Goal: Information Seeking & Learning: Learn about a topic

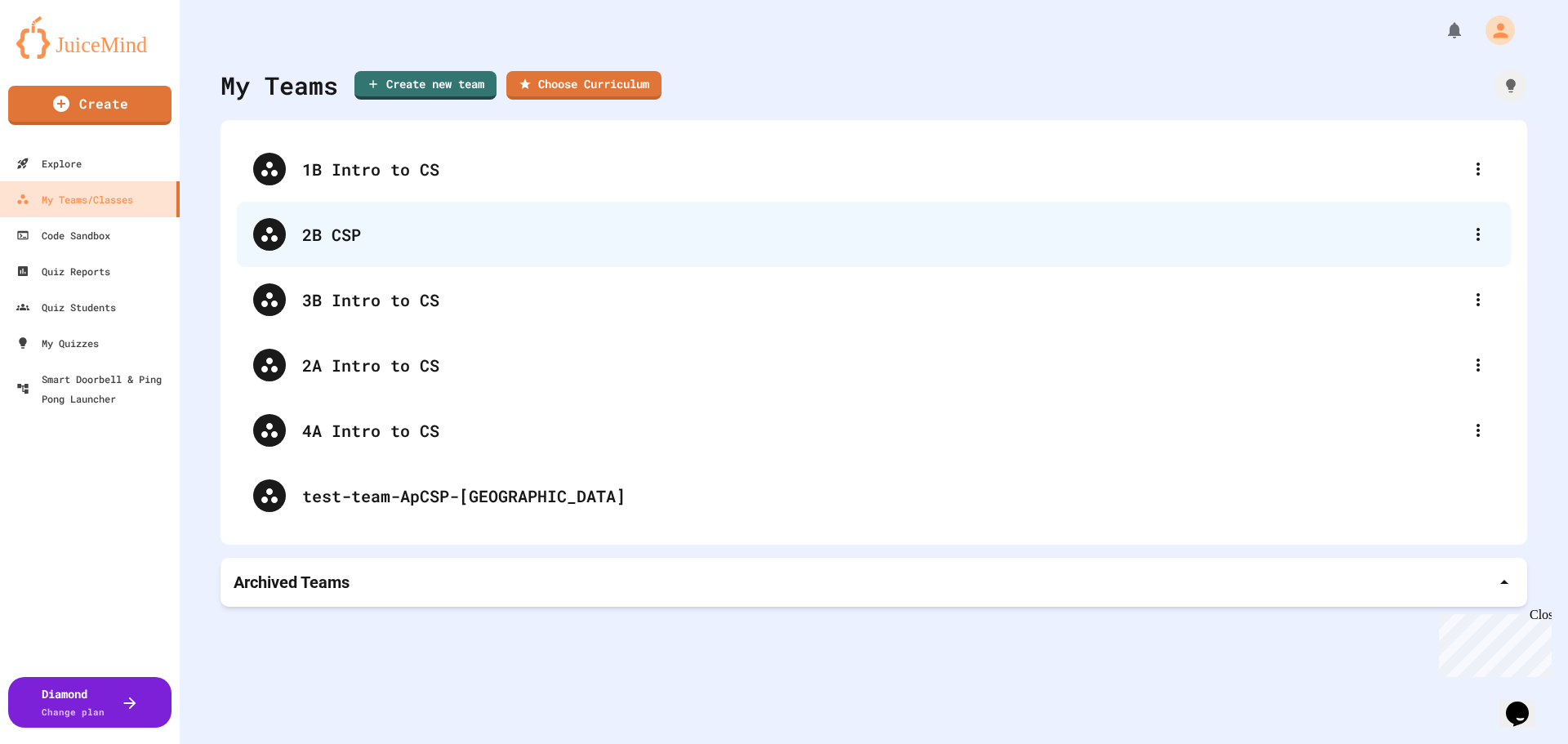
click at [324, 232] on div "2B CSP" at bounding box center [882, 235] width 1159 height 24
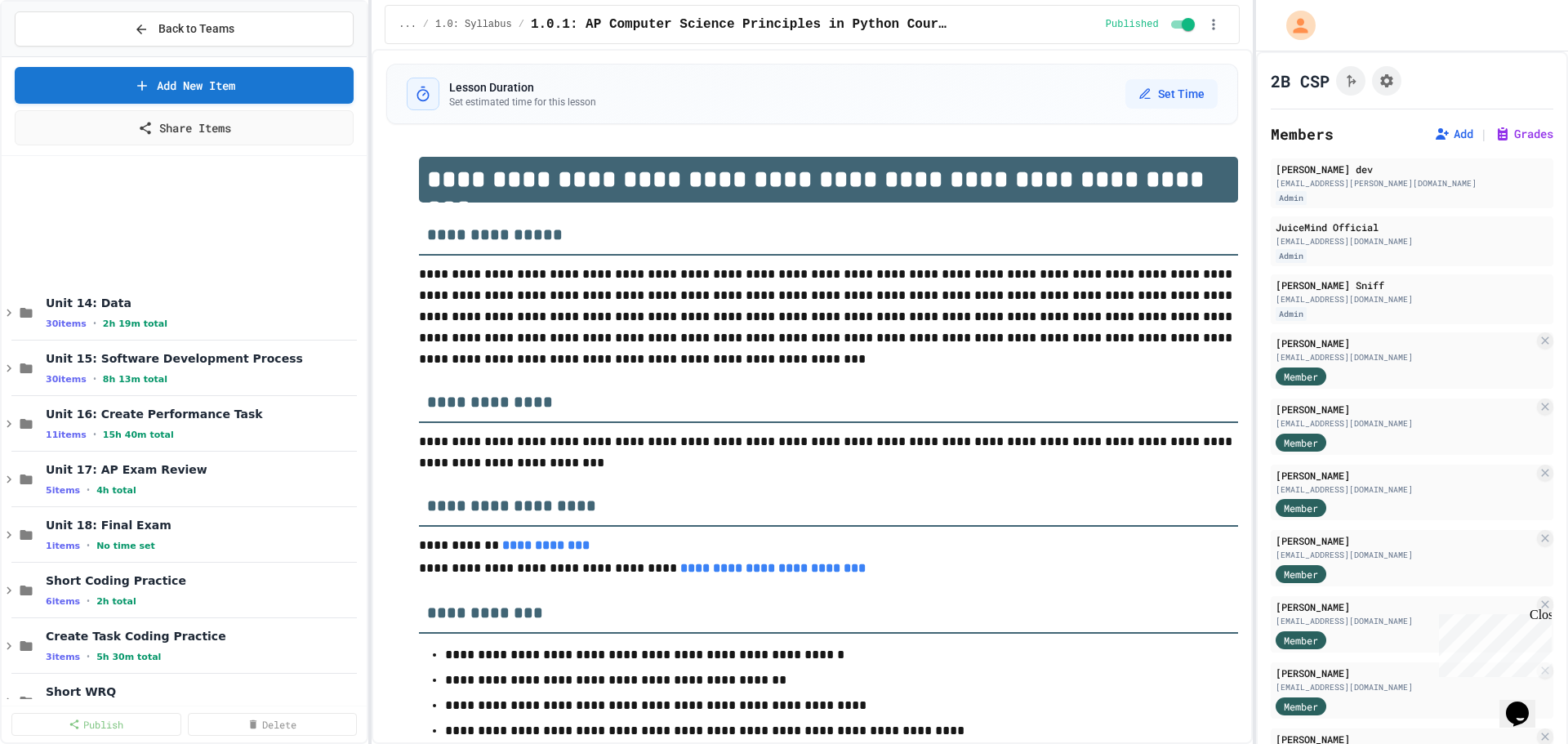
scroll to position [8812, 0]
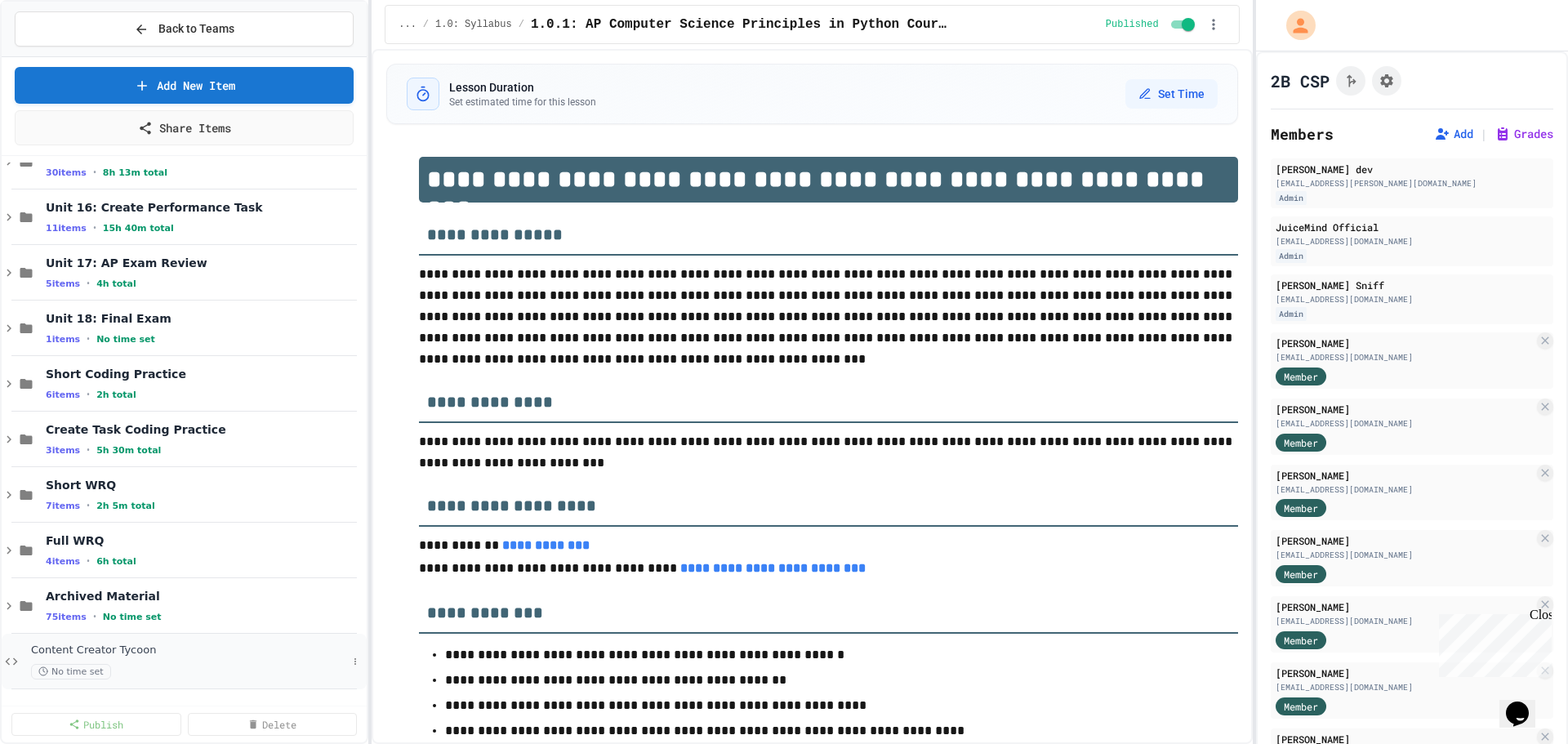
click at [185, 661] on div "Content Creator Tycoon No time set" at bounding box center [189, 661] width 316 height 36
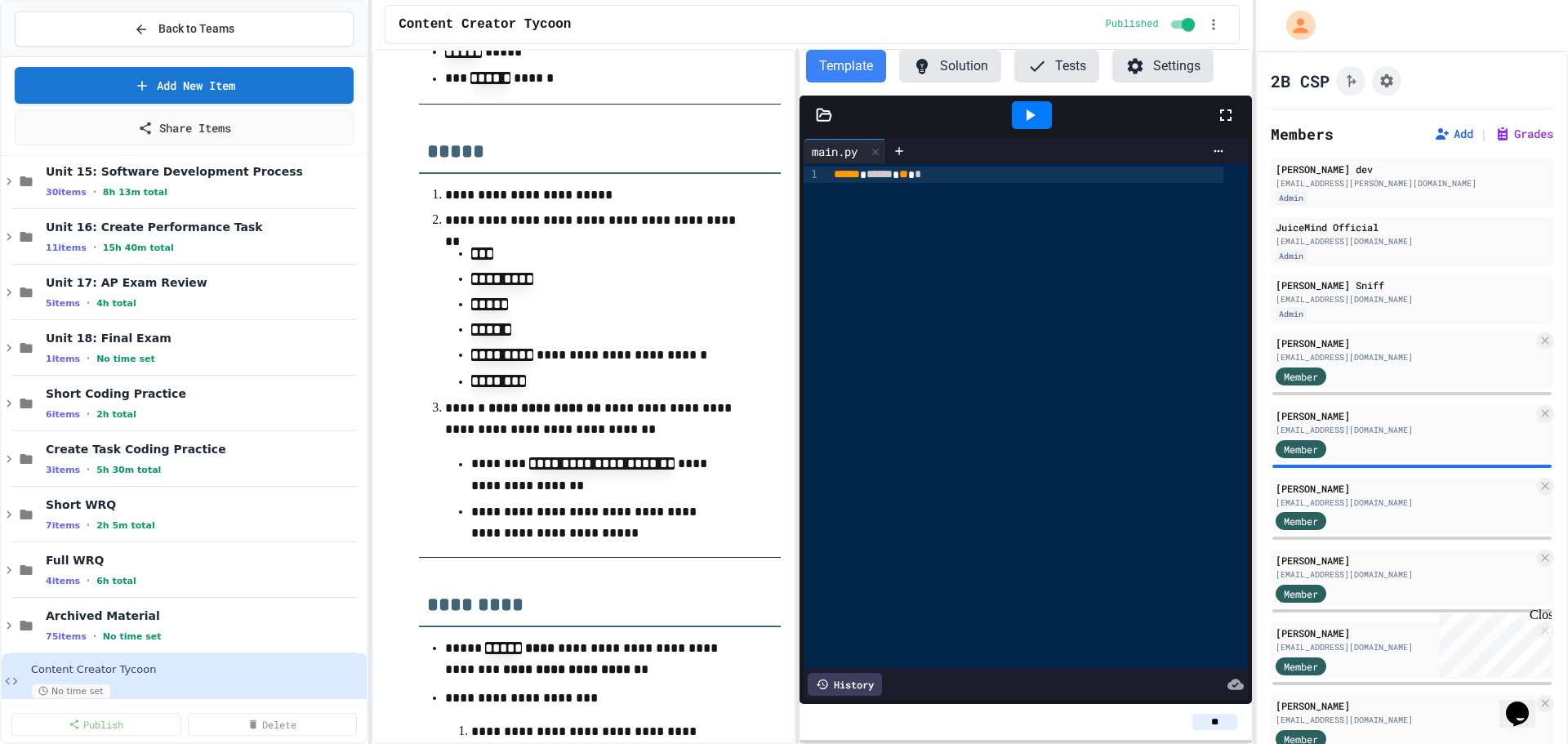
scroll to position [490, 0]
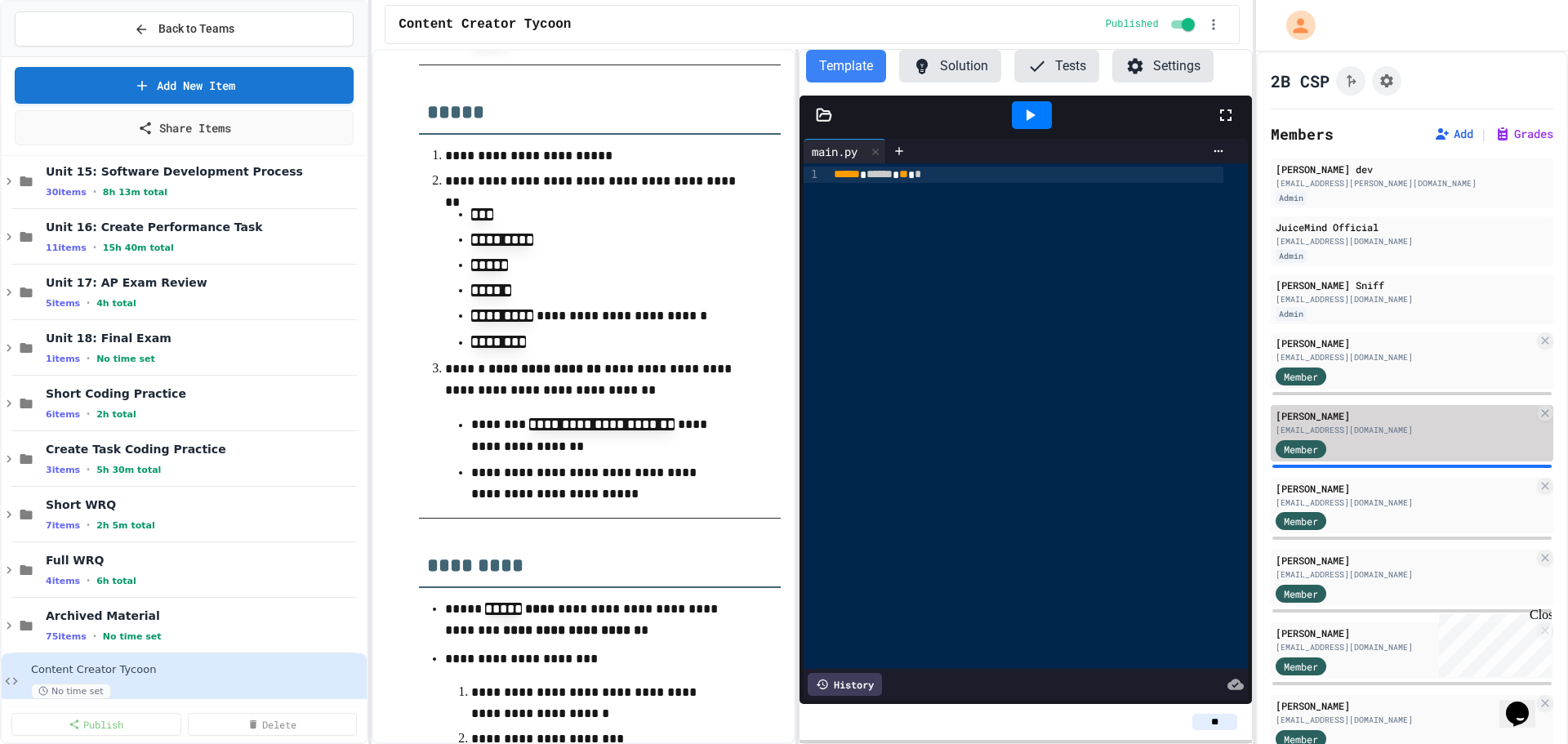
click at [1374, 429] on div "[EMAIL_ADDRESS][DOMAIN_NAME]" at bounding box center [1405, 430] width 258 height 12
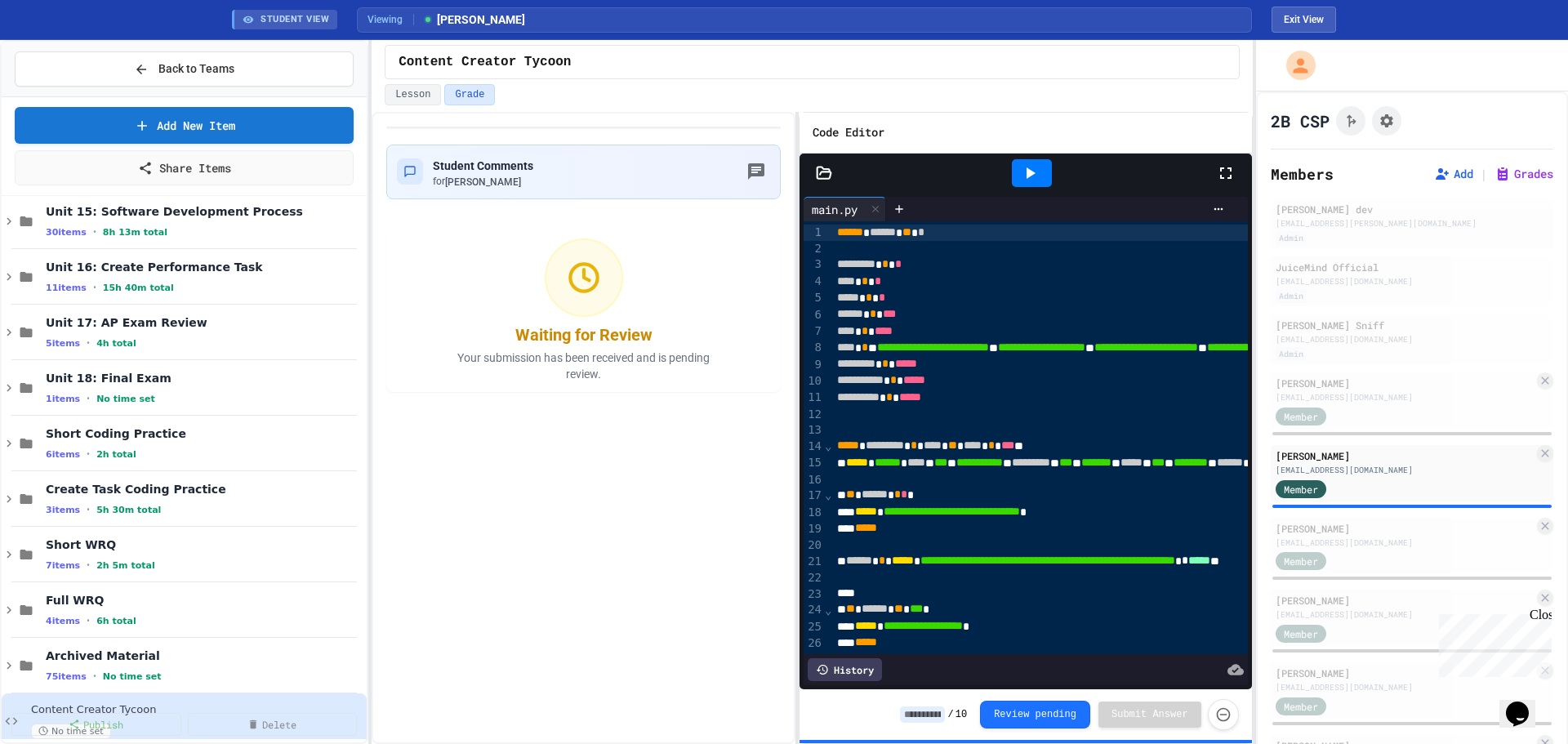
click at [1038, 182] on icon at bounding box center [1030, 173] width 20 height 20
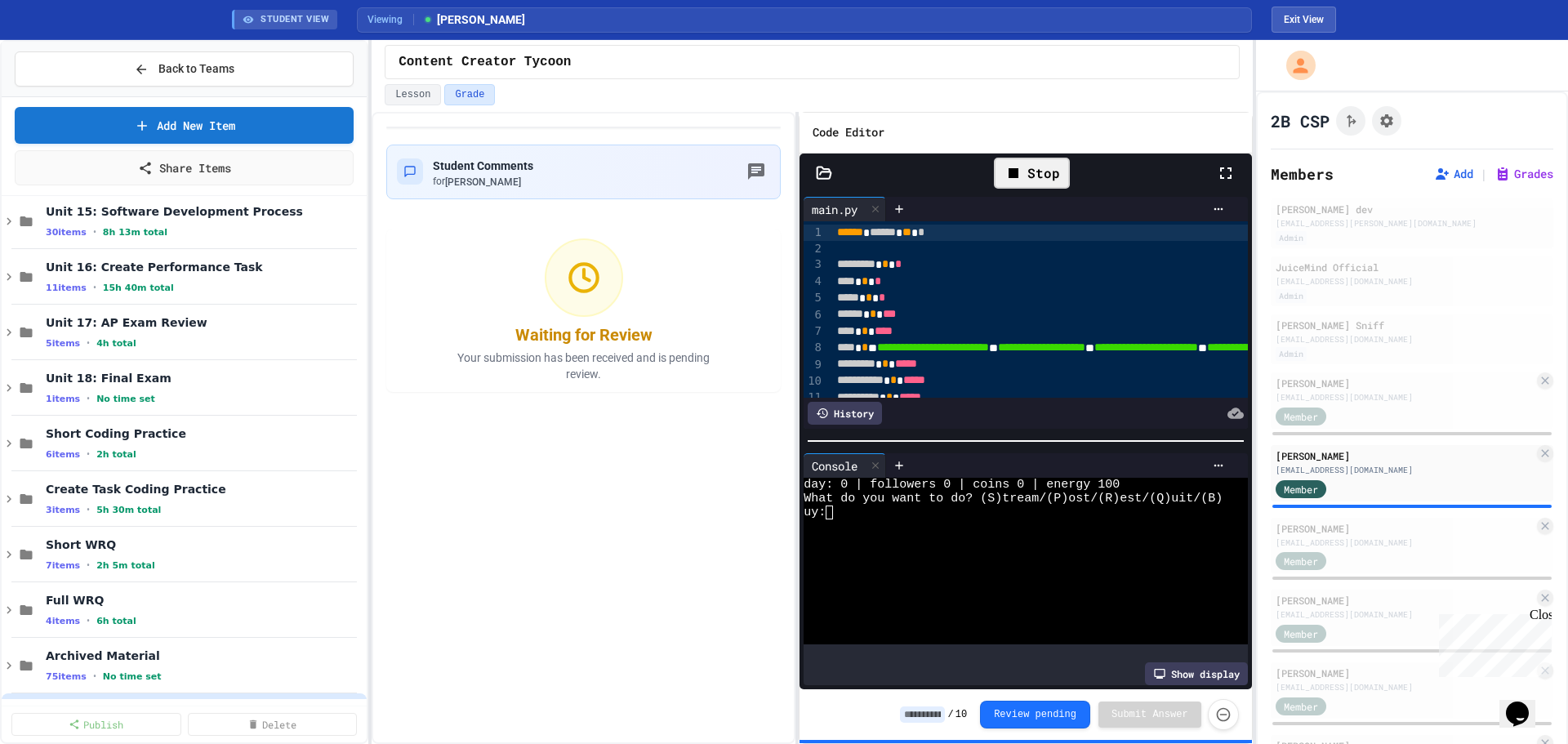
drag, startPoint x: 1226, startPoint y: 169, endPoint x: 1225, endPoint y: 269, distance: 100.0
click at [1225, 169] on icon at bounding box center [1226, 173] width 20 height 20
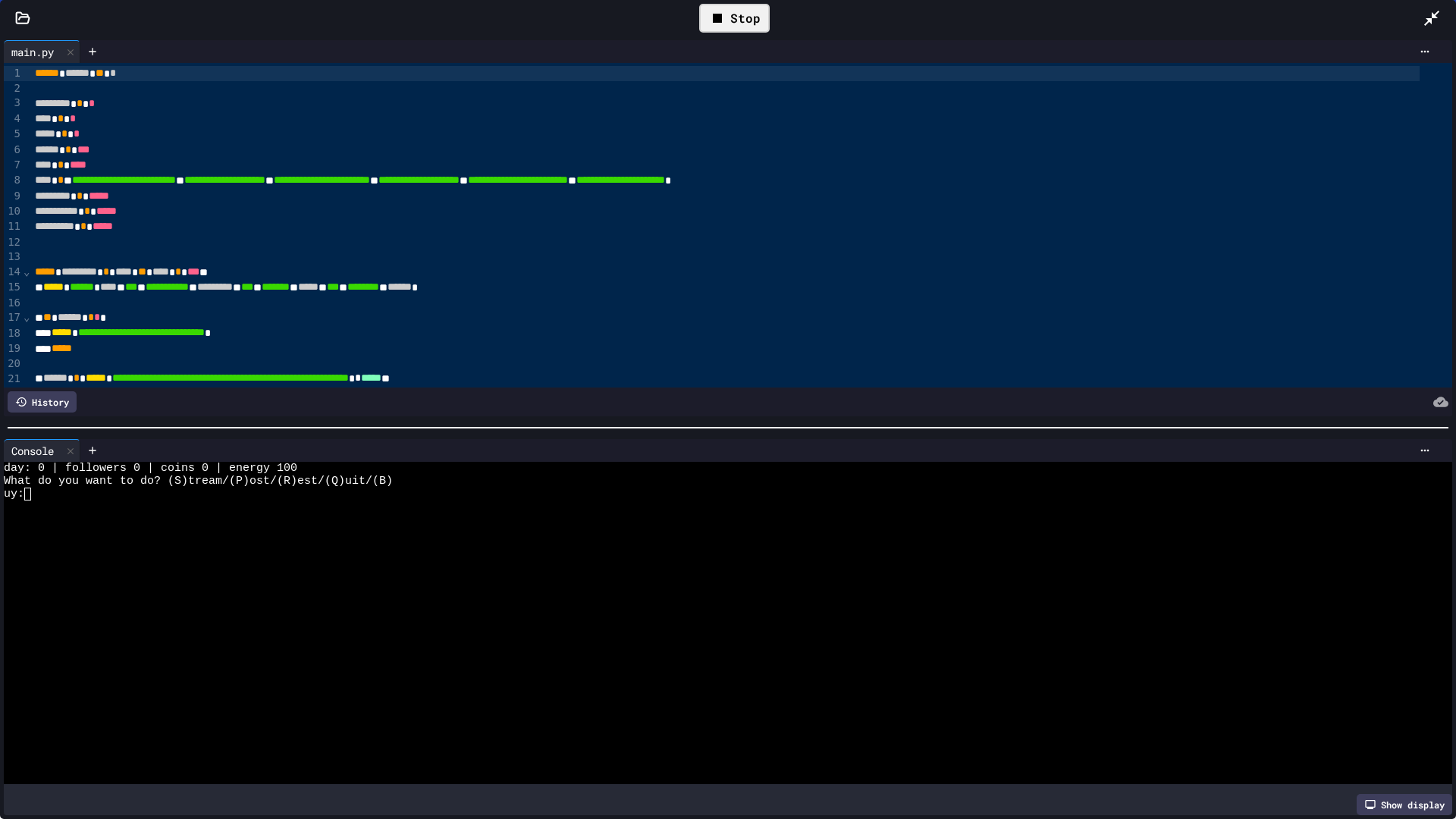
click at [627, 500] on div at bounding box center [713, 507] width 1420 height 13
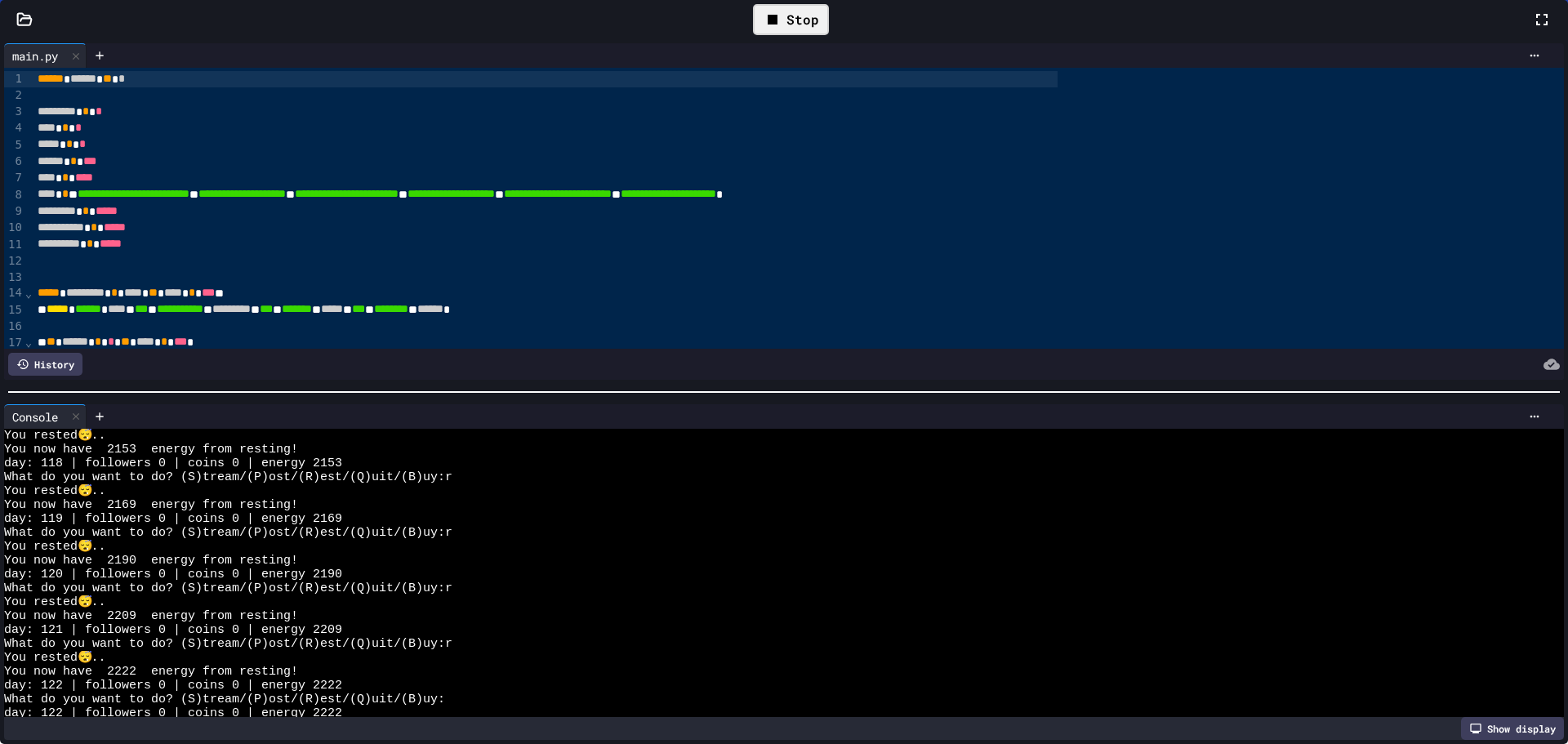
scroll to position [6747, 0]
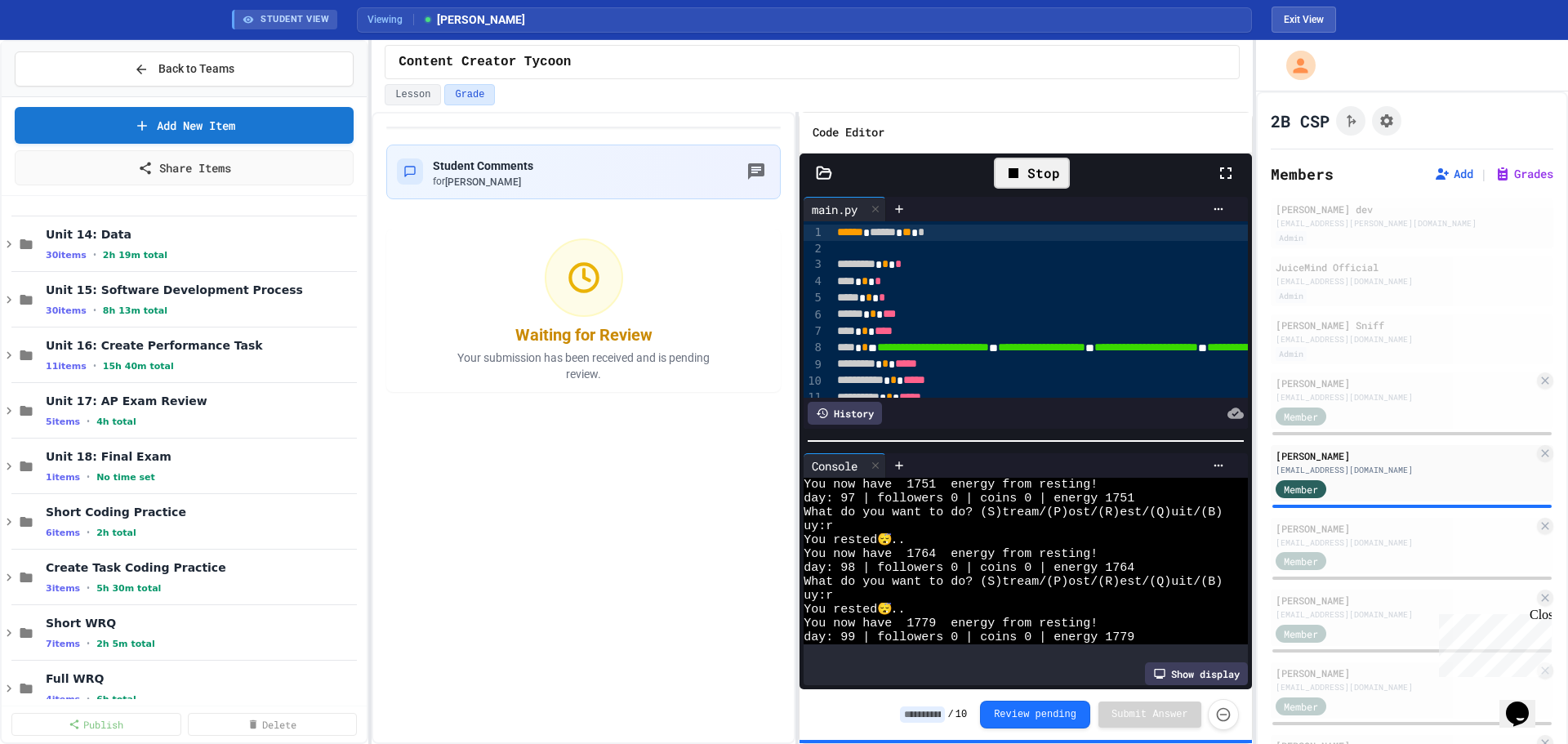
click at [689, 291] on div "Waiting for Review Your submission has been received and is pending review." at bounding box center [583, 310] width 314 height 163
click at [250, 66] on button "Back to Teams" at bounding box center [184, 69] width 339 height 35
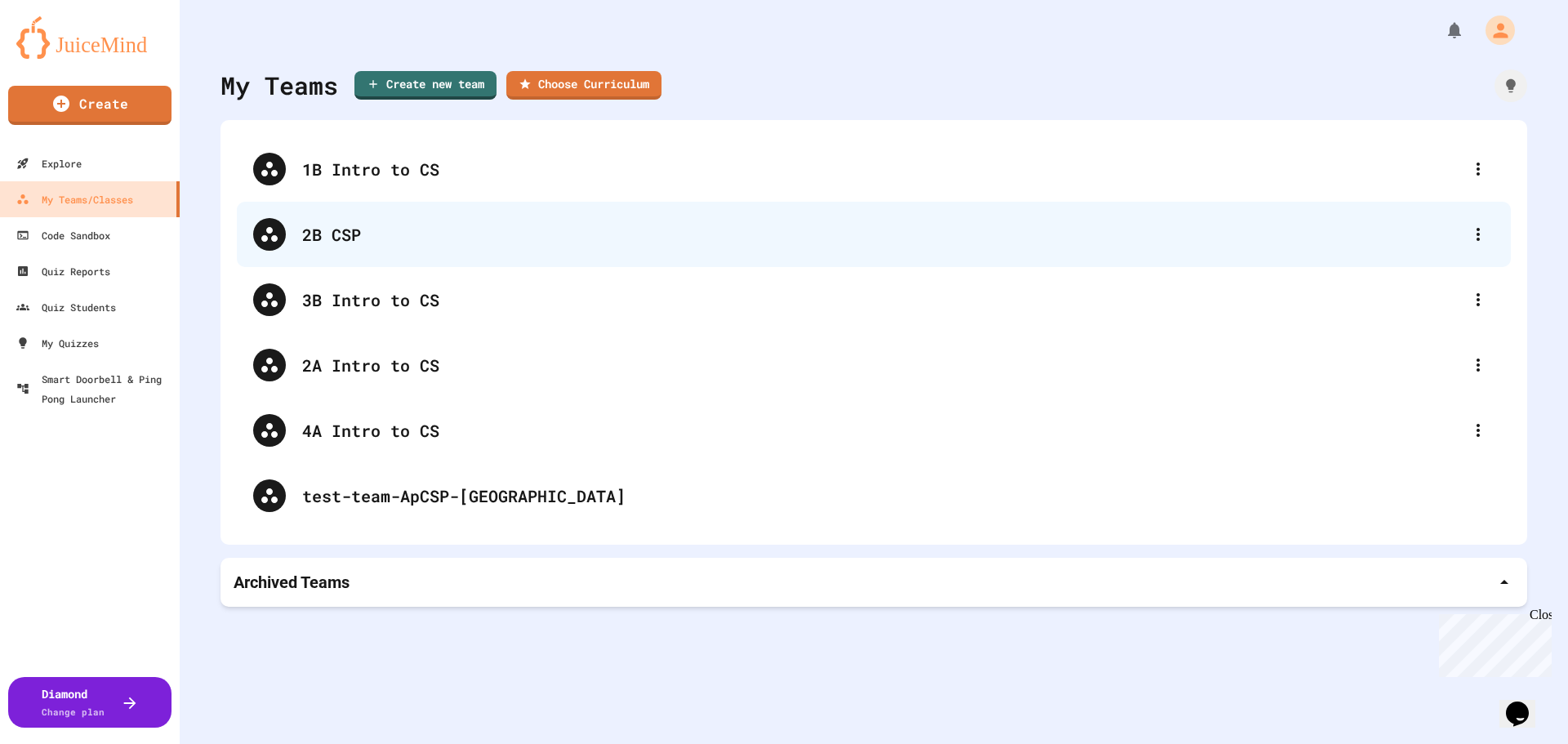
click at [470, 240] on div "2B CSP" at bounding box center [882, 235] width 1159 height 24
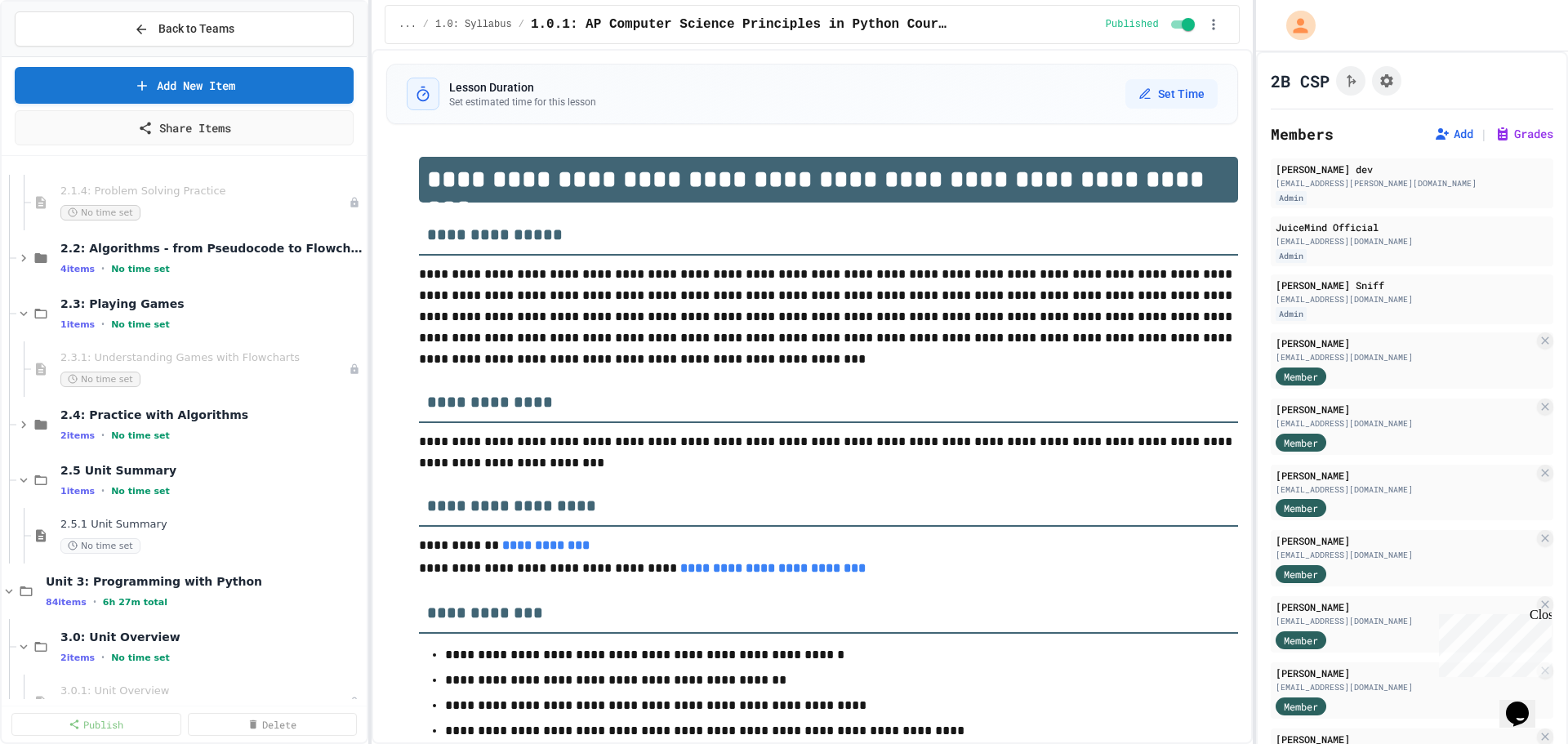
scroll to position [1306, 0]
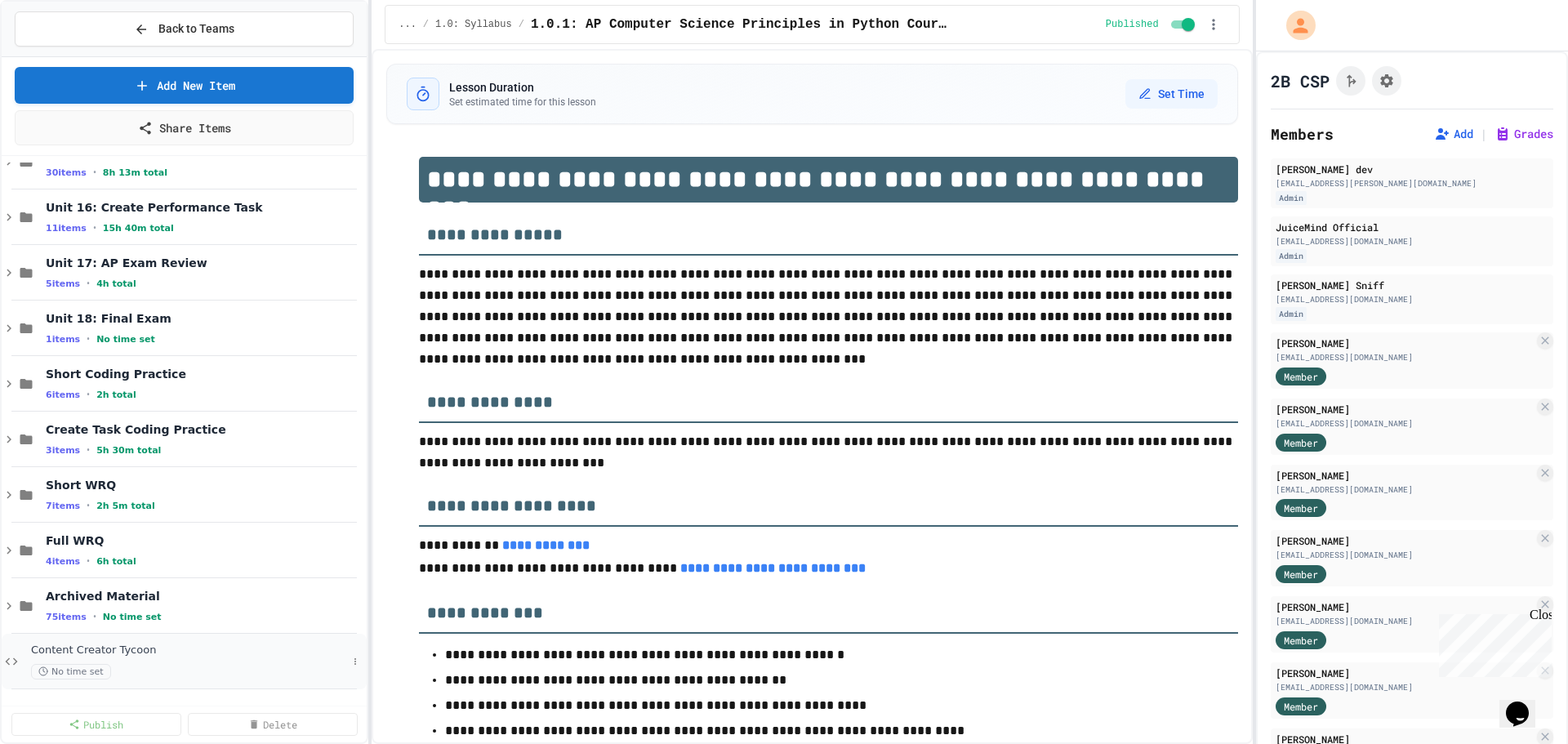
click at [216, 641] on div "Content Creator Tycoon No time set" at bounding box center [184, 661] width 365 height 56
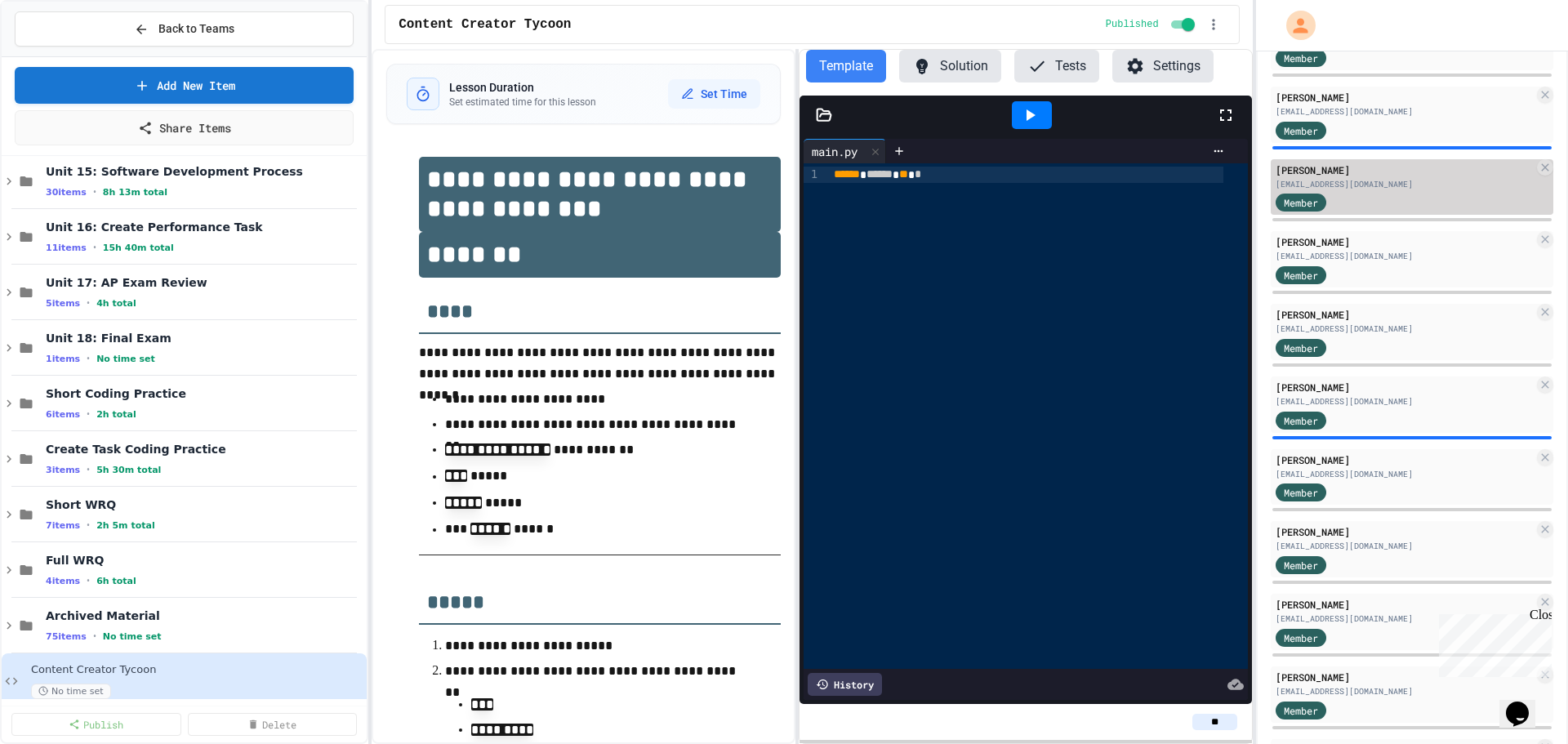
scroll to position [409, 0]
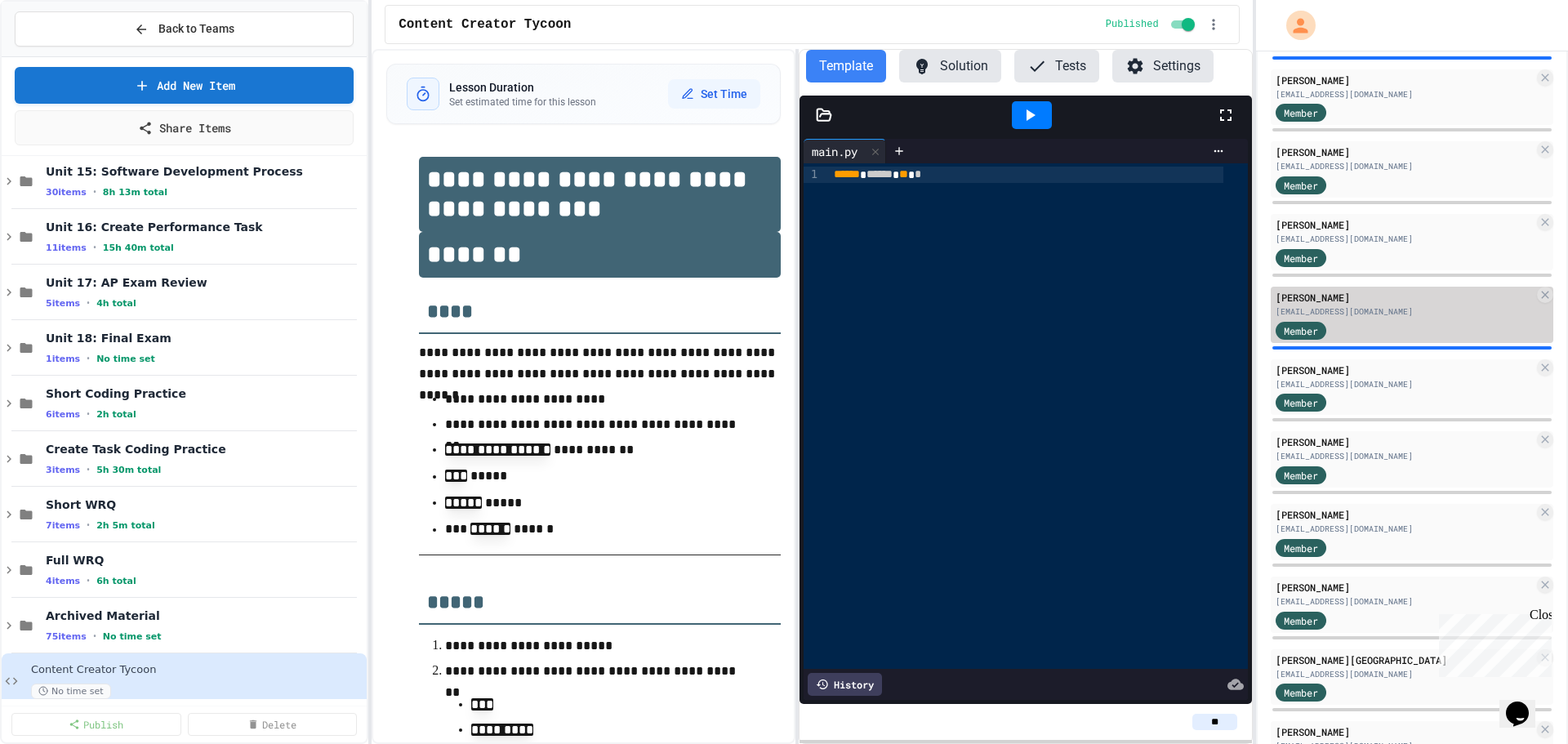
click at [1369, 314] on div "[EMAIL_ADDRESS][DOMAIN_NAME]" at bounding box center [1405, 311] width 258 height 12
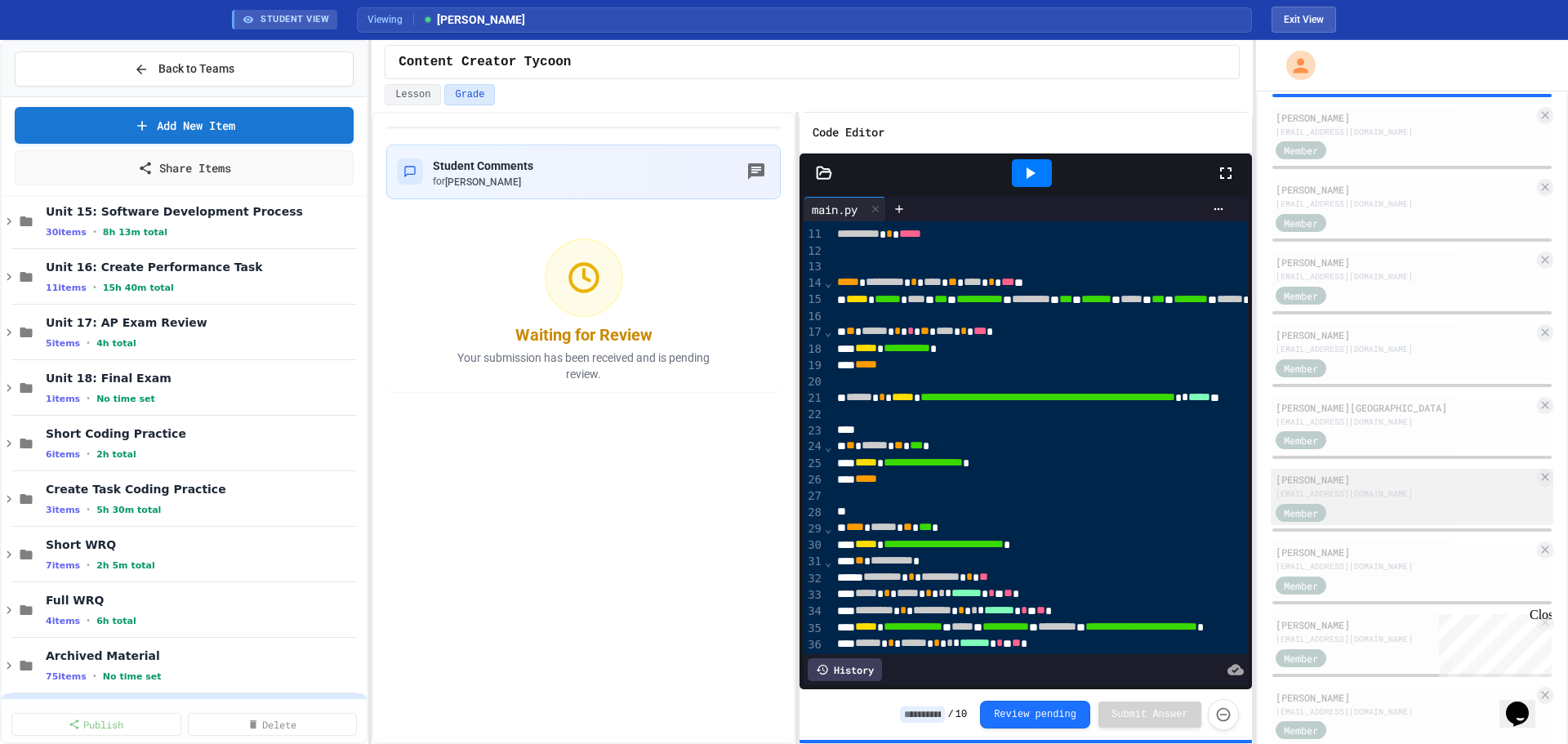
scroll to position [741, 0]
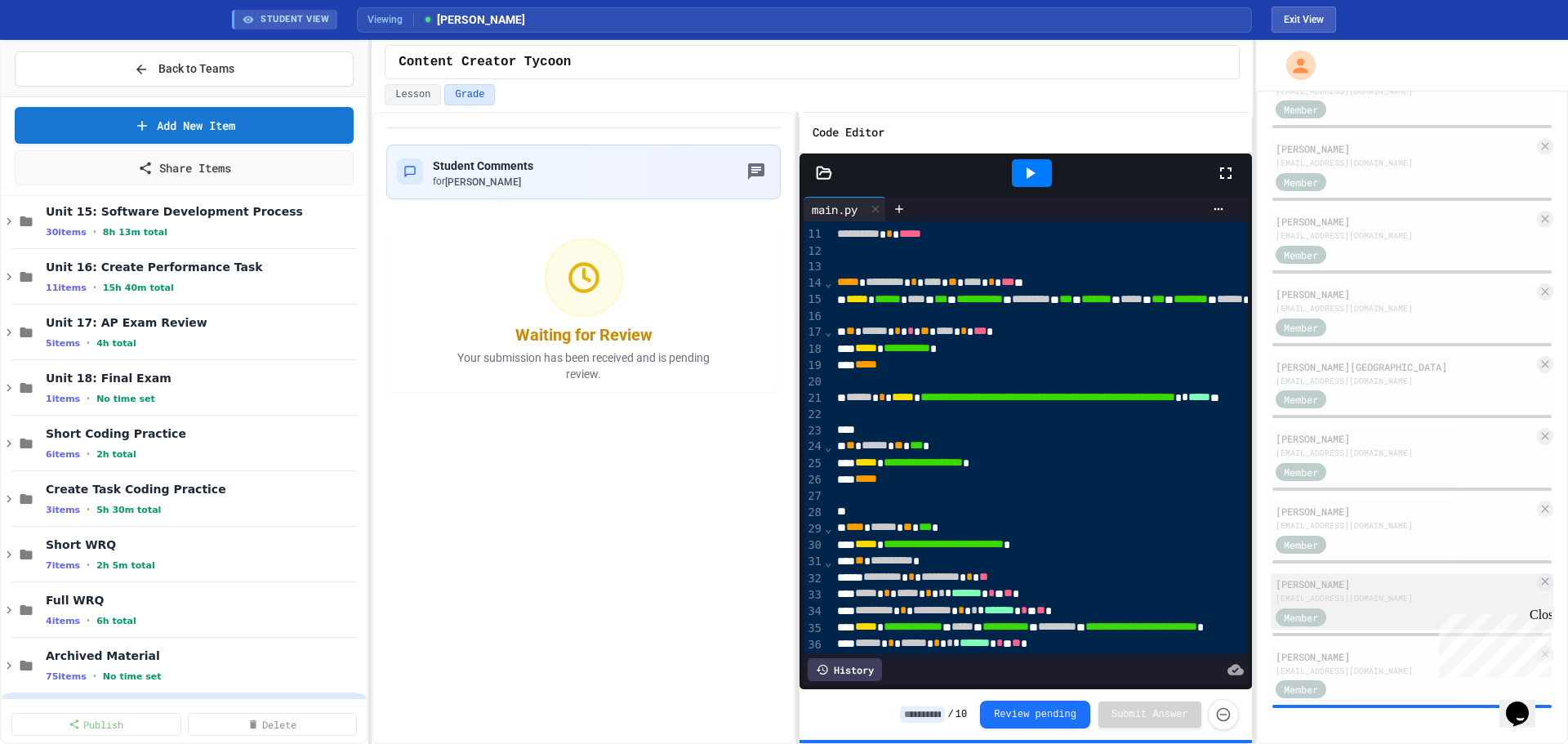
click at [1365, 610] on div "Member" at bounding box center [1405, 615] width 258 height 20
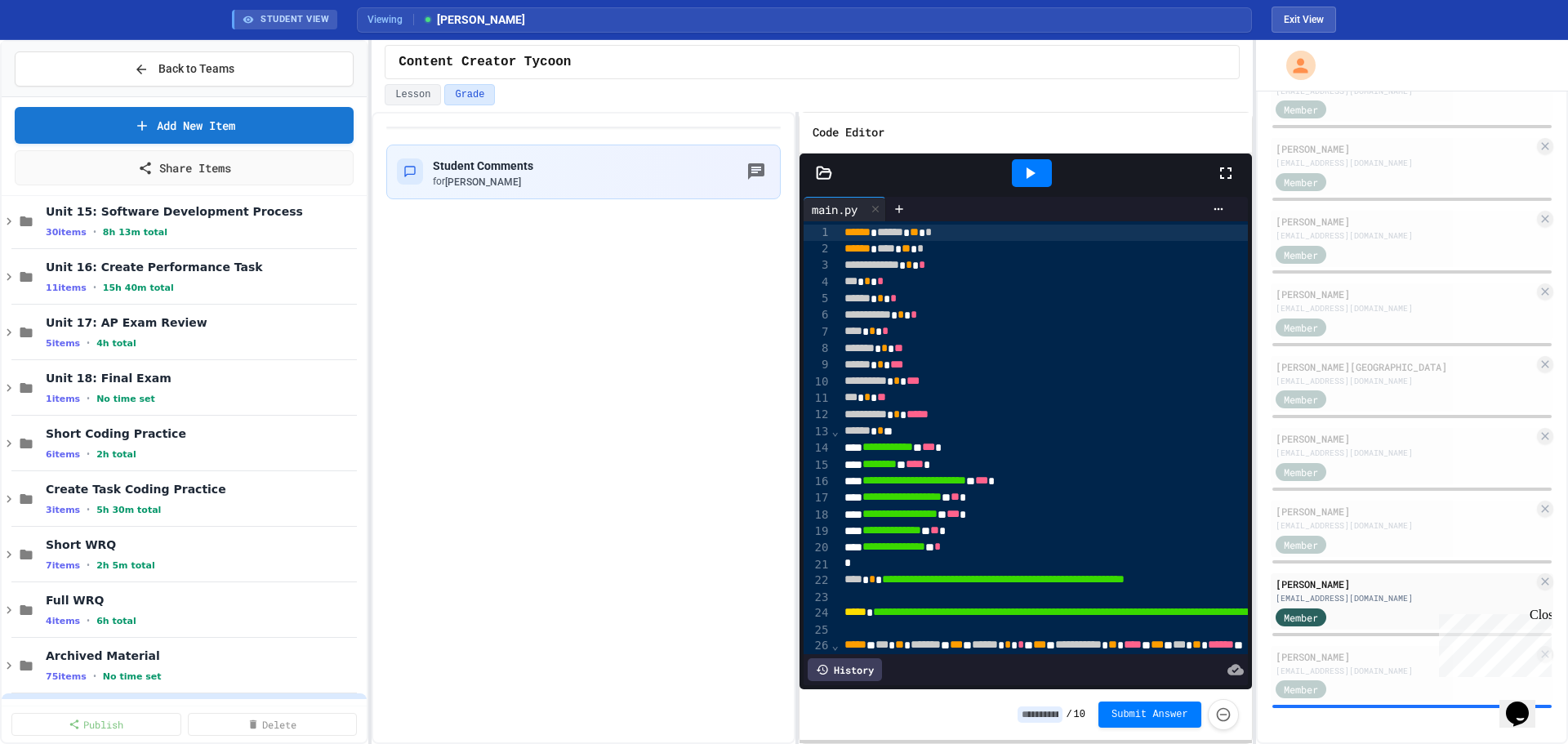
click at [1020, 171] on div at bounding box center [1032, 173] width 40 height 28
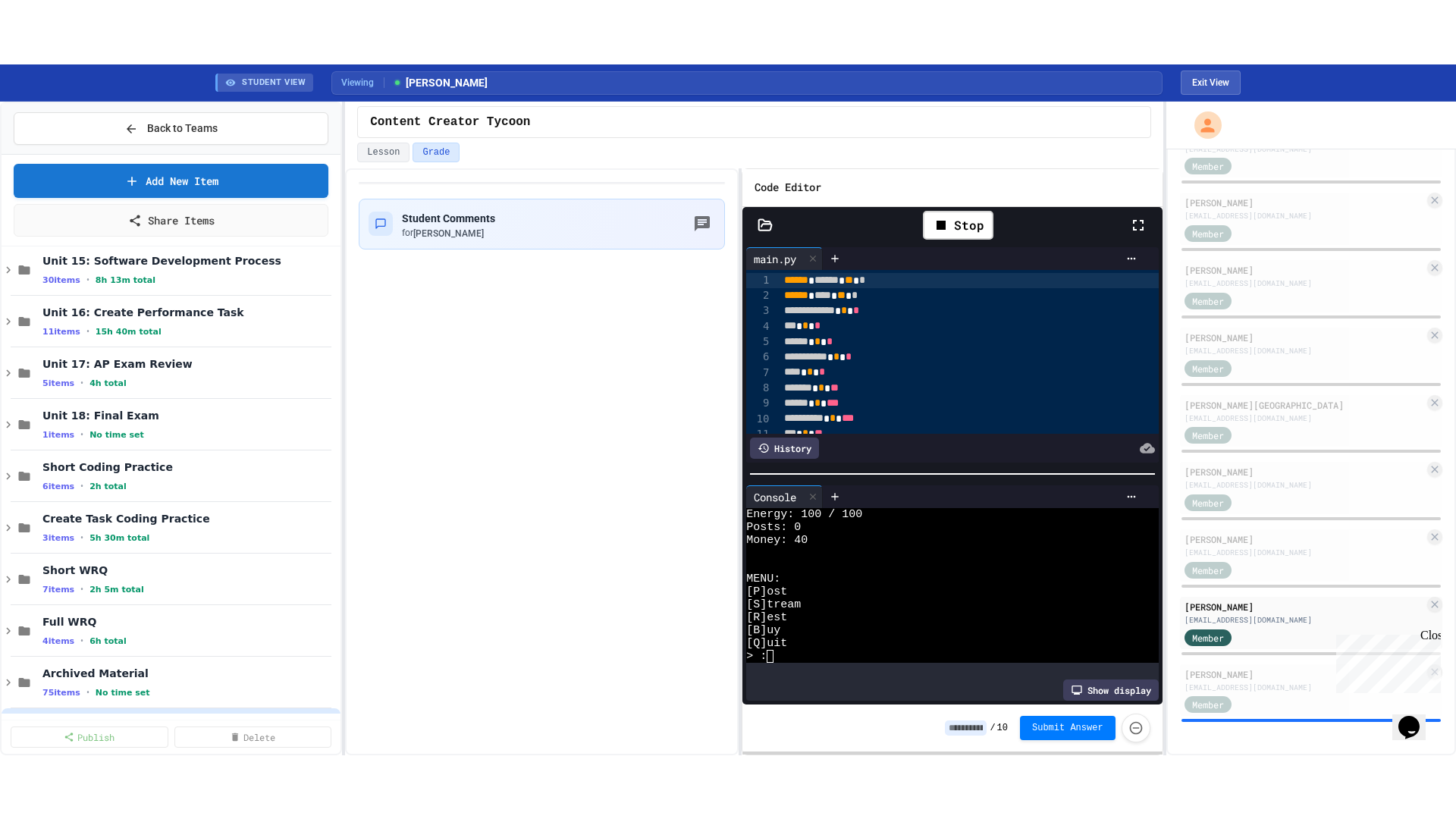
scroll to position [77, 0]
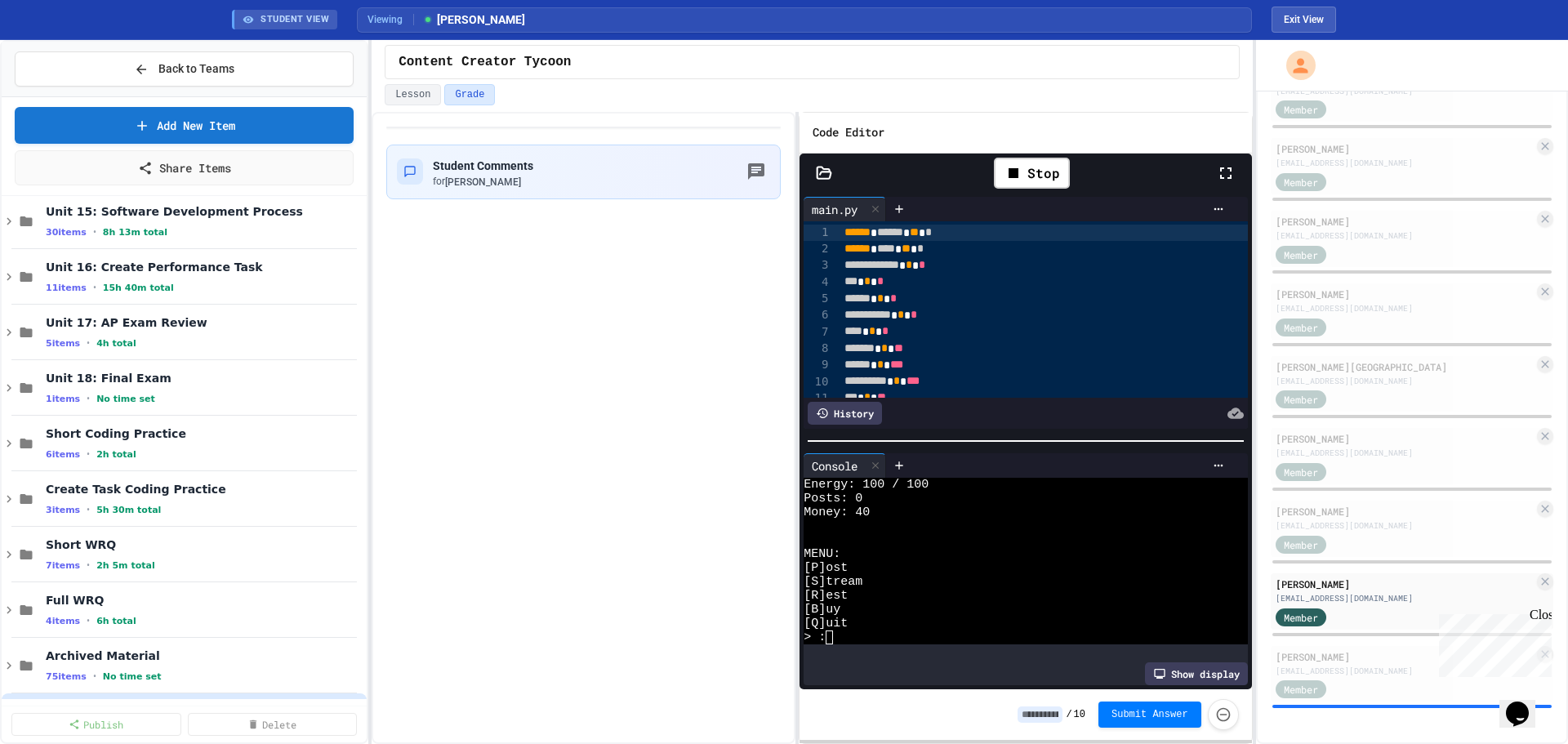
click at [1232, 170] on icon at bounding box center [1226, 173] width 20 height 20
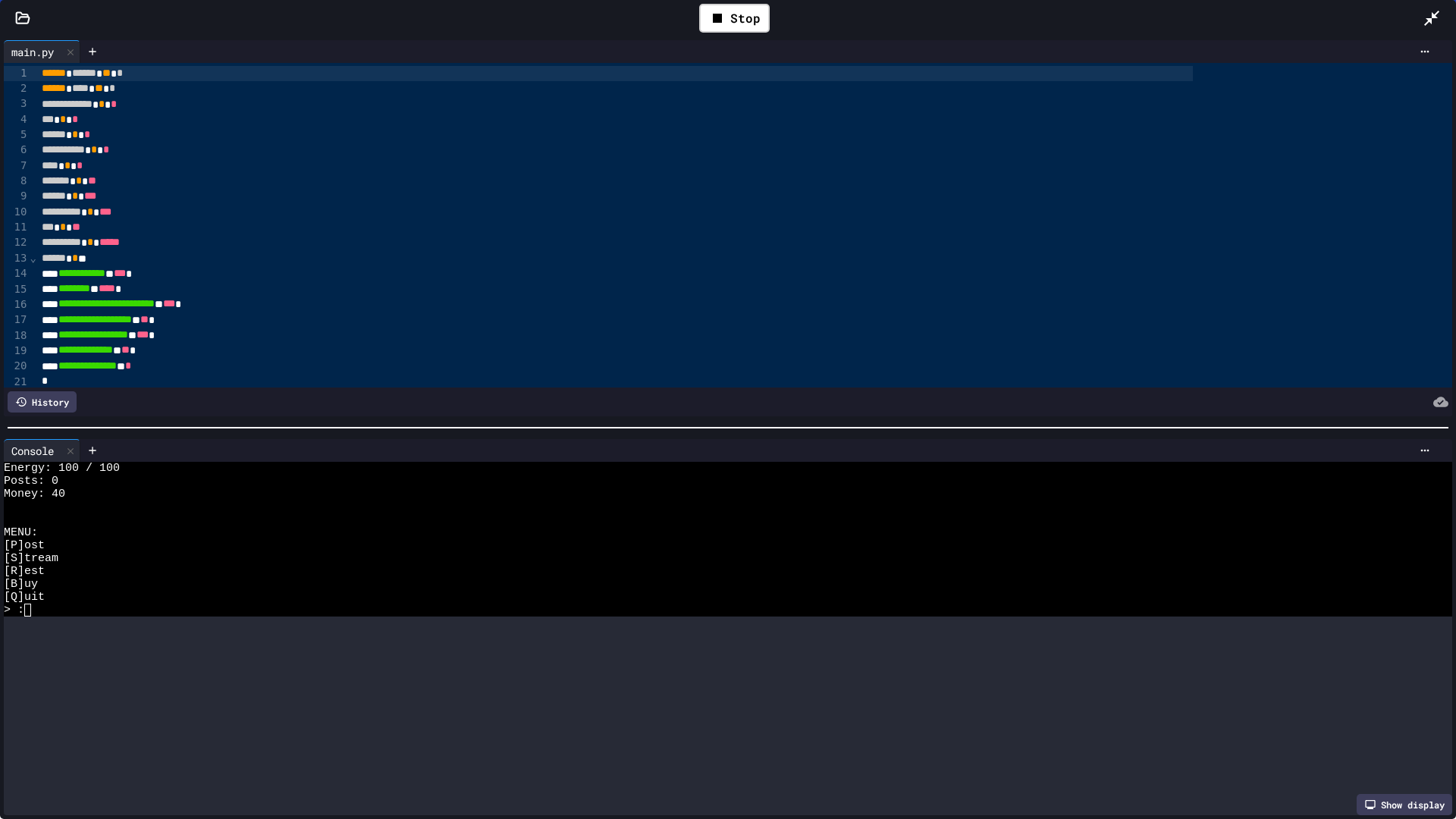
scroll to position [0, 0]
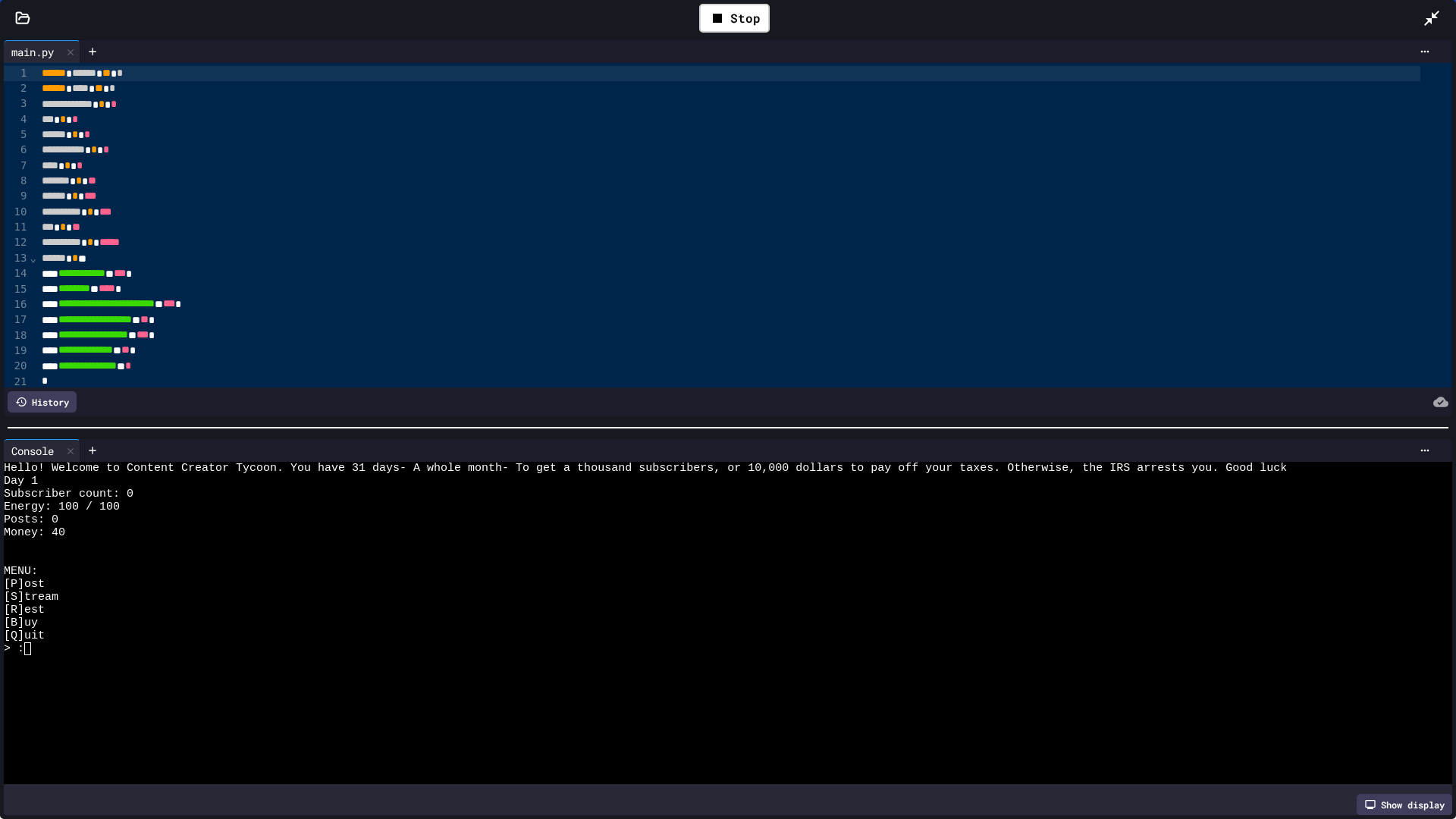
click at [383, 616] on div "[B]uy" at bounding box center [713, 623] width 1420 height 13
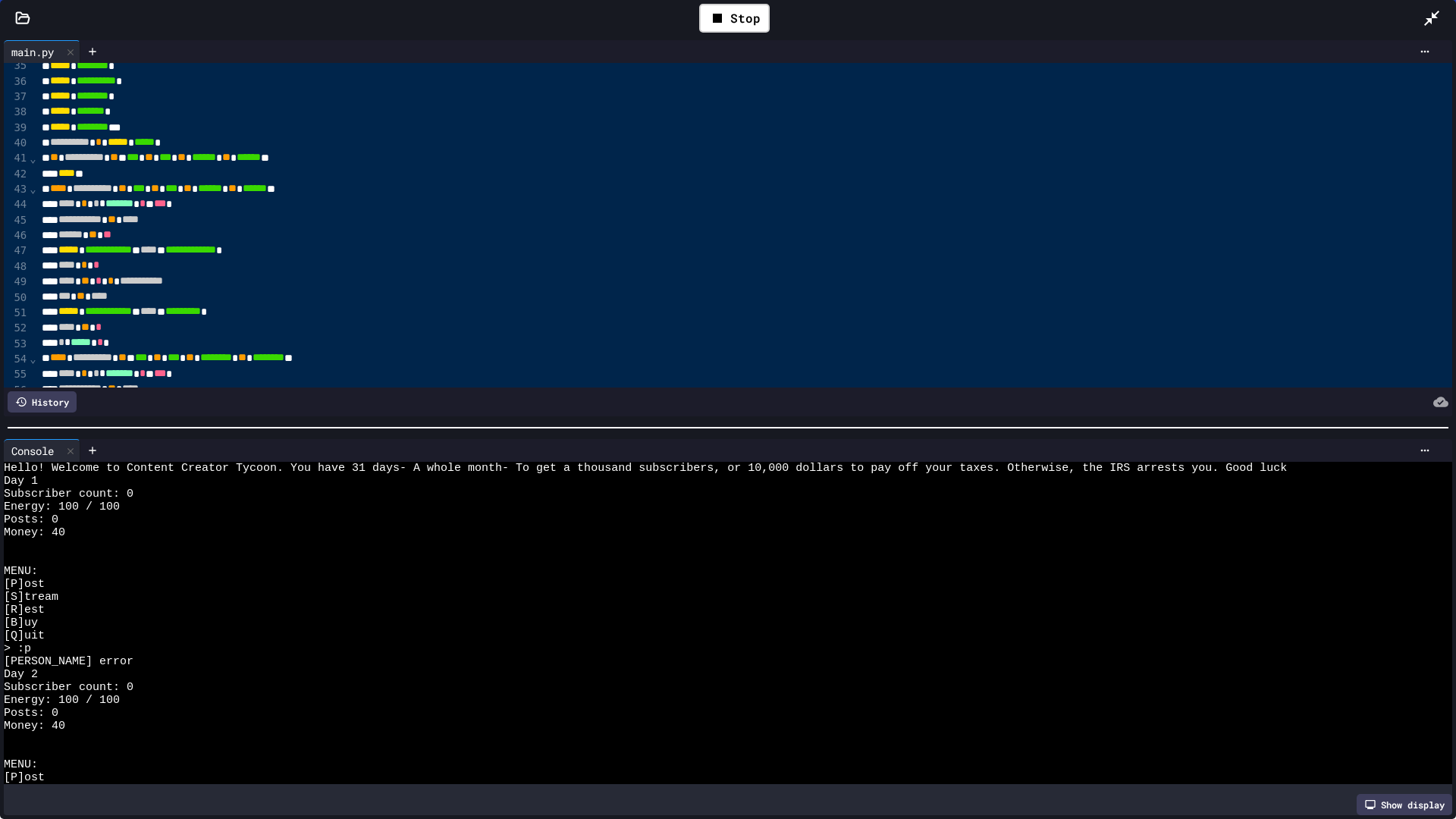
scroll to position [529, 0]
click at [231, 570] on div "MENU:" at bounding box center [713, 571] width 1420 height 13
click at [182, 690] on div at bounding box center [713, 752] width 1420 height 13
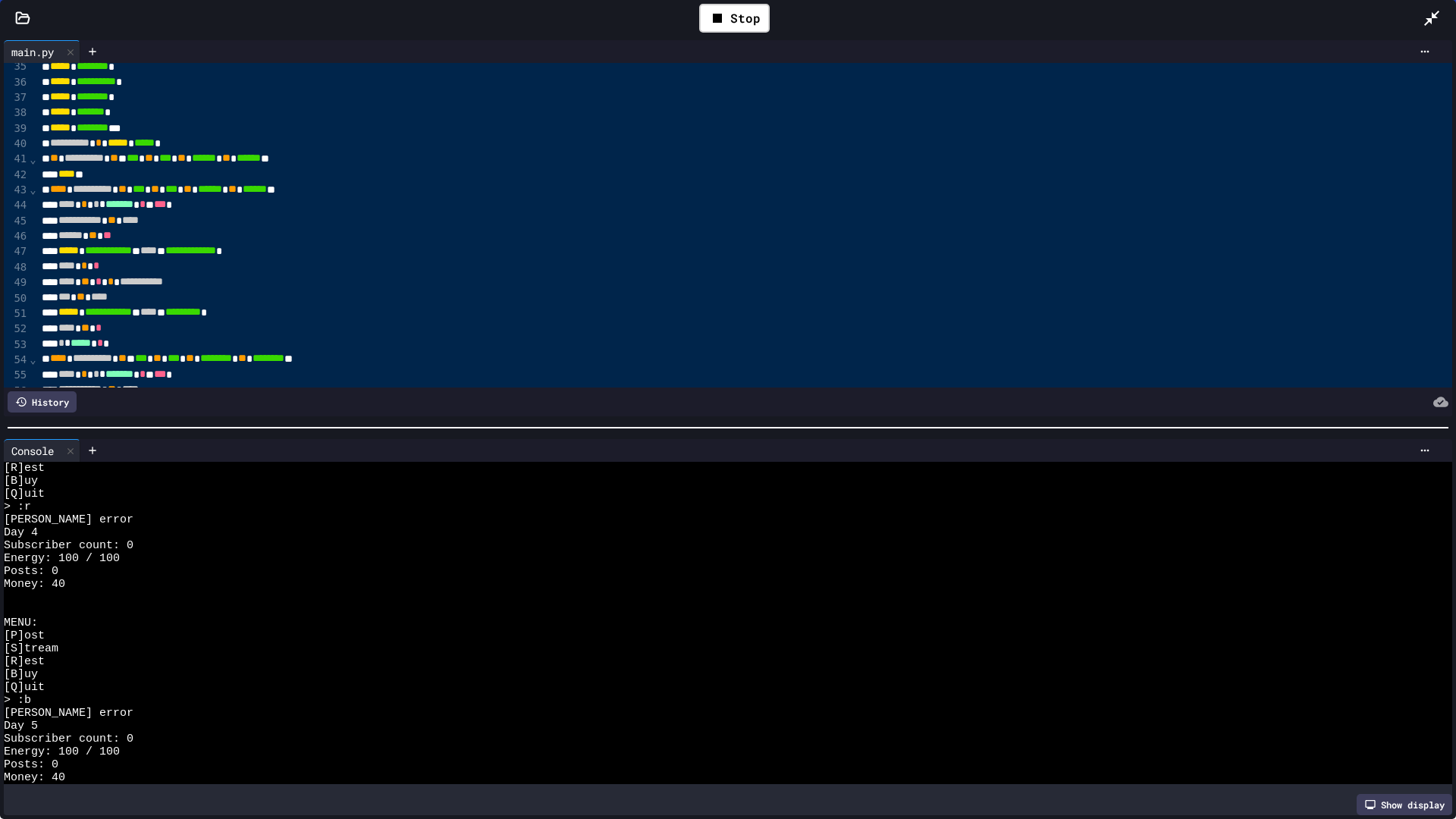
scroll to position [645, 0]
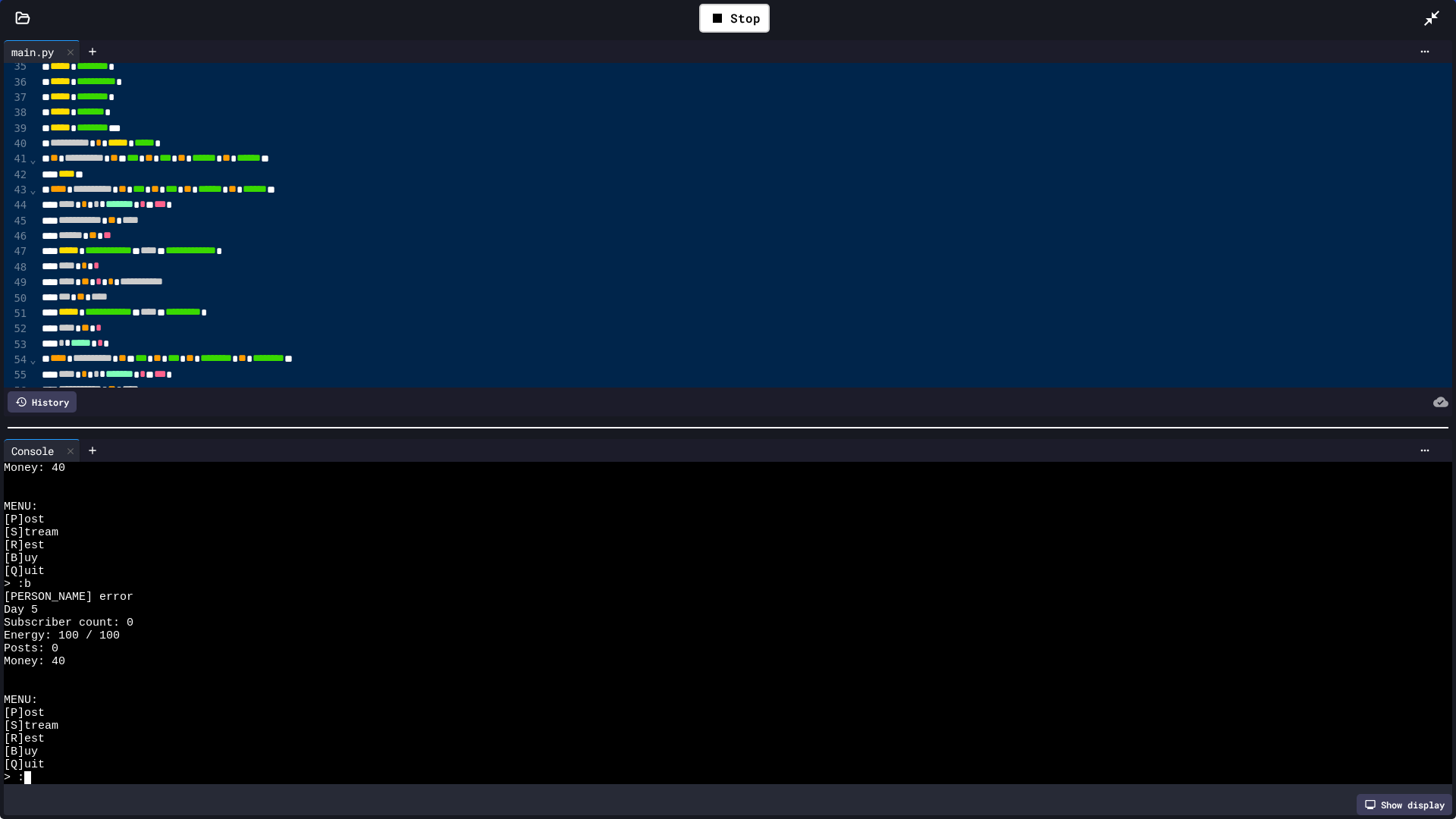
click at [193, 690] on div "[Q]uit" at bounding box center [713, 765] width 1420 height 13
type textarea "*"
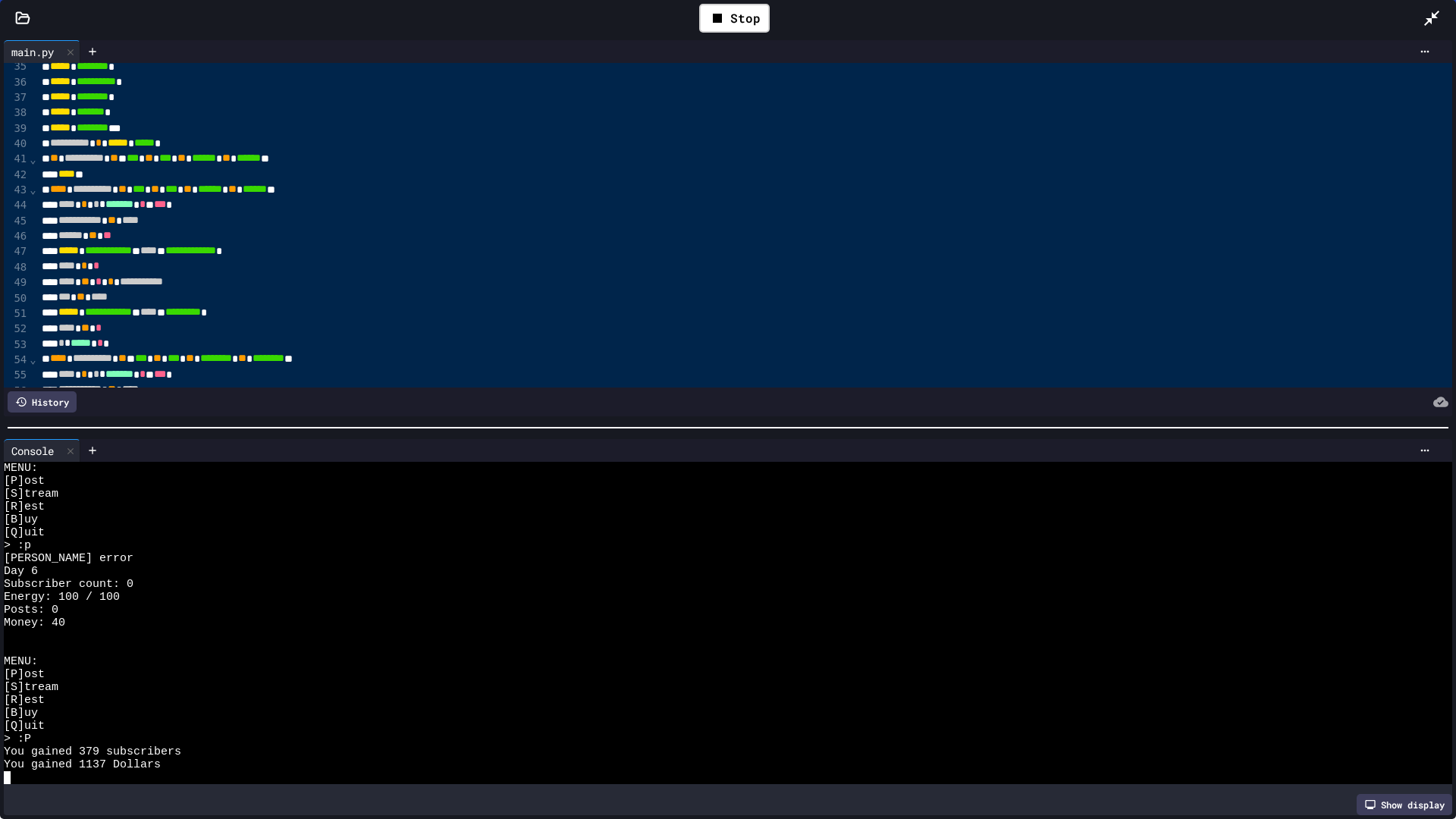
scroll to position [1044, 0]
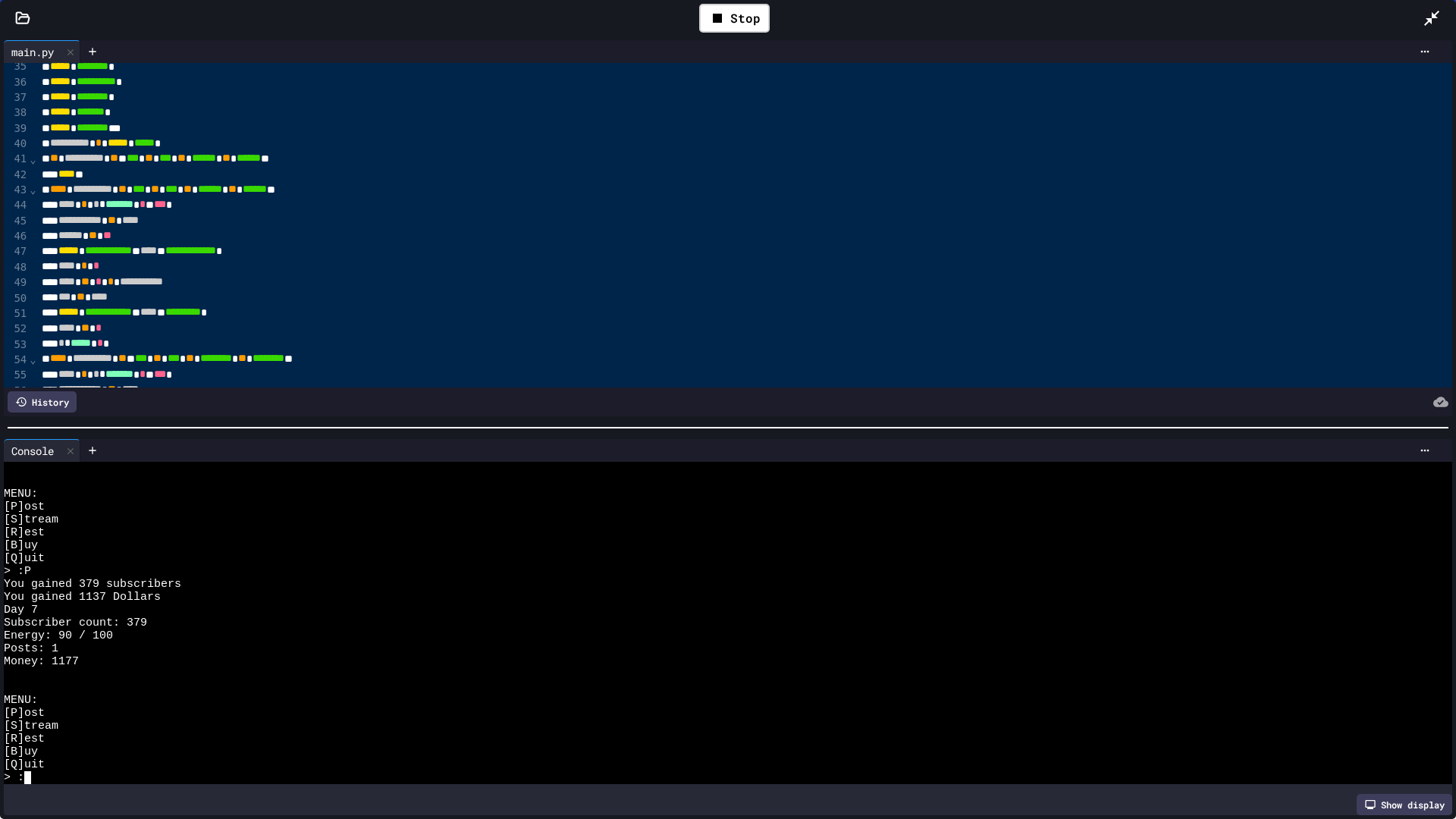
type textarea "*"
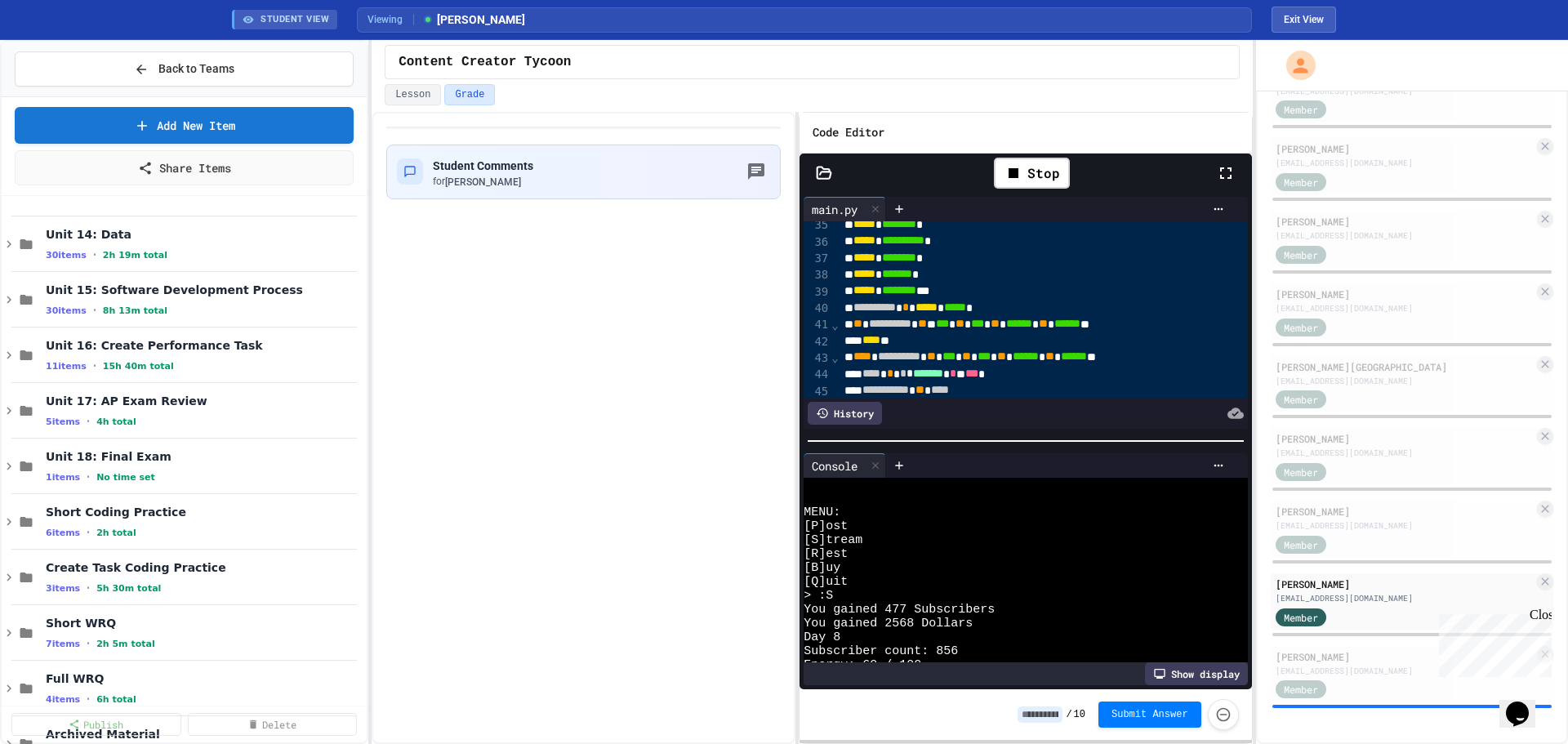
scroll to position [1569, 0]
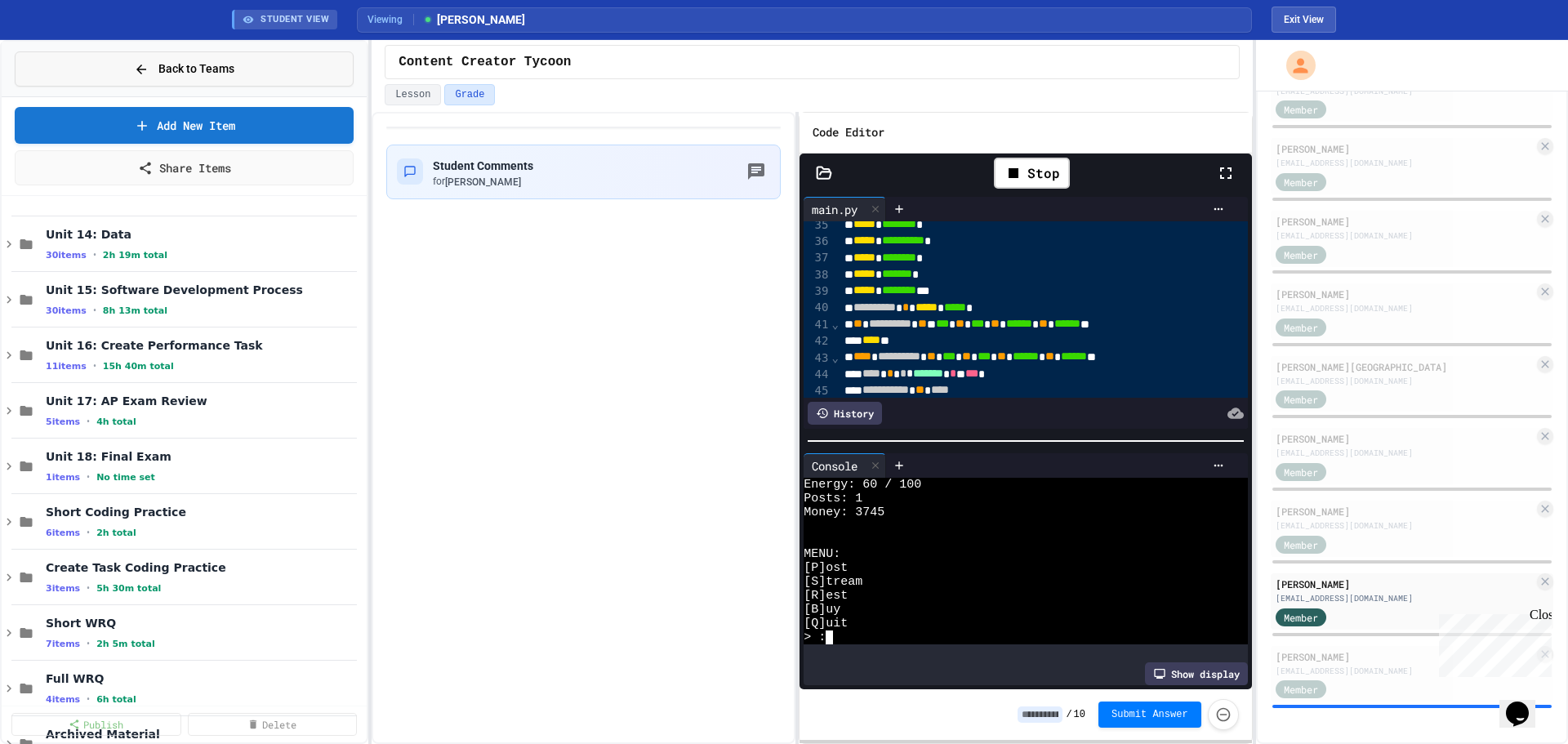
click at [174, 68] on span "Back to Teams" at bounding box center [196, 70] width 76 height 17
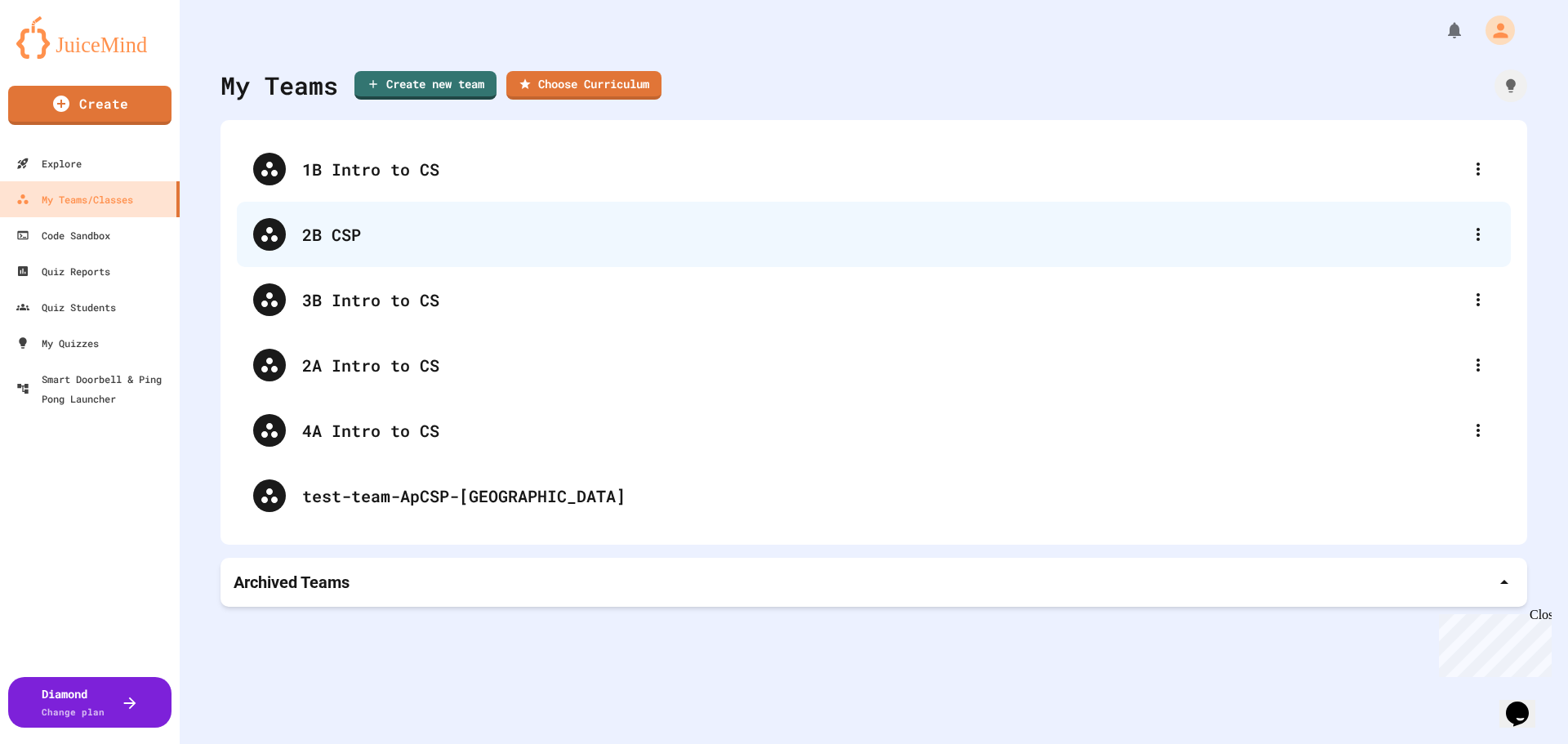
click at [358, 234] on div "2B CSP" at bounding box center [882, 235] width 1159 height 24
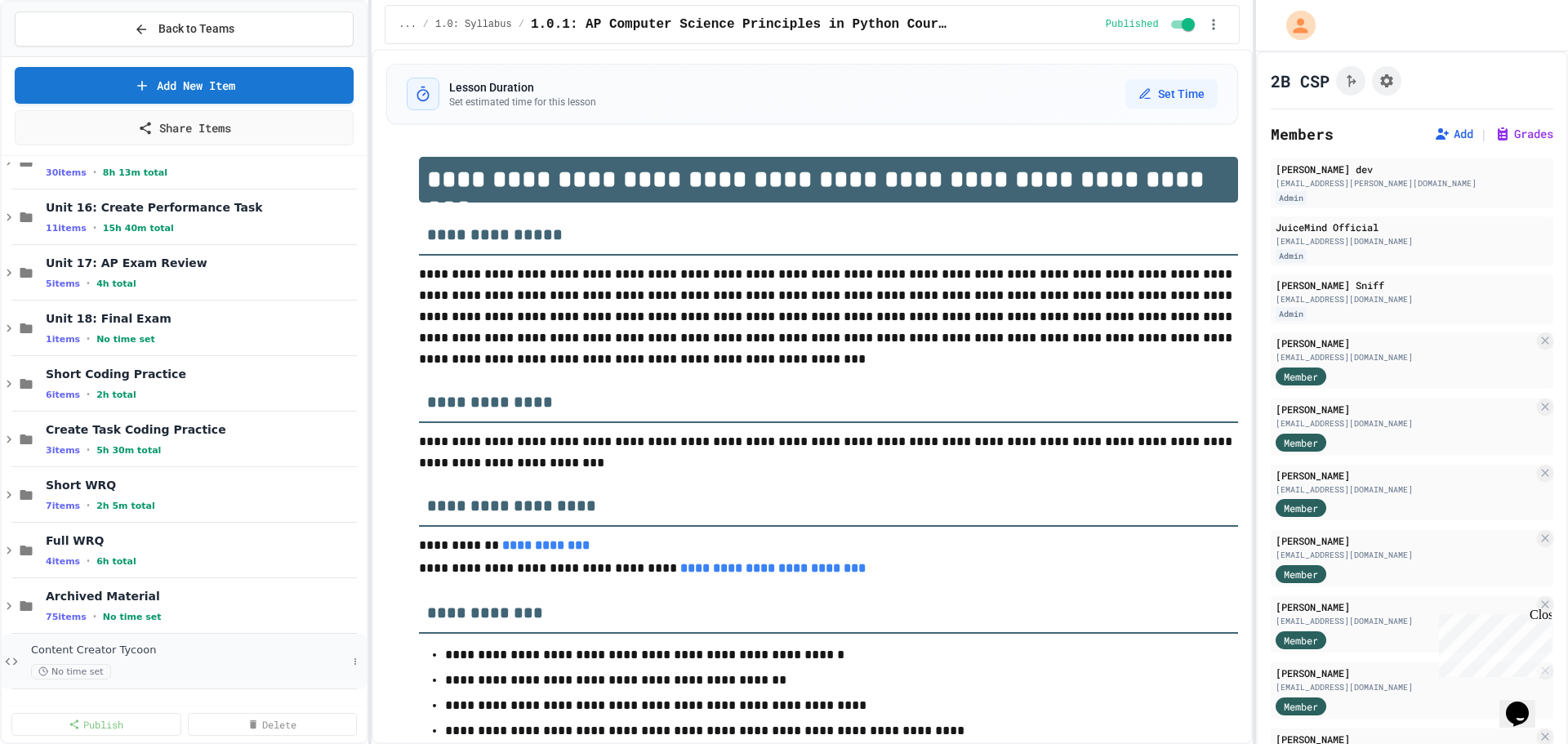
click at [203, 654] on span "Content Creator Tycoon" at bounding box center [189, 650] width 316 height 14
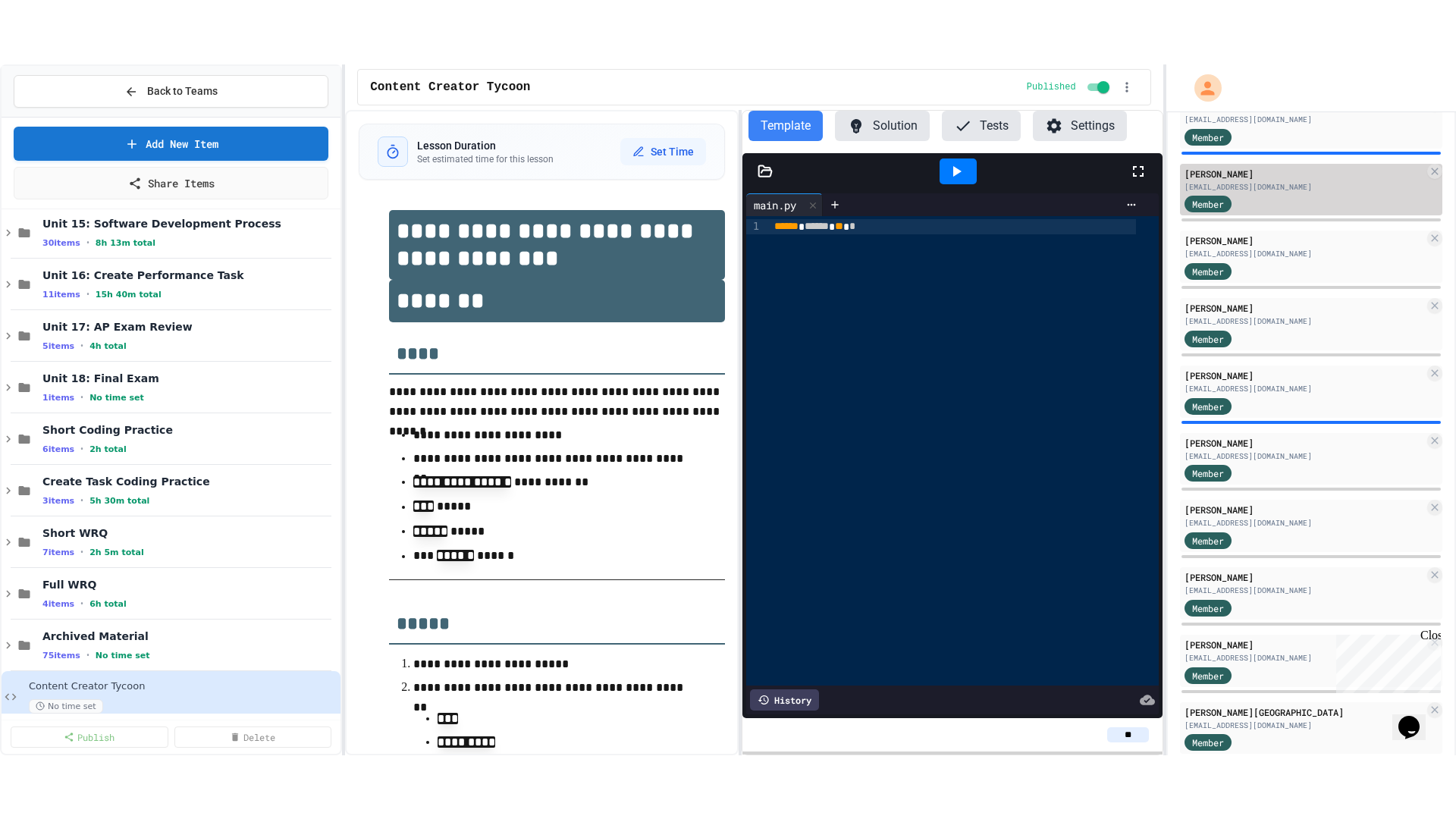
scroll to position [379, 0]
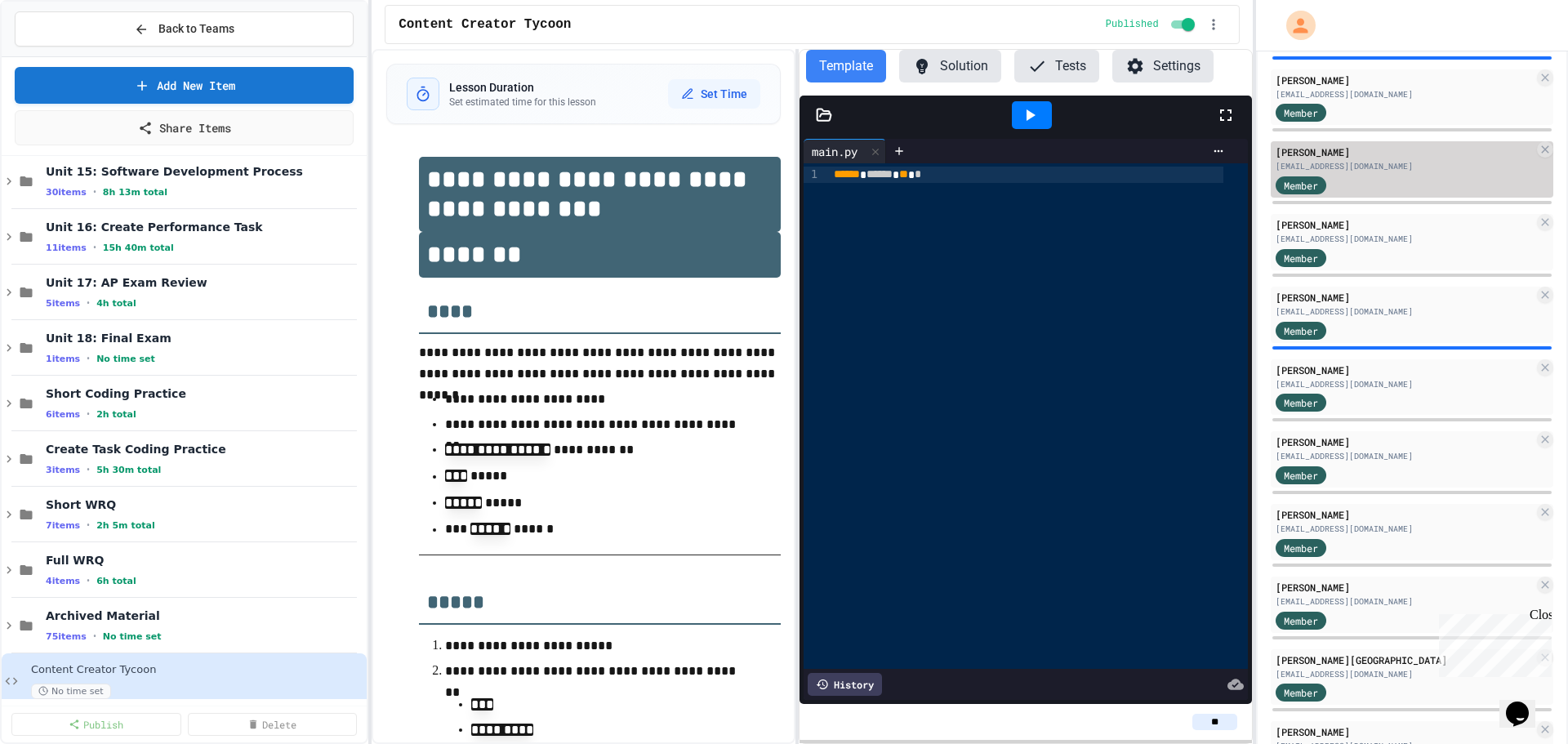
drag, startPoint x: 1359, startPoint y: 228, endPoint x: 1329, endPoint y: 234, distance: 30.6
click at [1359, 229] on div "[PERSON_NAME]" at bounding box center [1405, 224] width 258 height 15
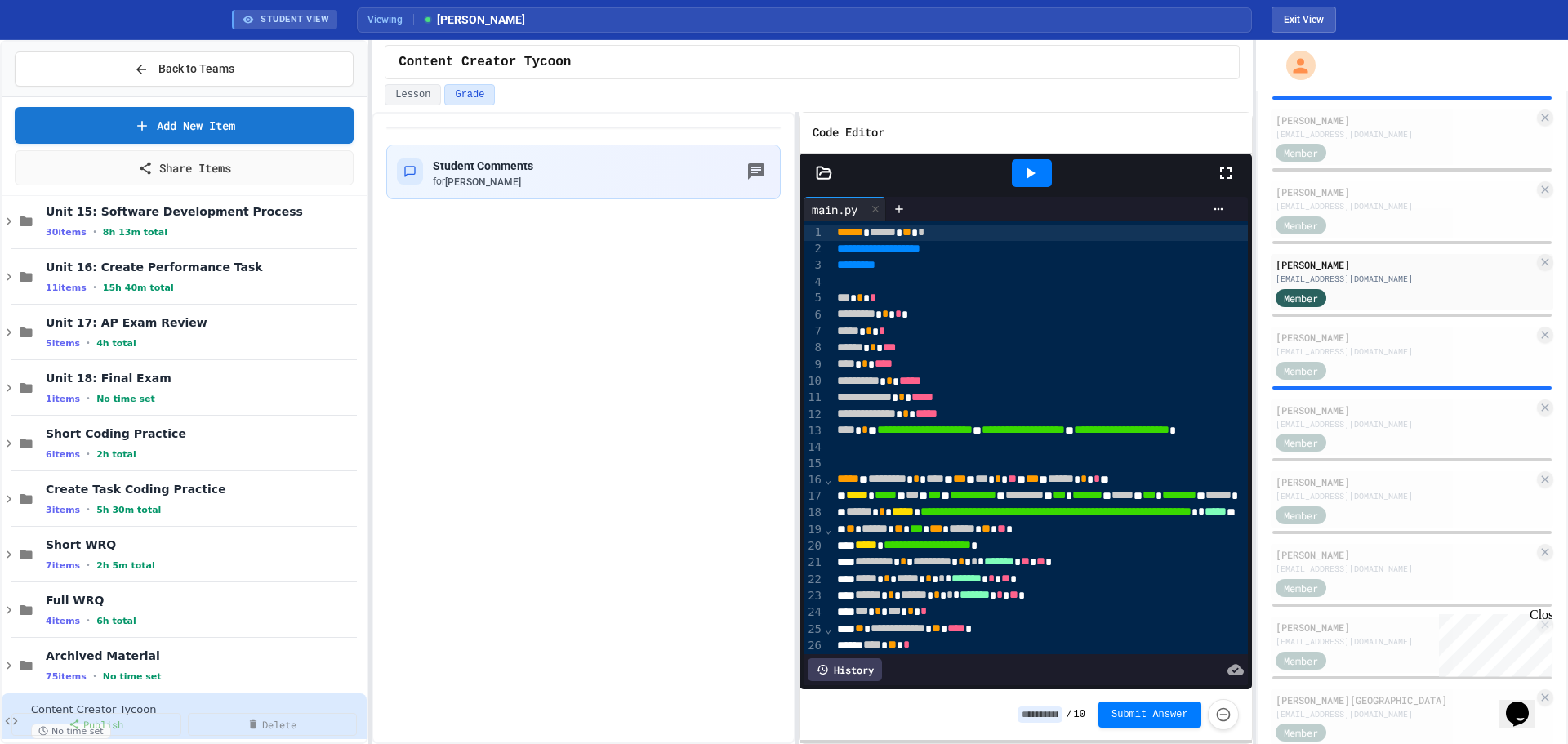
click at [1217, 169] on icon at bounding box center [1226, 173] width 20 height 20
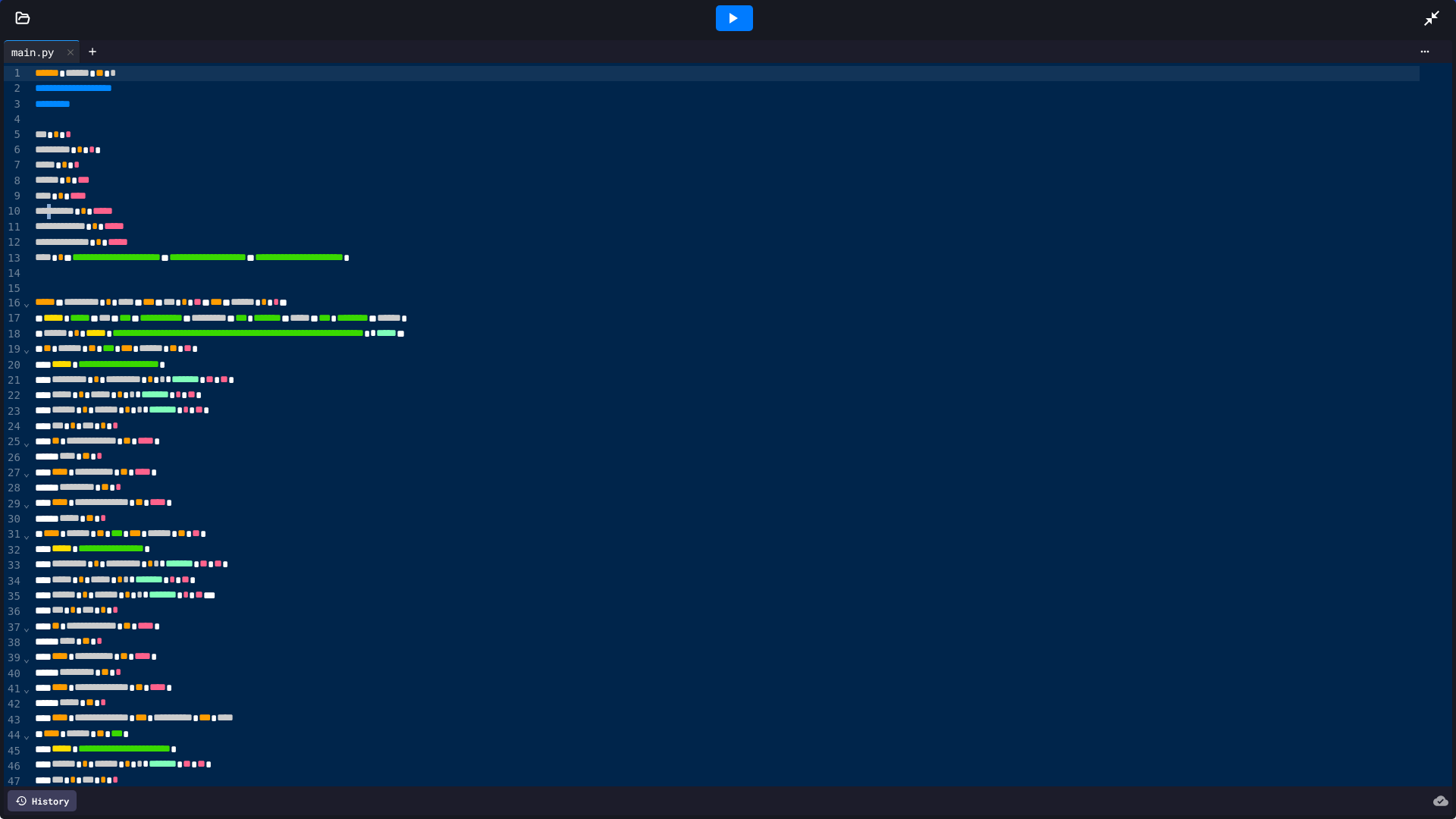
click at [53, 215] on span "**********" at bounding box center [54, 211] width 40 height 10
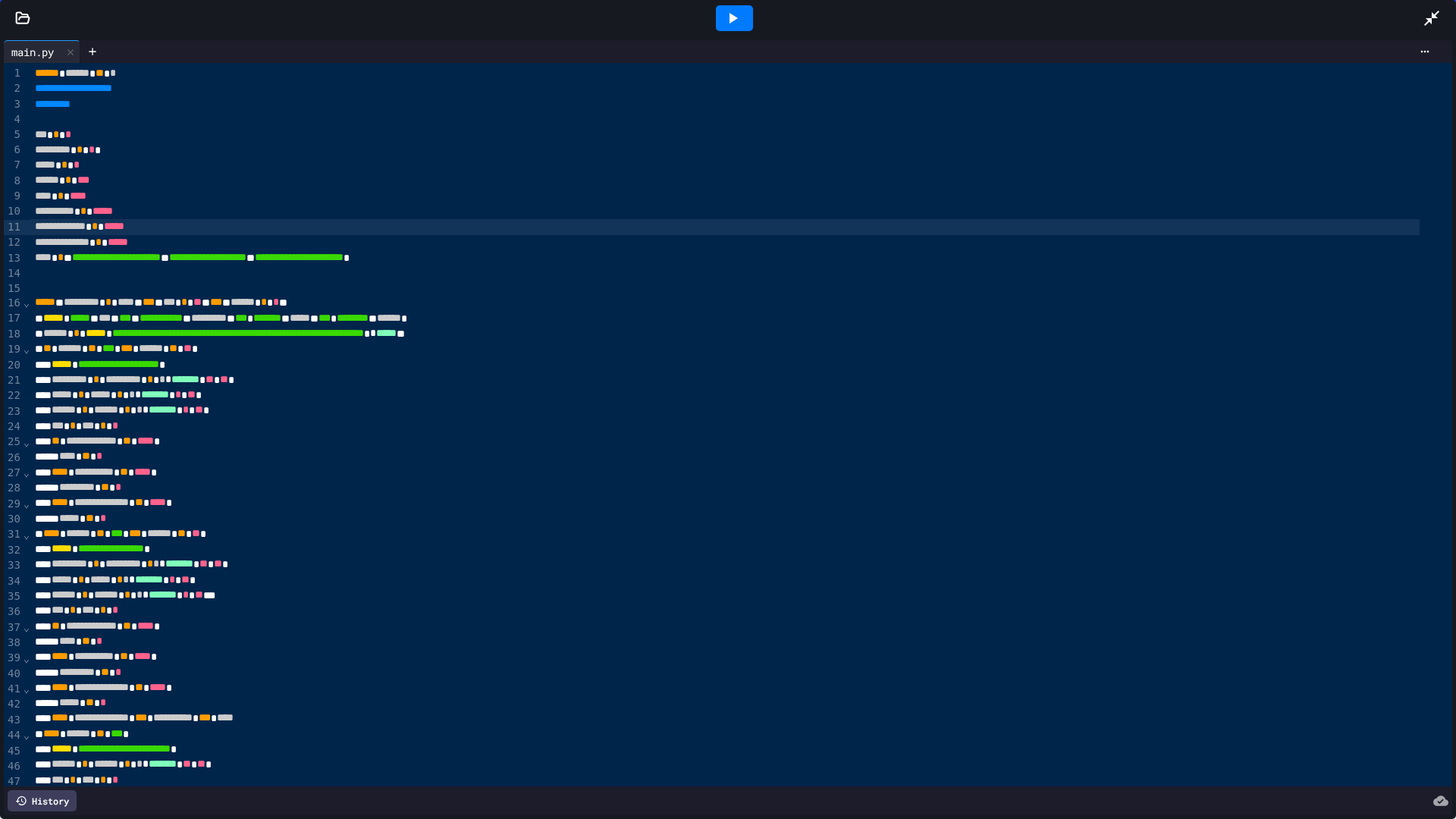
click at [124, 232] on span "*****" at bounding box center [114, 225] width 20 height 10
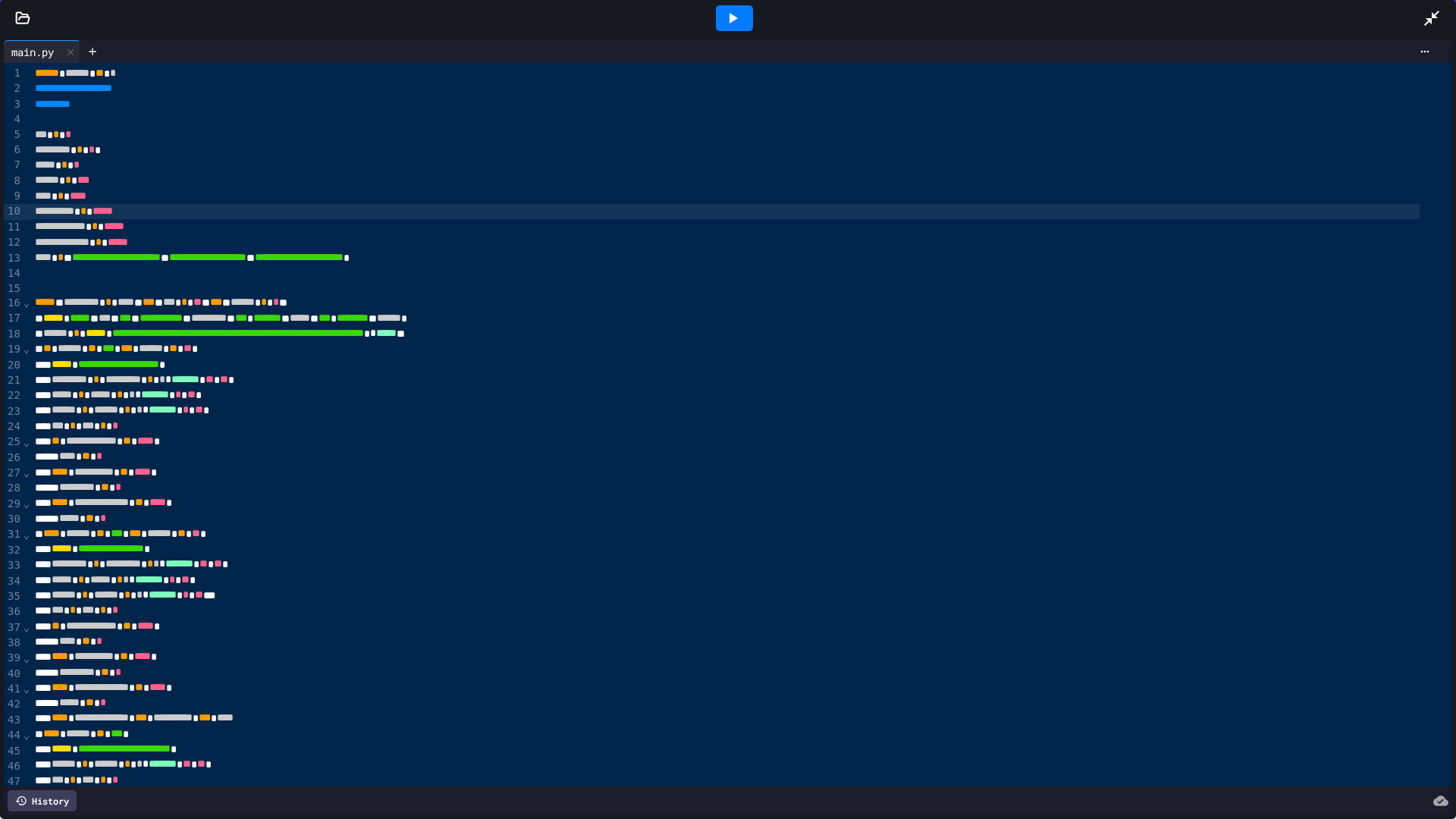
click at [113, 214] on span "*****" at bounding box center [103, 211] width 20 height 10
click at [128, 236] on span "*****" at bounding box center [117, 241] width 20 height 10
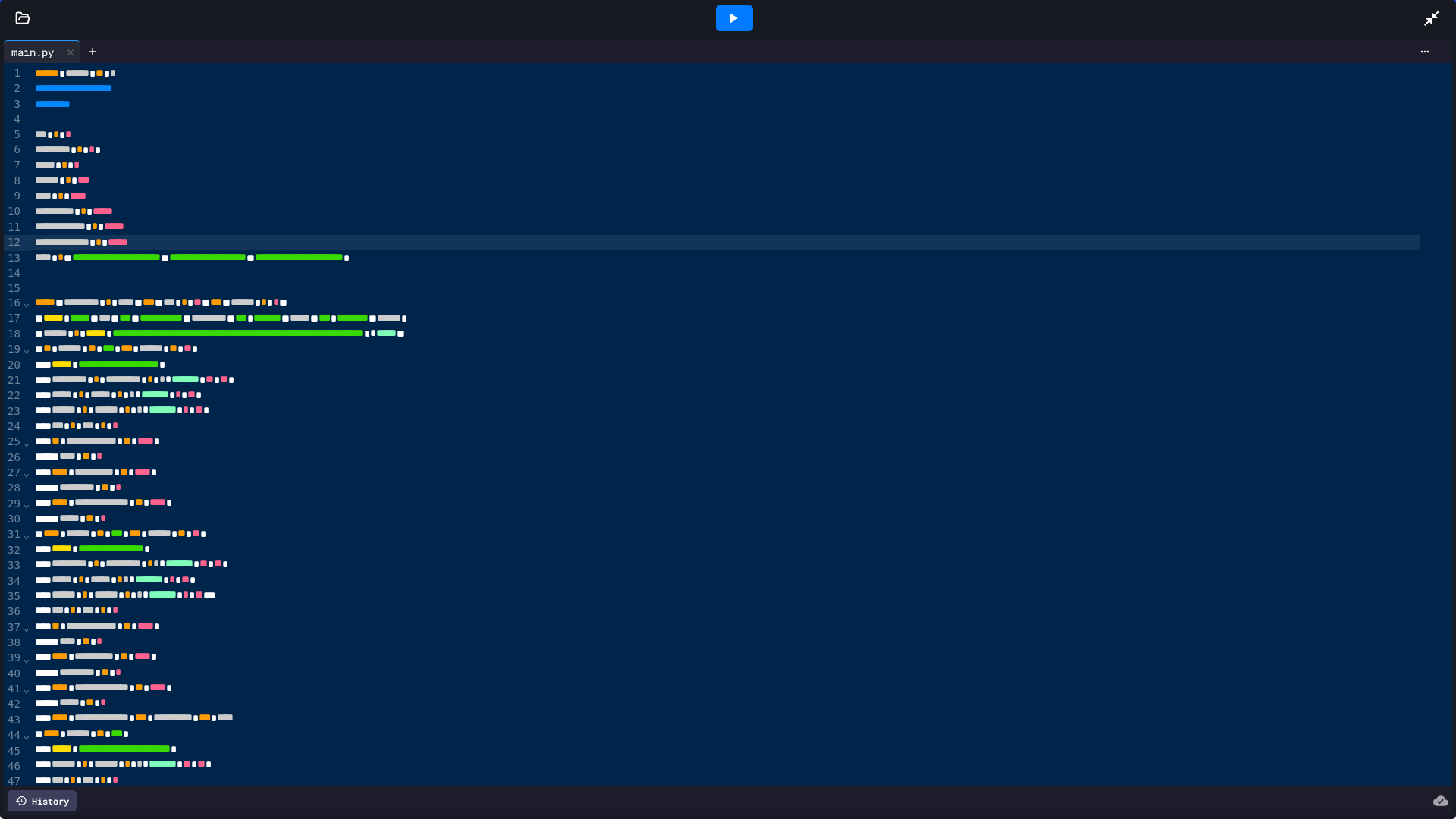
click at [124, 228] on span "*****" at bounding box center [114, 225] width 20 height 10
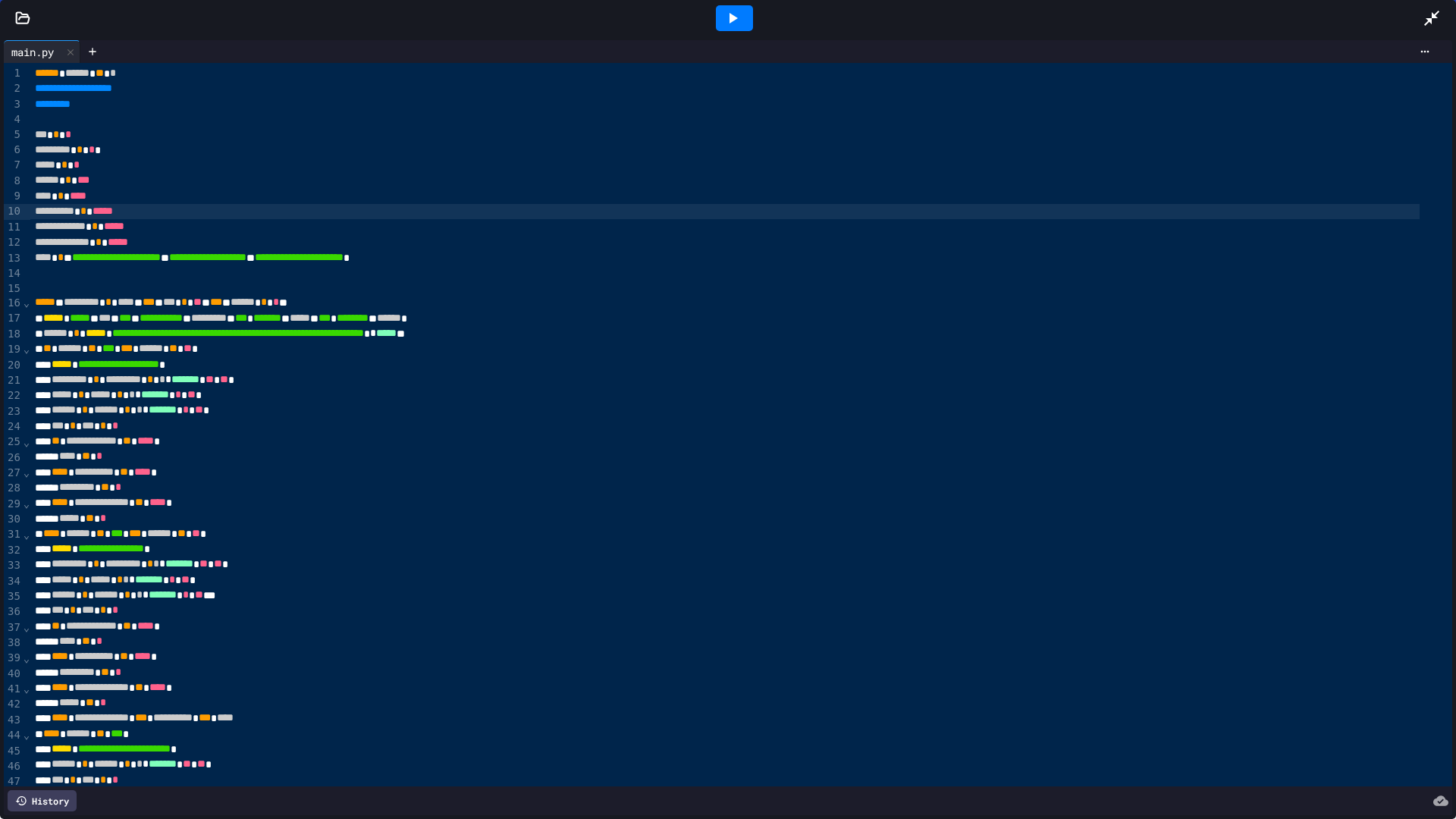
click at [113, 212] on span "*****" at bounding box center [103, 211] width 20 height 10
click at [128, 240] on span "*****" at bounding box center [117, 241] width 20 height 10
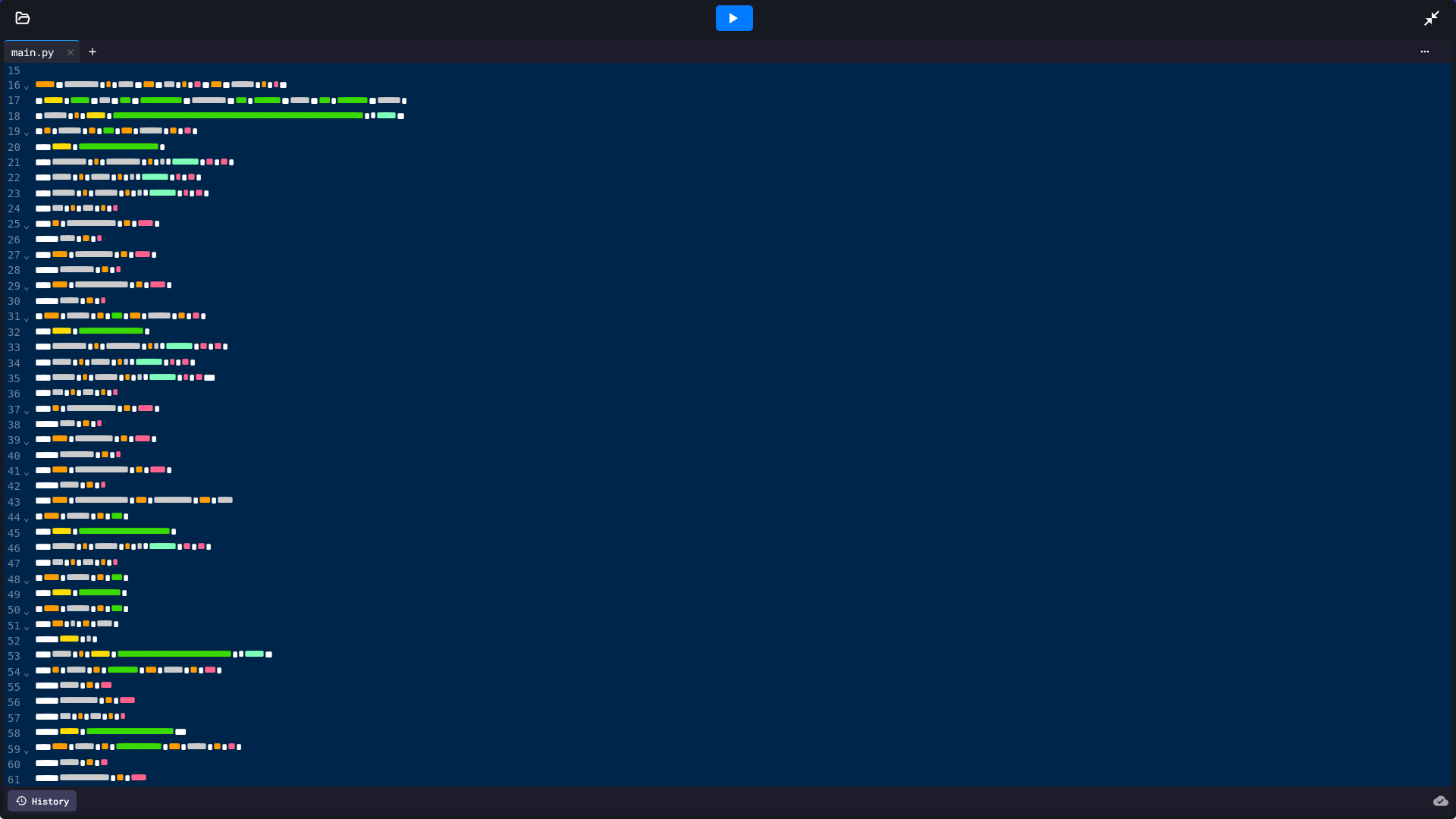
scroll to position [142, 0]
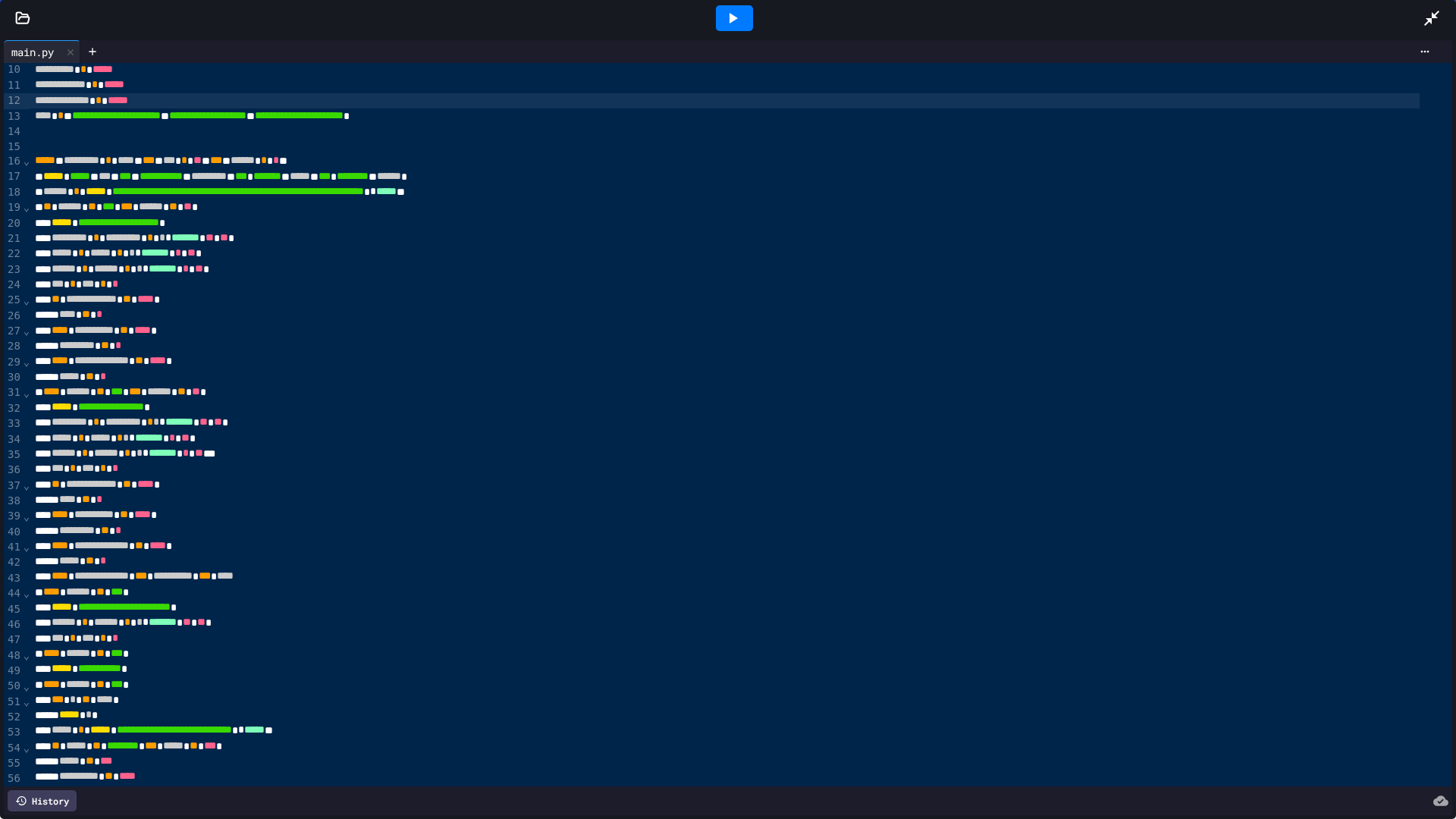
click at [53, 298] on div "**********" at bounding box center [725, 299] width 1389 height 15
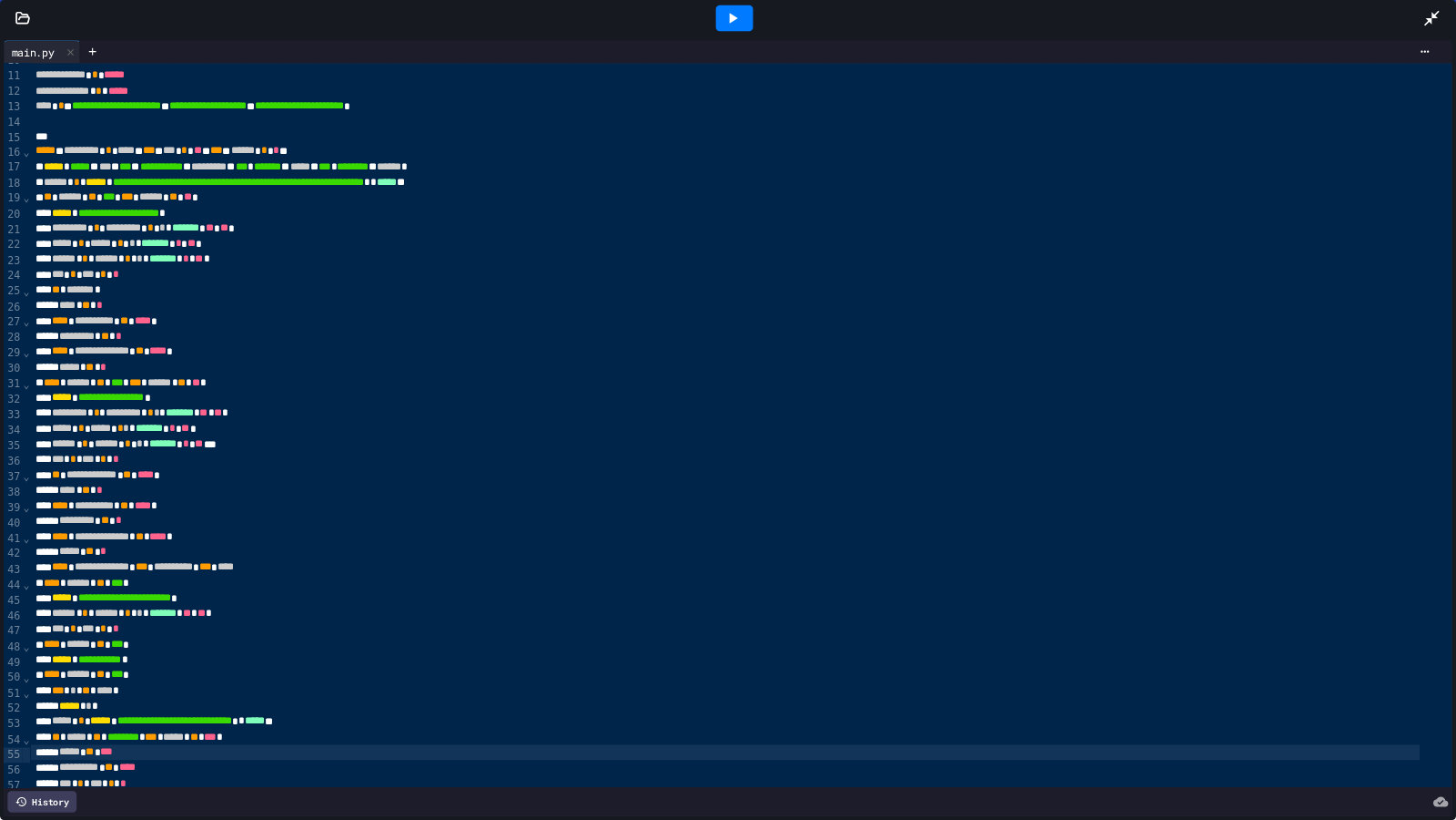
scroll to position [201, 0]
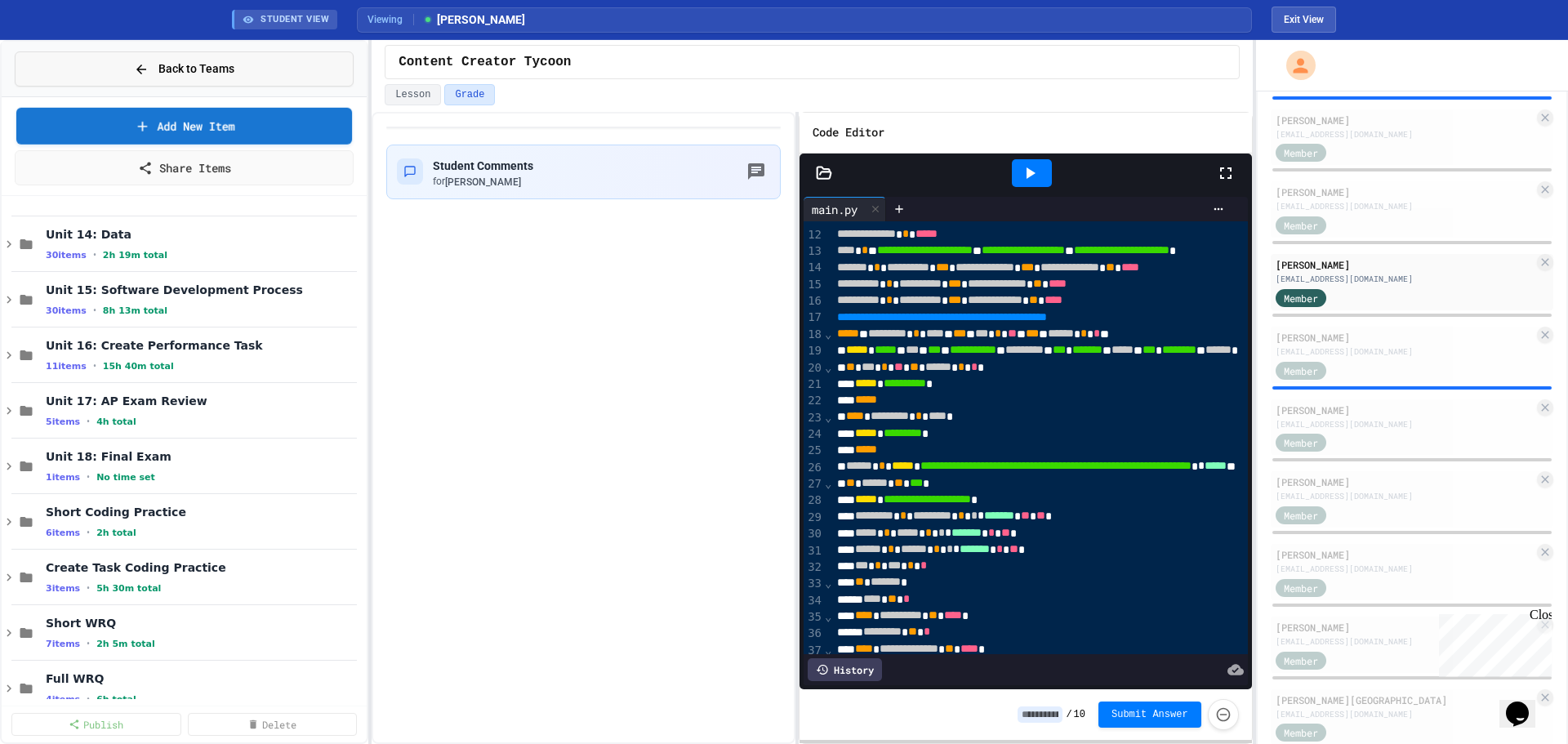
click at [142, 75] on icon at bounding box center [141, 69] width 15 height 15
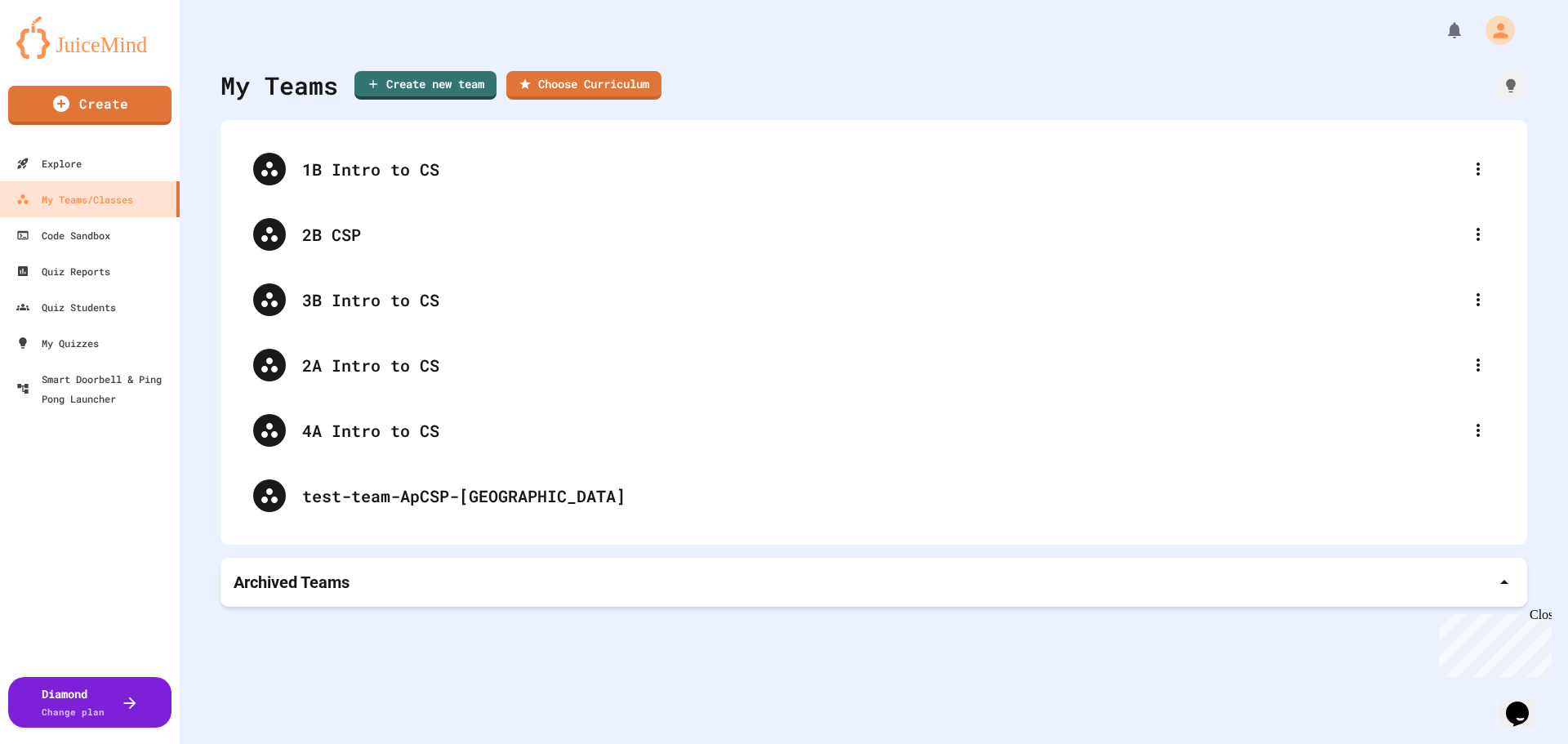
click at [60, 47] on img at bounding box center [90, 37] width 147 height 43
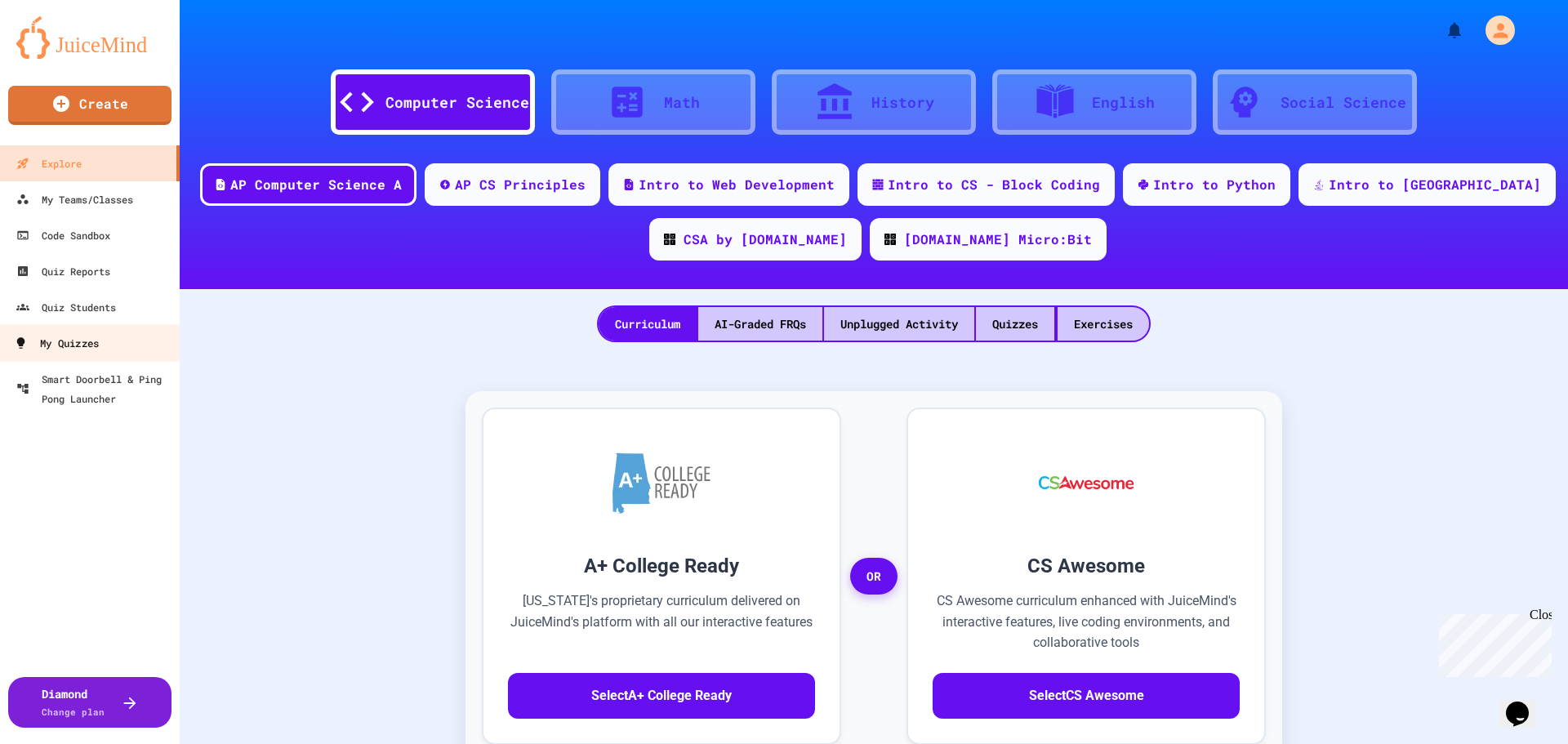
click at [78, 338] on div "My Quizzes" at bounding box center [56, 342] width 85 height 20
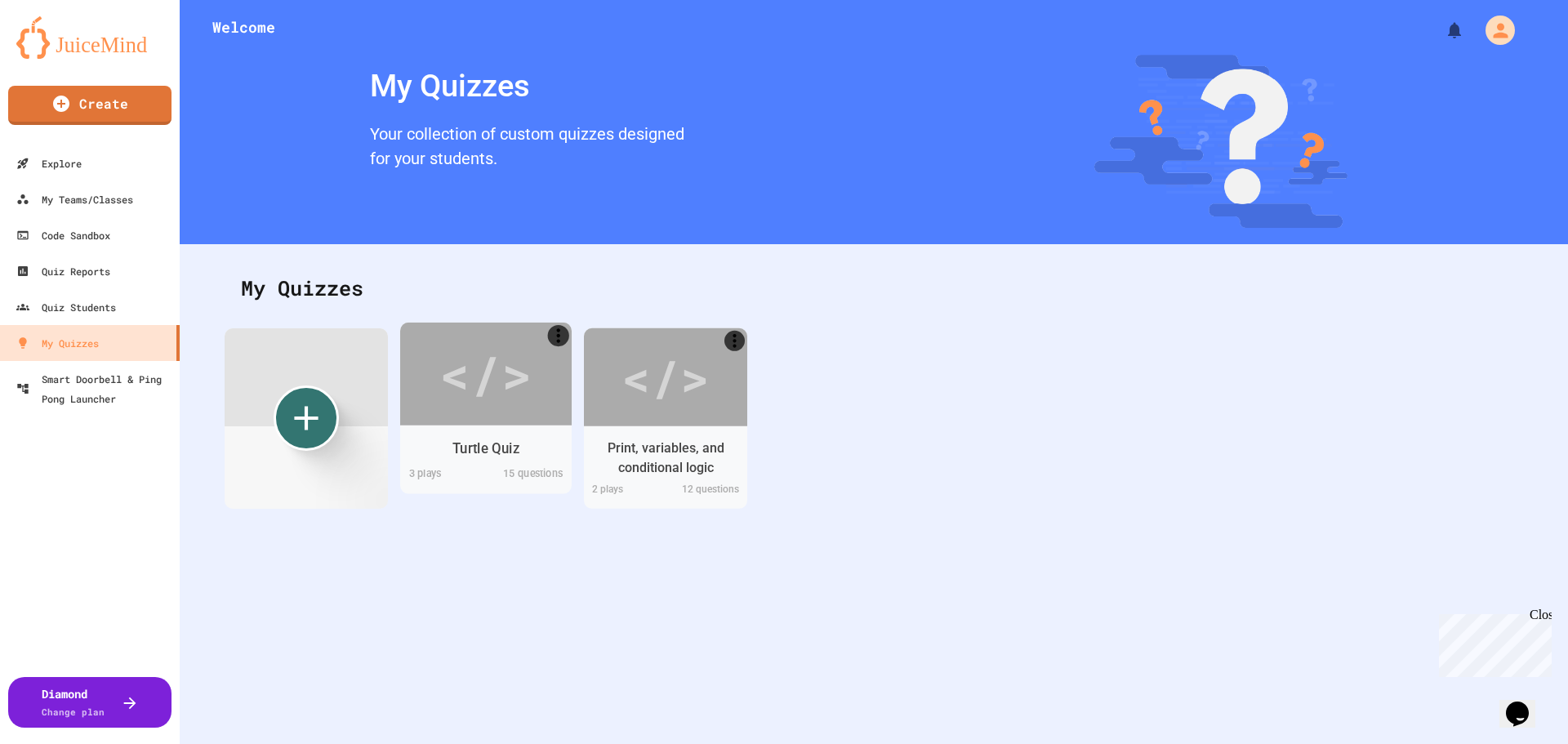
click at [475, 371] on div "</>" at bounding box center [485, 373] width 92 height 77
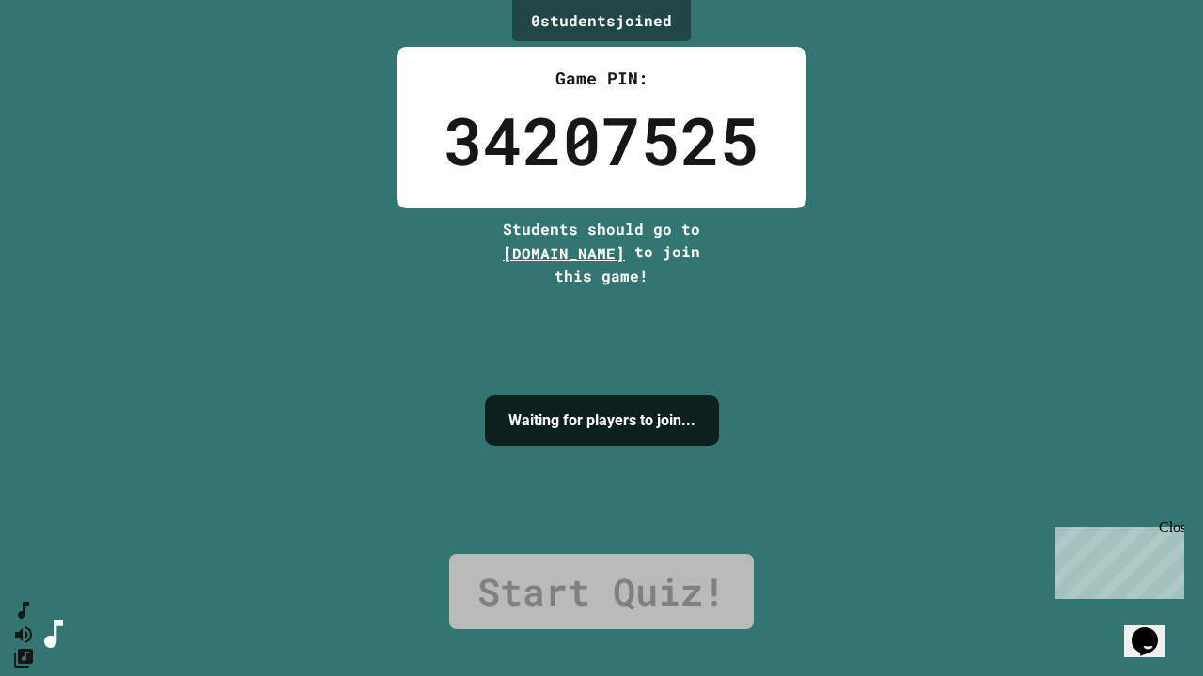
drag, startPoint x: 1174, startPoint y: 530, endPoint x: 2219, endPoint y: 1050, distance: 1168.1
click at [1174, 530] on div "Close" at bounding box center [1169, 531] width 23 height 23
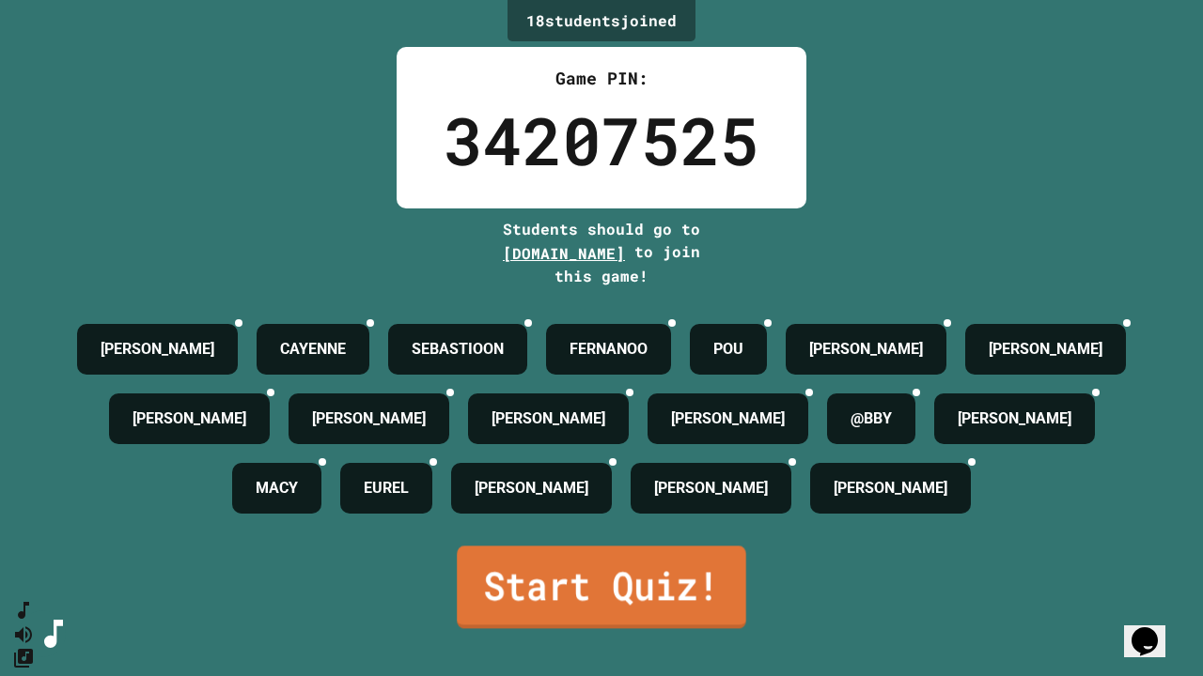
click at [695, 596] on link "Start Quiz!" at bounding box center [601, 587] width 289 height 83
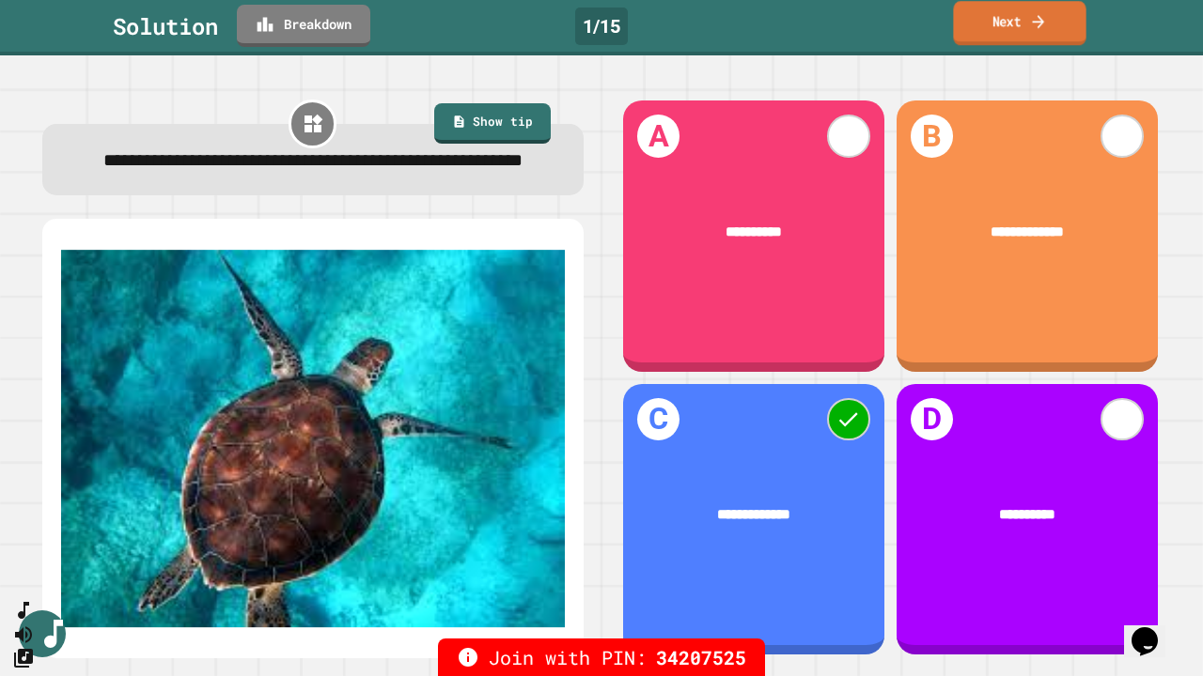
click at [1010, 32] on link "Next" at bounding box center [1019, 23] width 132 height 44
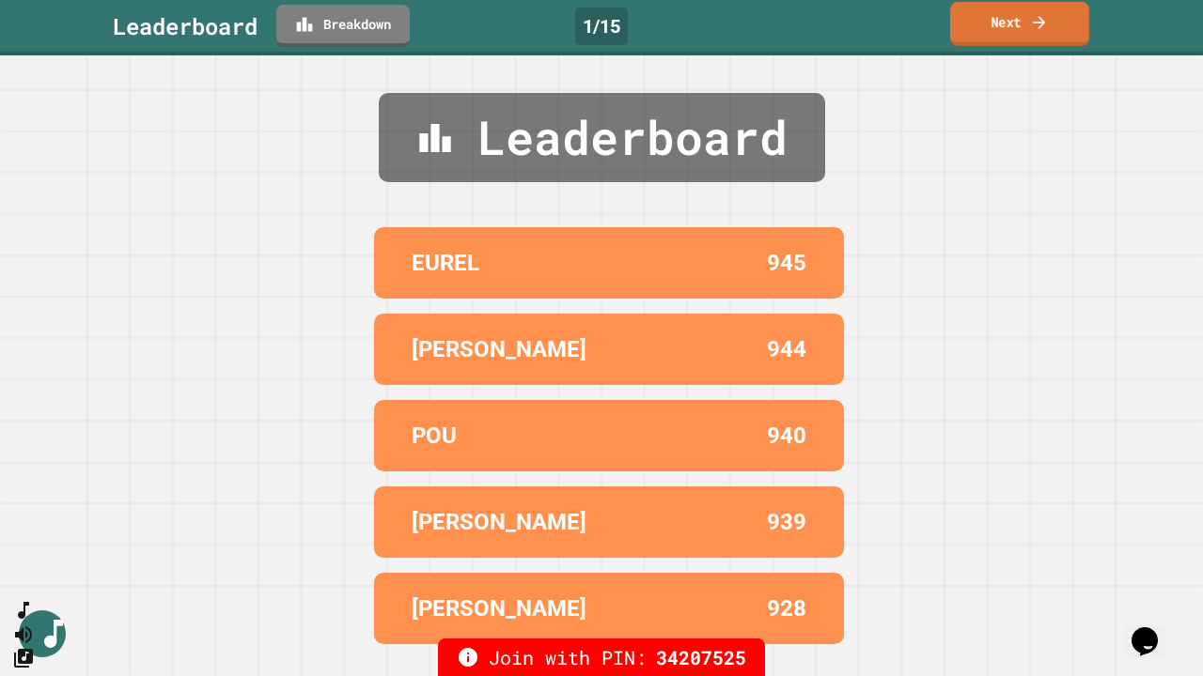
click at [1010, 32] on link "Next" at bounding box center [1019, 24] width 139 height 44
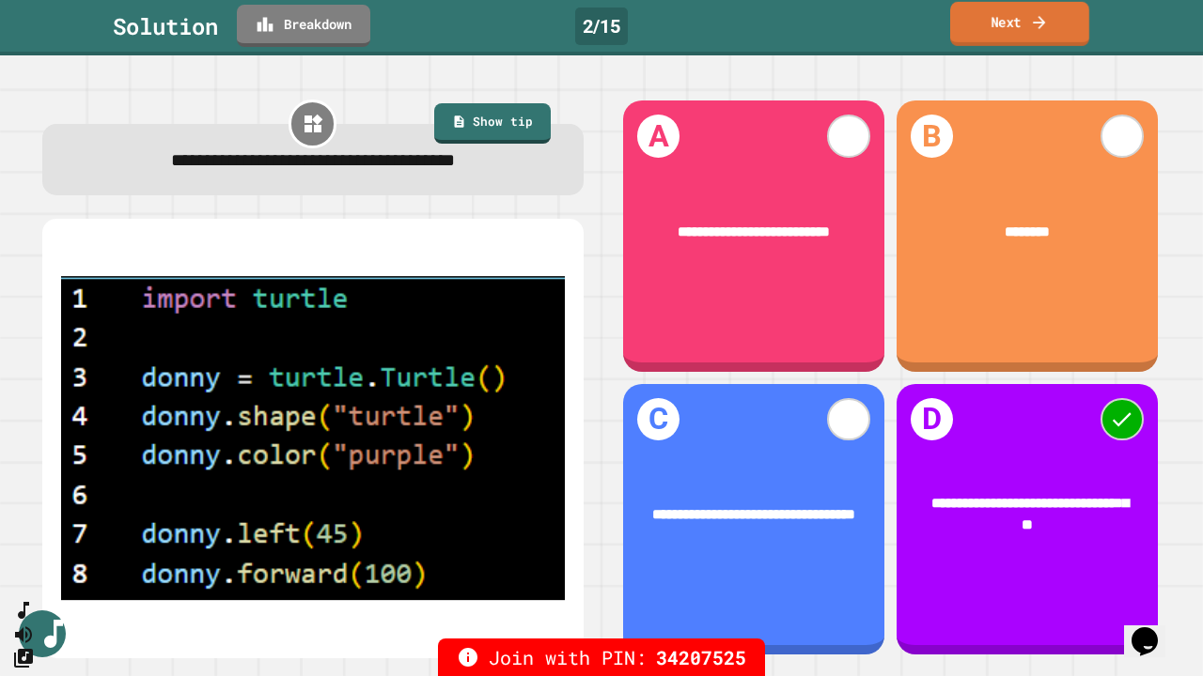
click at [1056, 32] on link "Next" at bounding box center [1019, 24] width 139 height 44
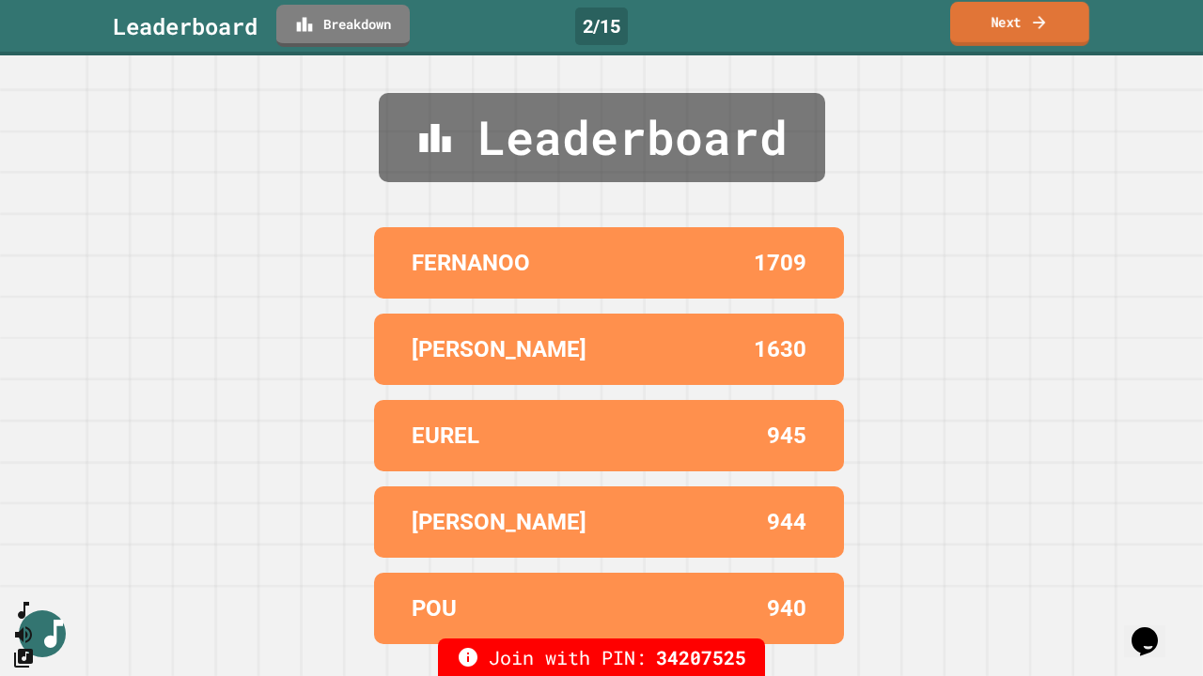
click at [1055, 21] on link "Next" at bounding box center [1019, 24] width 139 height 44
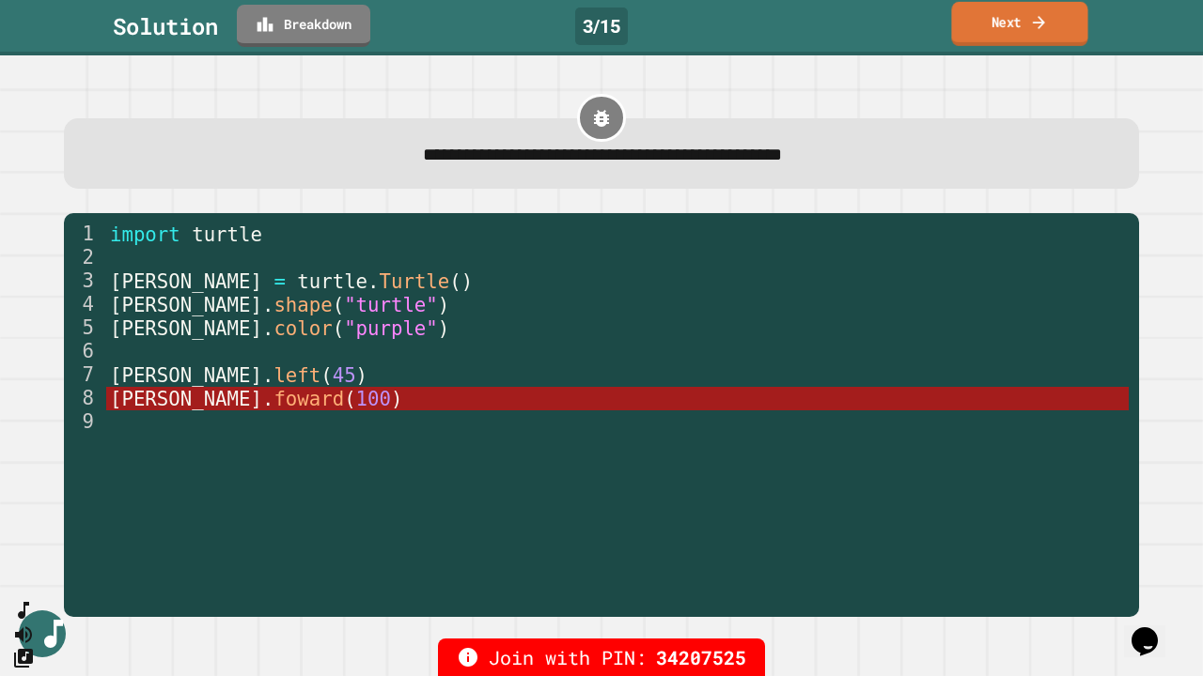
click at [1016, 14] on link "Next" at bounding box center [1019, 24] width 136 height 44
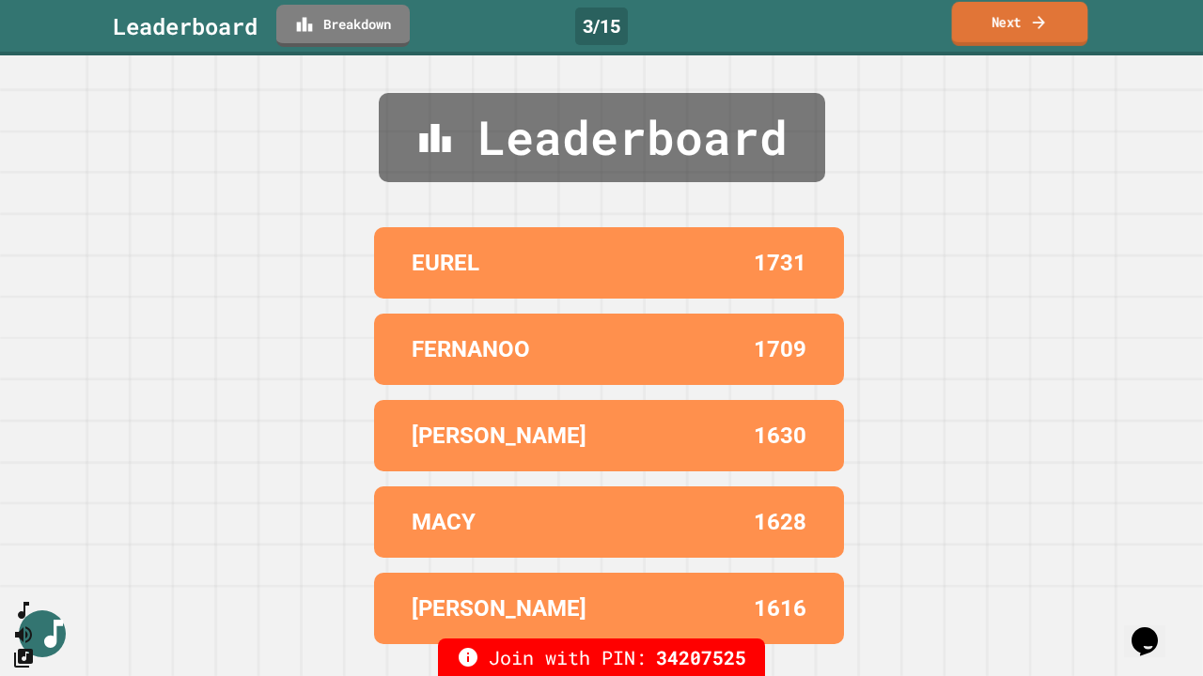
click at [1008, 26] on link "Next" at bounding box center [1020, 24] width 136 height 44
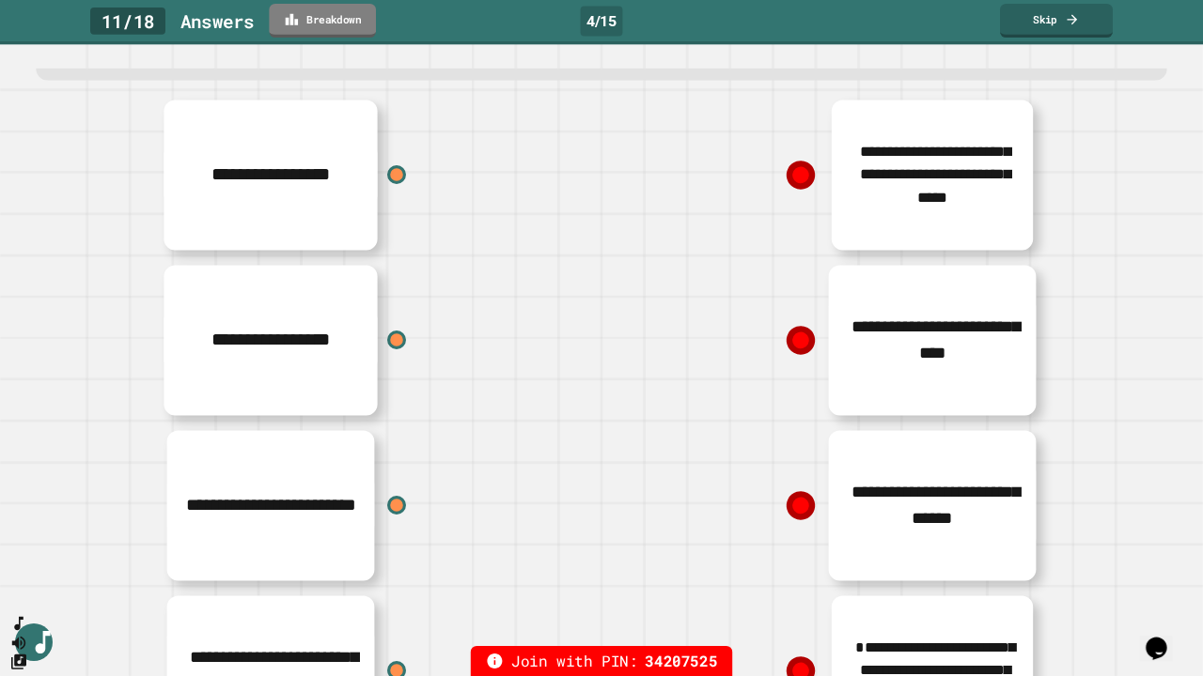
scroll to position [234, 0]
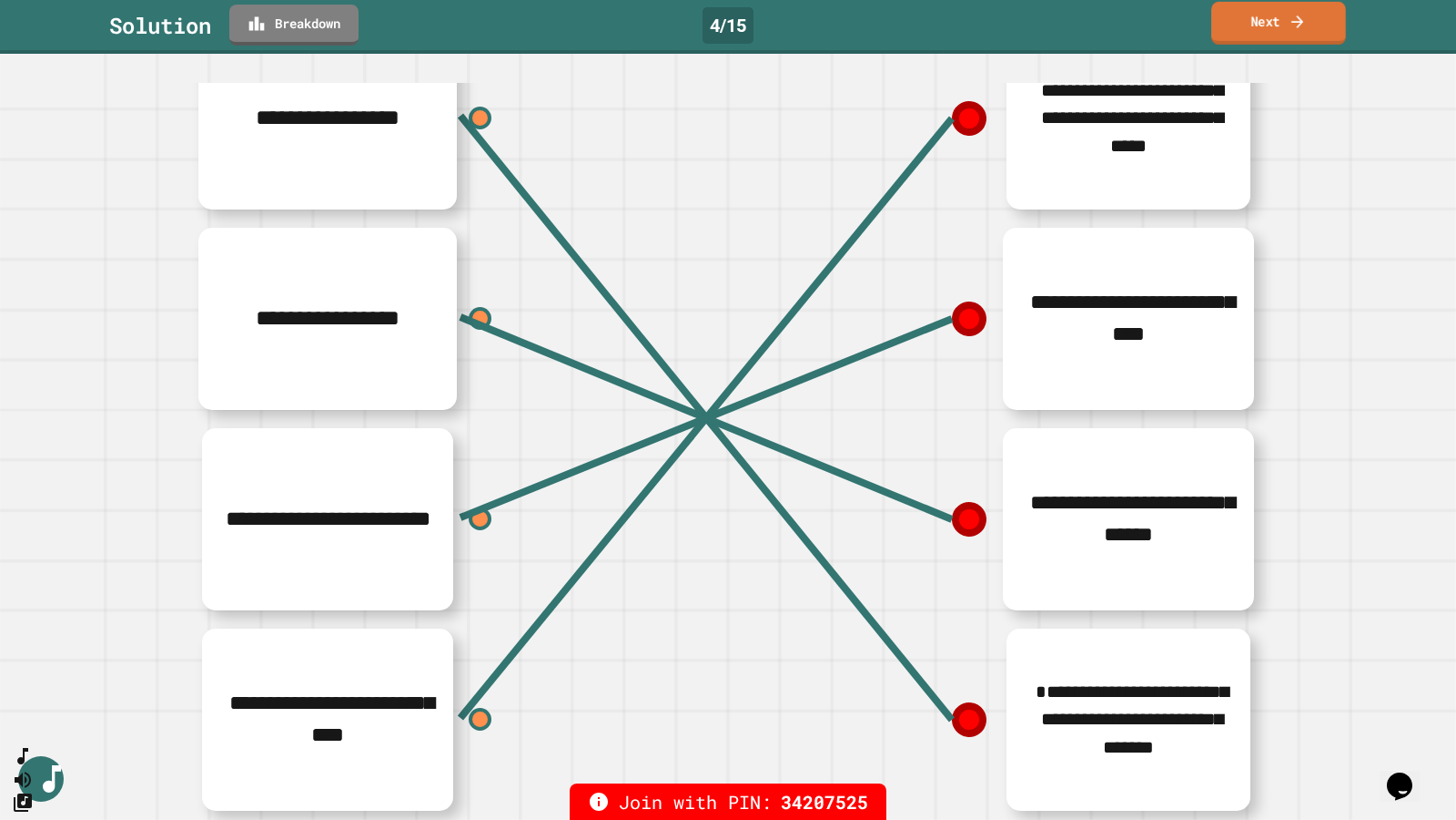
click at [1307, 12] on link "Next" at bounding box center [1279, 23] width 135 height 43
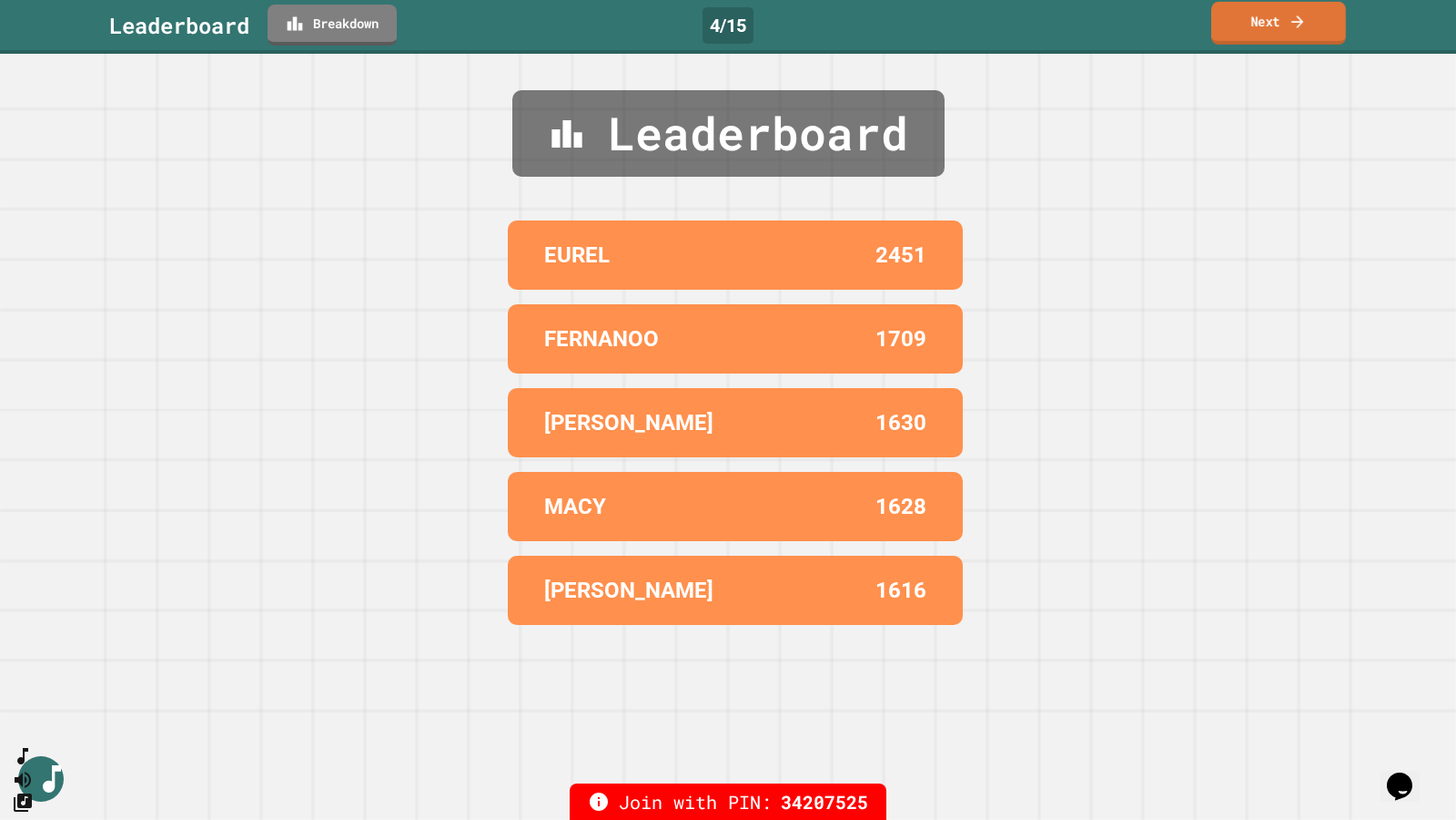
click at [1306, 16] on icon at bounding box center [1297, 21] width 18 height 19
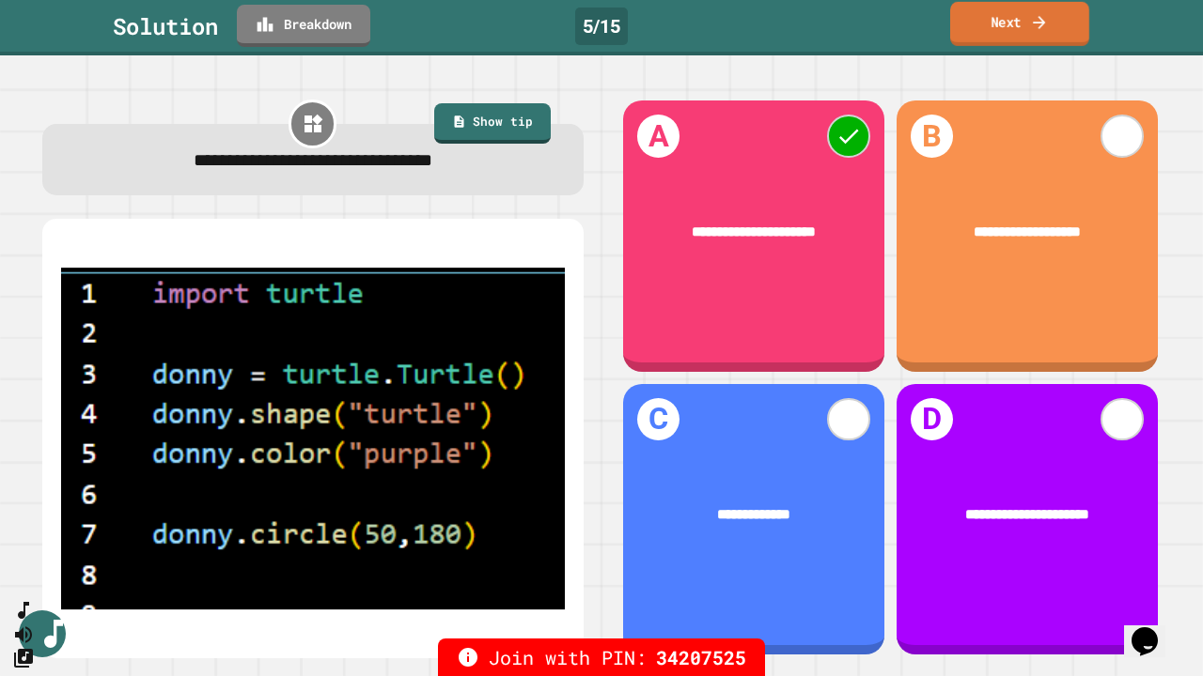
click at [1015, 18] on link "Next" at bounding box center [1019, 24] width 139 height 44
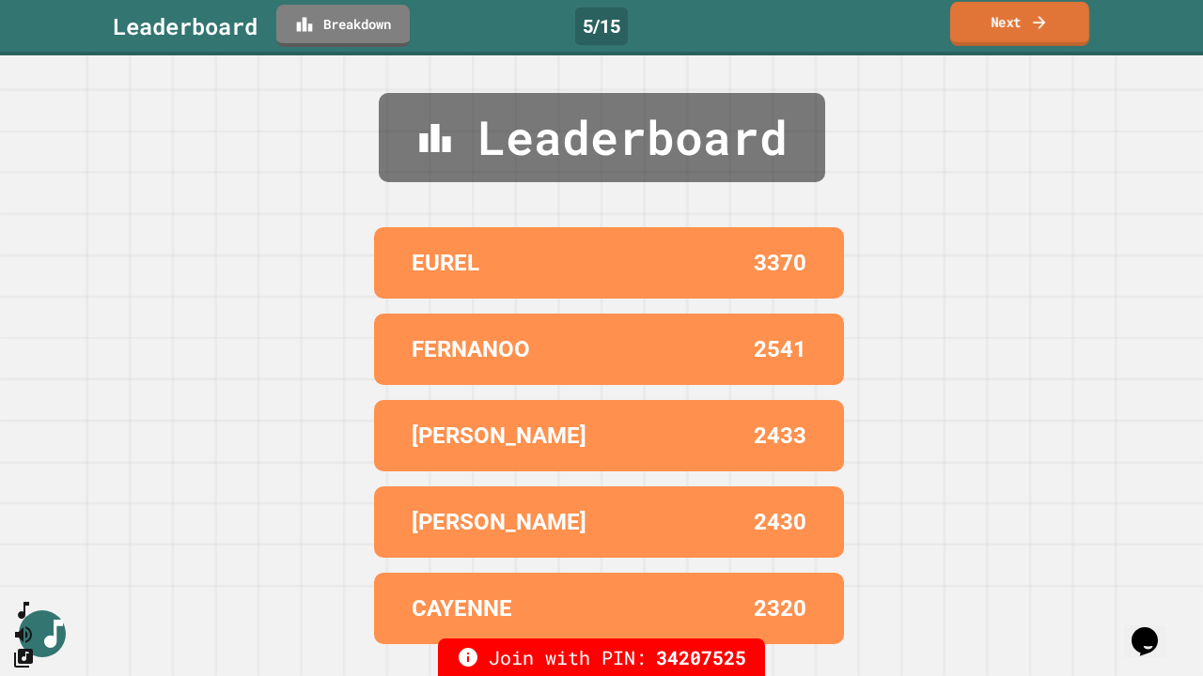
click at [1018, 24] on link "Next" at bounding box center [1019, 24] width 139 height 44
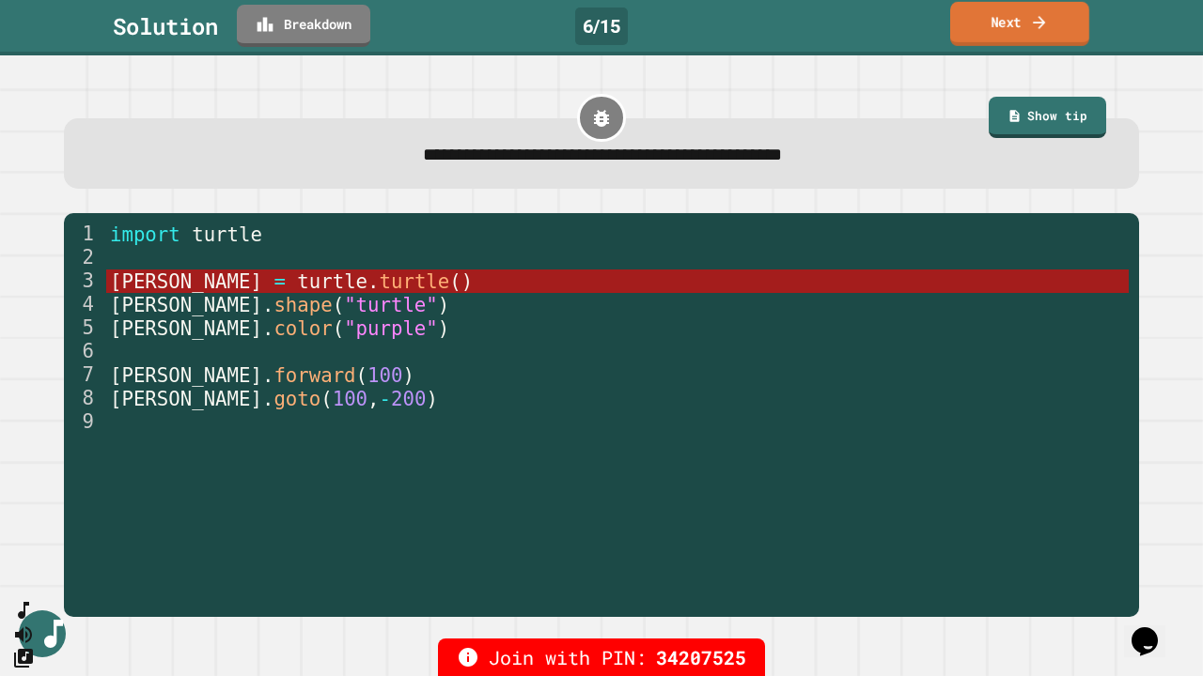
click at [1044, 15] on icon at bounding box center [1039, 22] width 19 height 20
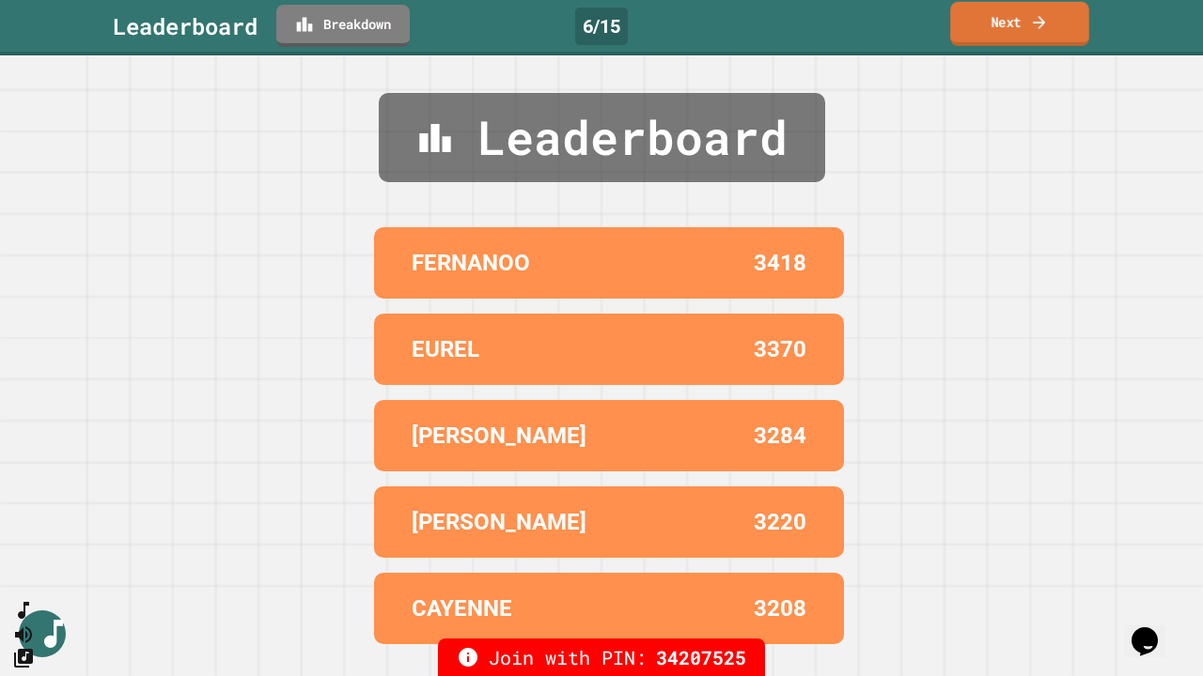
click at [1048, 15] on icon at bounding box center [1039, 22] width 19 height 20
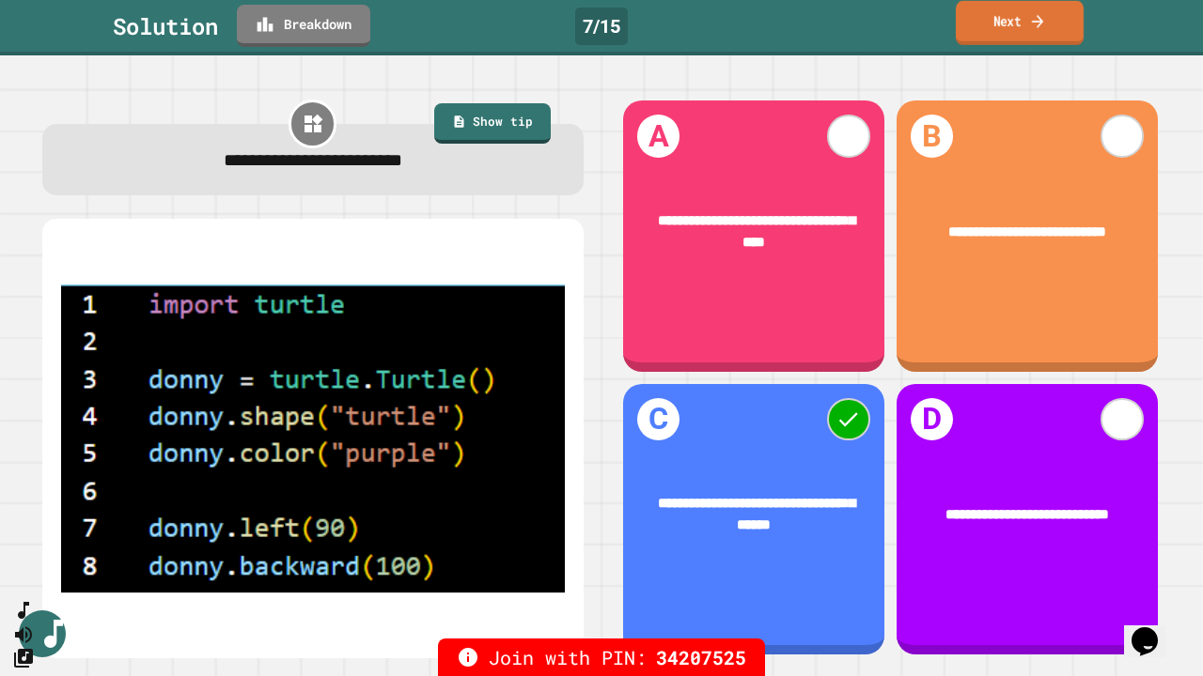
click at [1030, 19] on icon at bounding box center [1037, 21] width 17 height 20
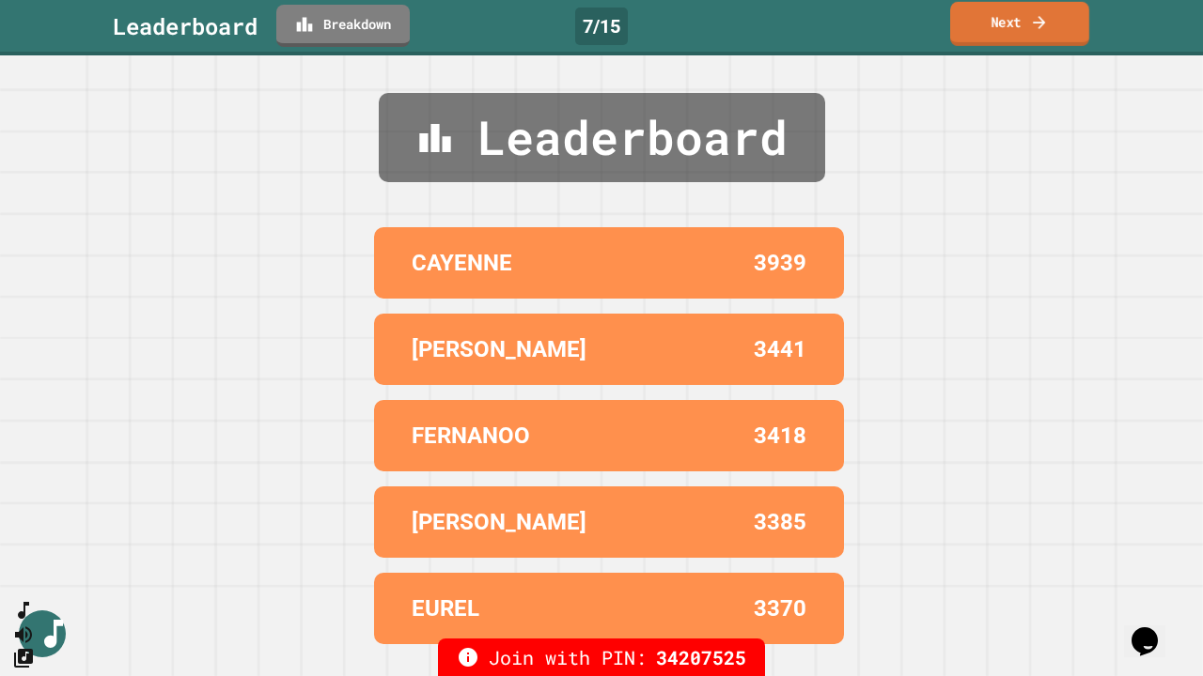
click at [1030, 19] on icon at bounding box center [1039, 22] width 19 height 20
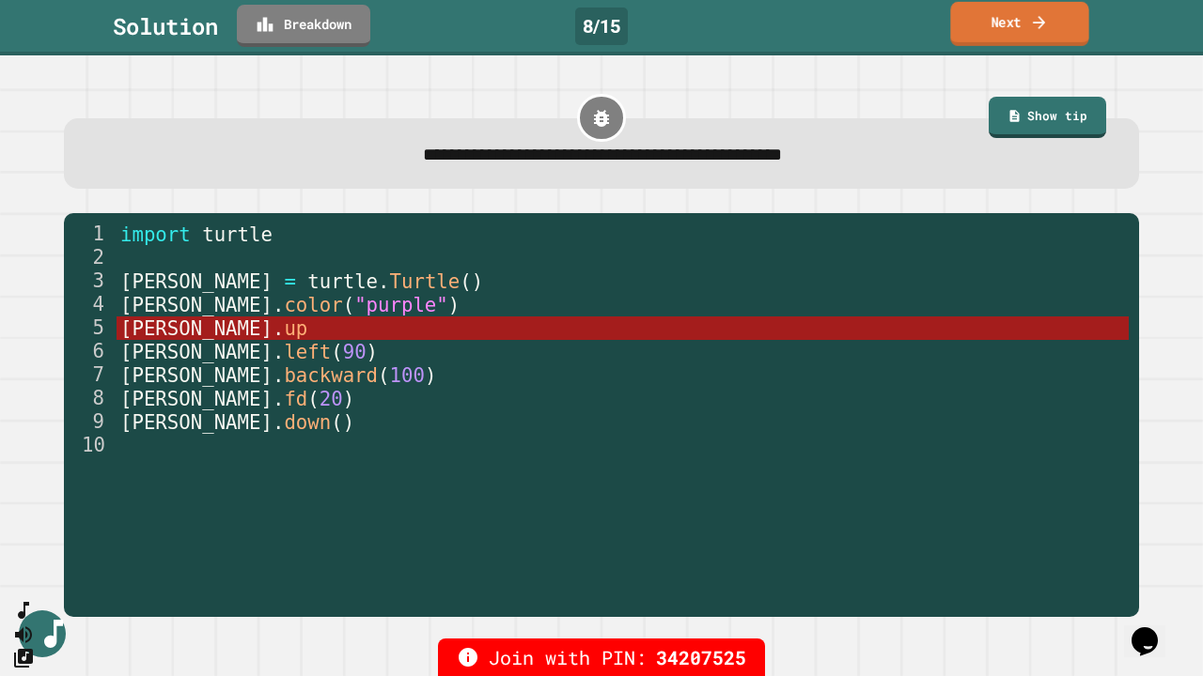
click at [1064, 17] on link "Next" at bounding box center [1019, 24] width 138 height 44
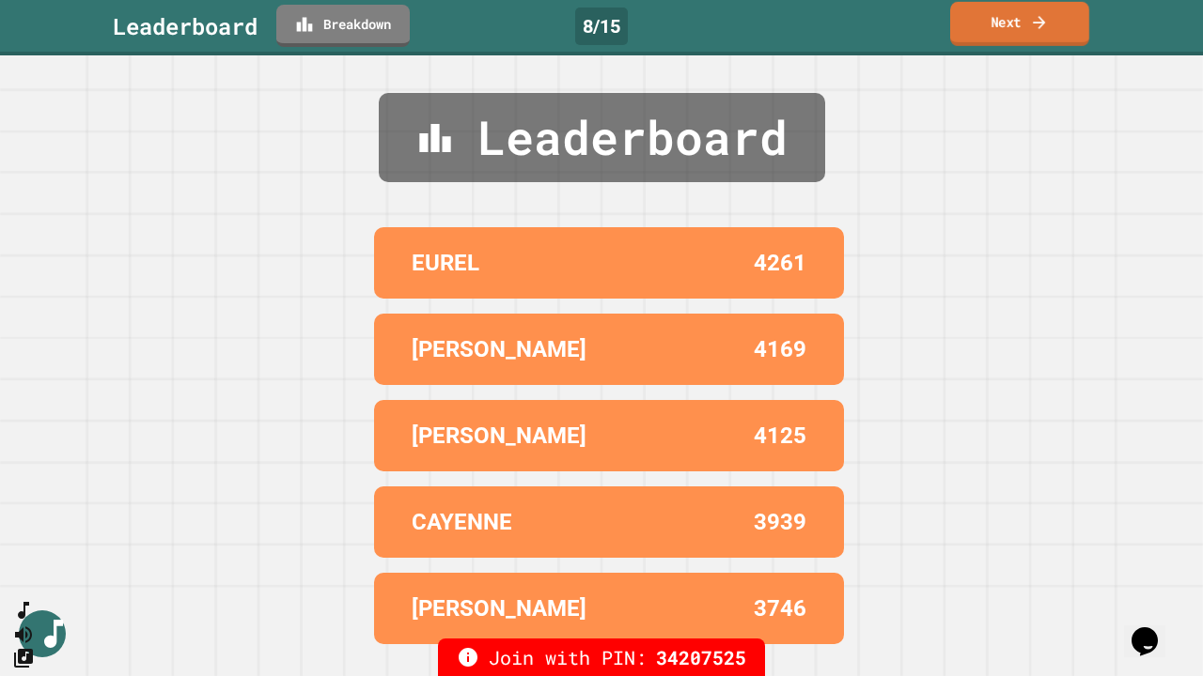
click at [1065, 18] on link "Next" at bounding box center [1019, 24] width 139 height 44
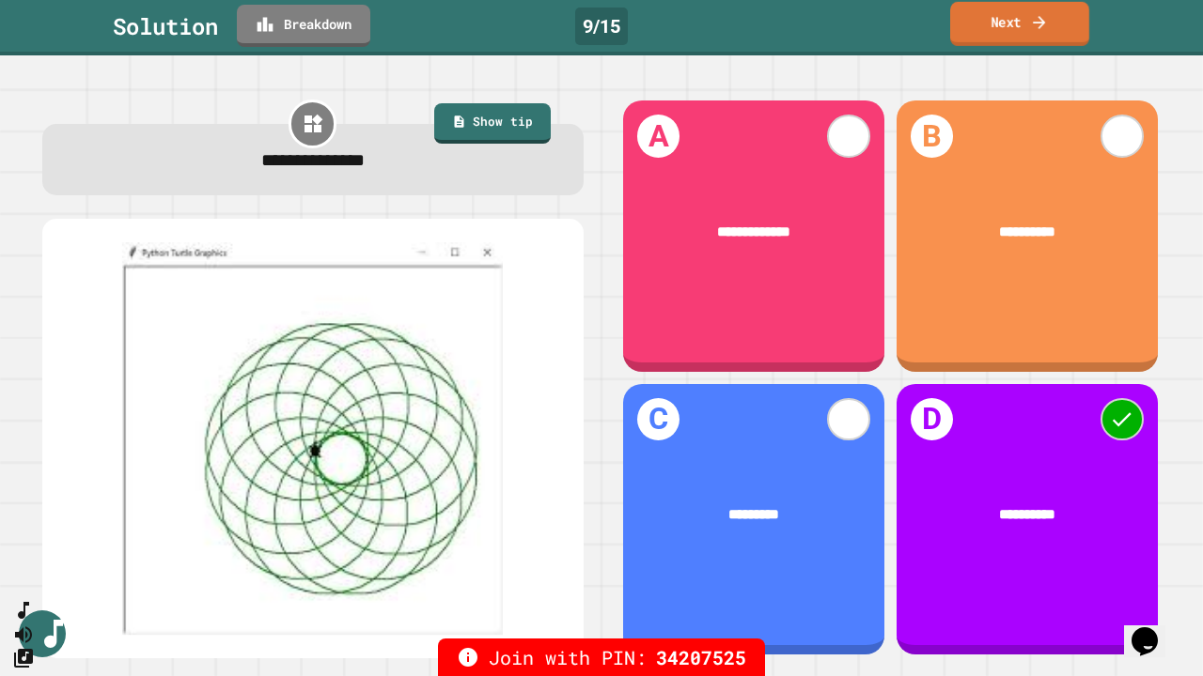
click at [1009, 19] on link "Next" at bounding box center [1019, 24] width 139 height 44
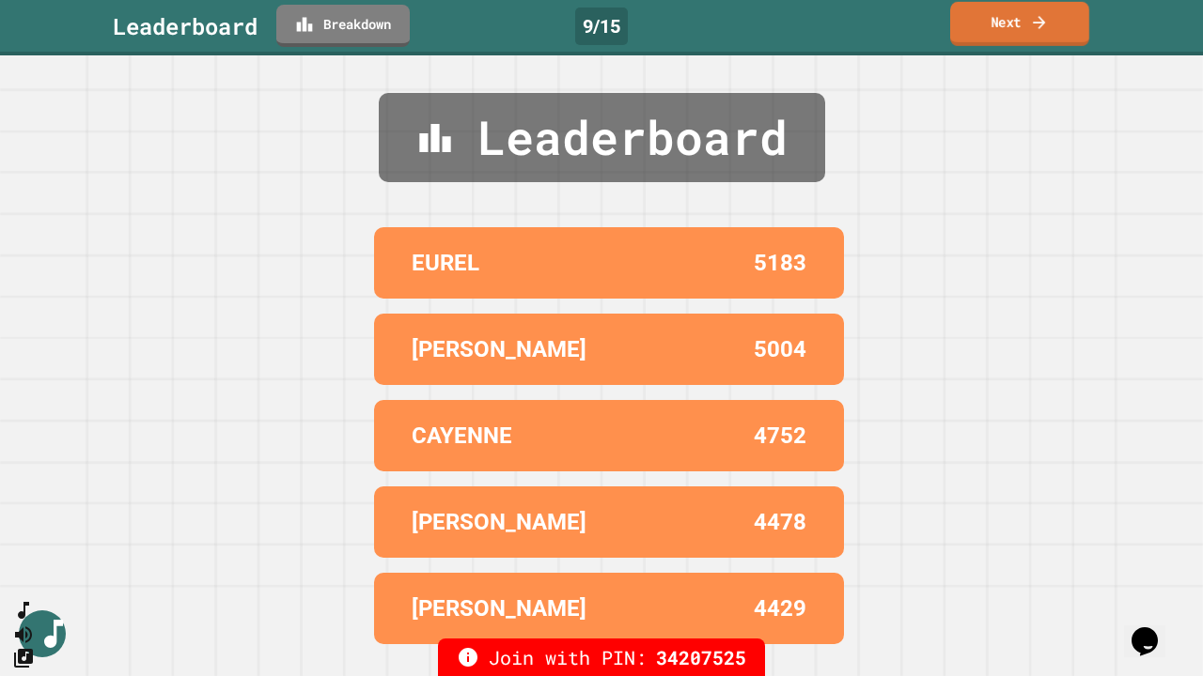
click at [1021, 14] on link "Next" at bounding box center [1019, 24] width 139 height 44
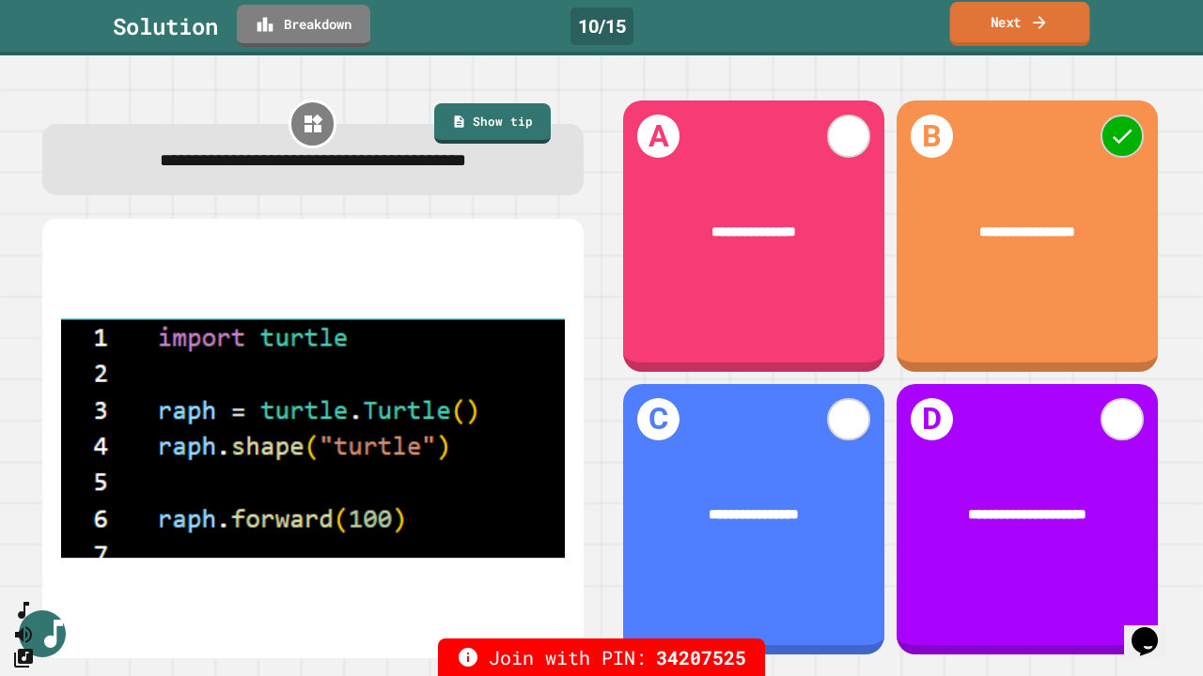
click at [1038, 17] on icon at bounding box center [1039, 22] width 19 height 20
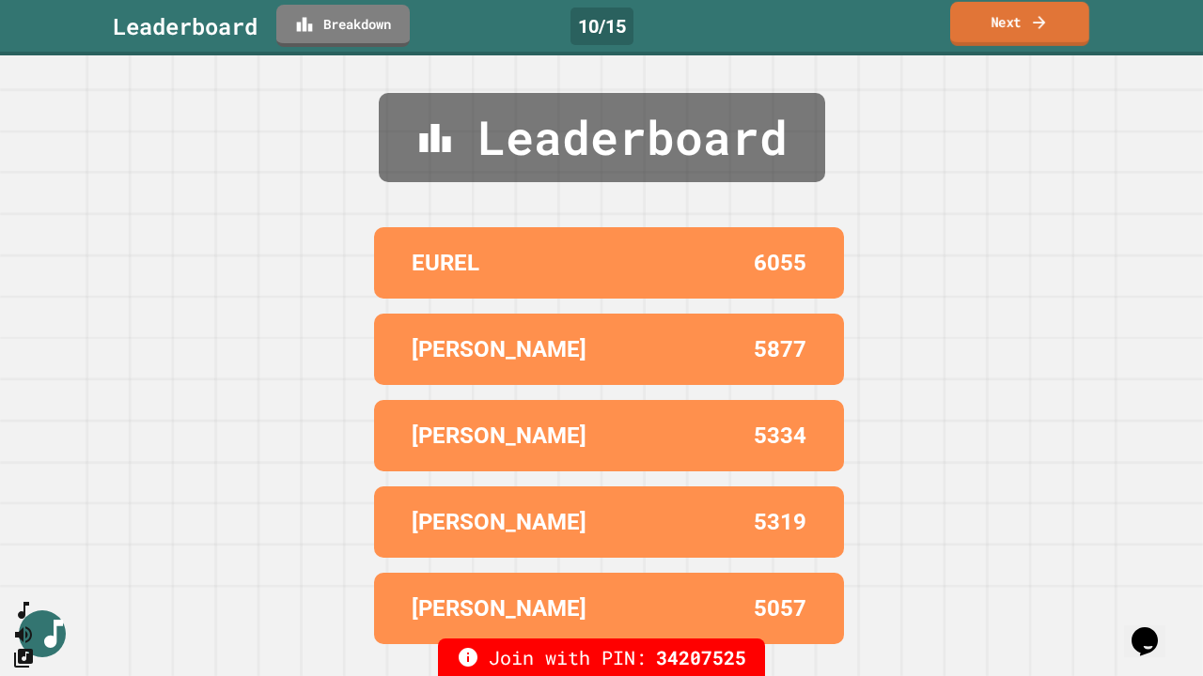
click at [1036, 20] on icon at bounding box center [1039, 22] width 19 height 20
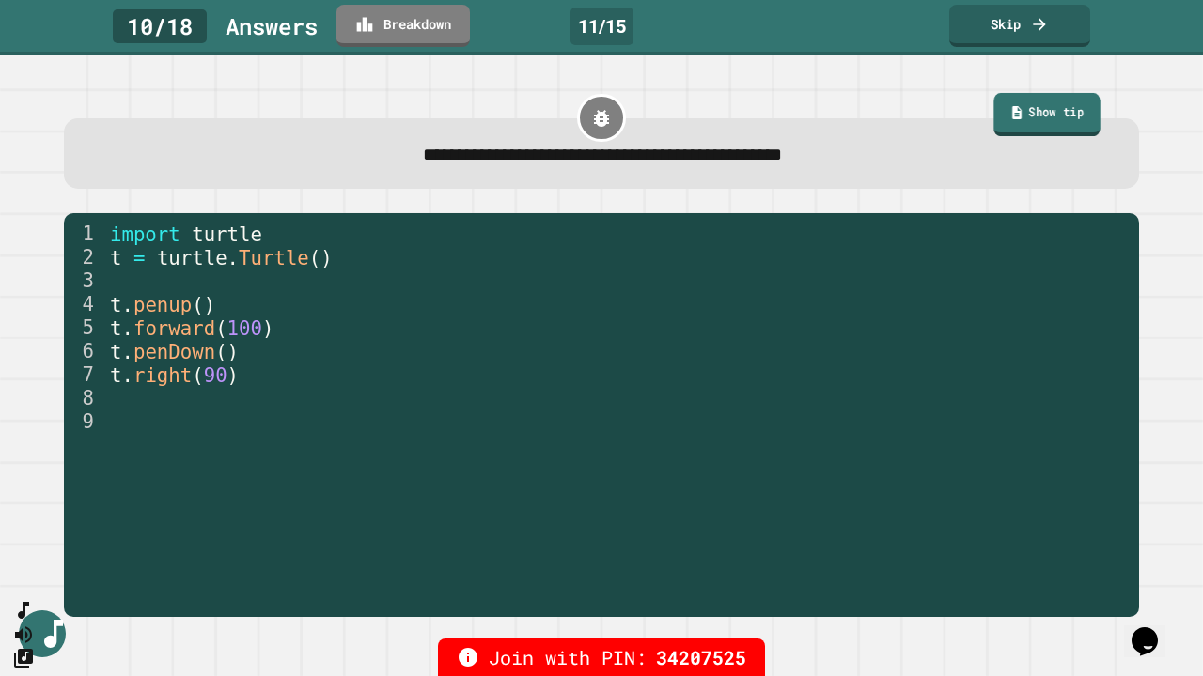
click at [998, 120] on link "Show tip" at bounding box center [1047, 114] width 106 height 43
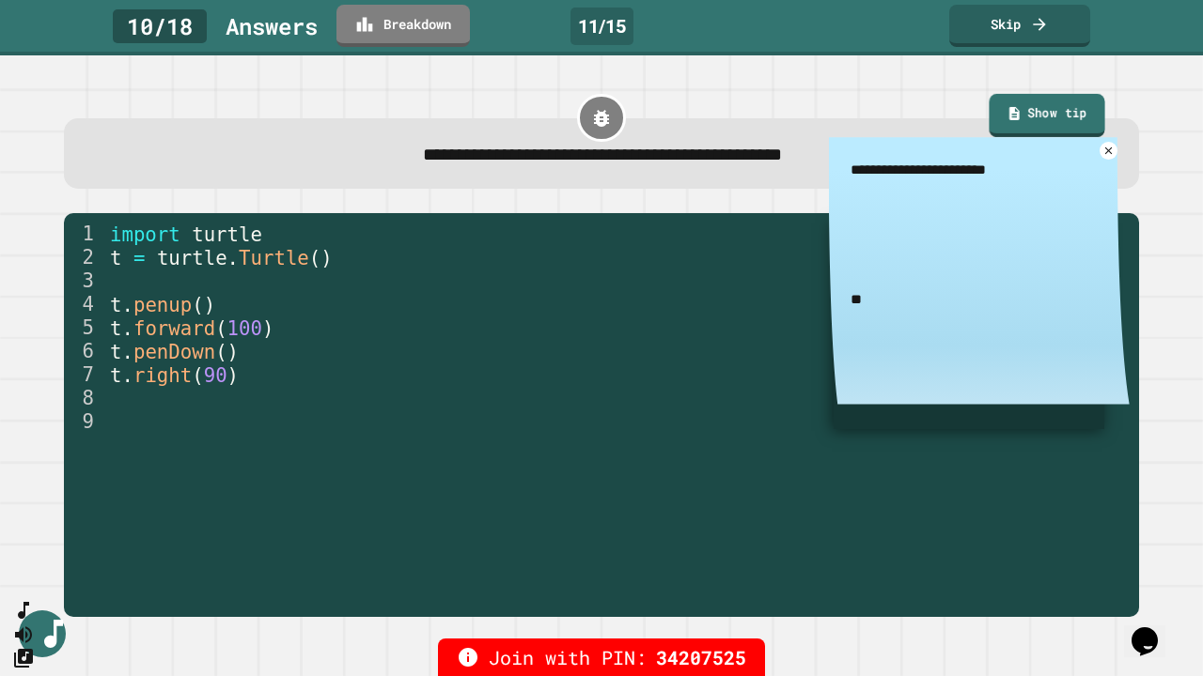
type textarea "*"
click at [1009, 109] on link "Show tip" at bounding box center [1046, 115] width 115 height 43
click at [1101, 152] on icon at bounding box center [1108, 151] width 14 height 14
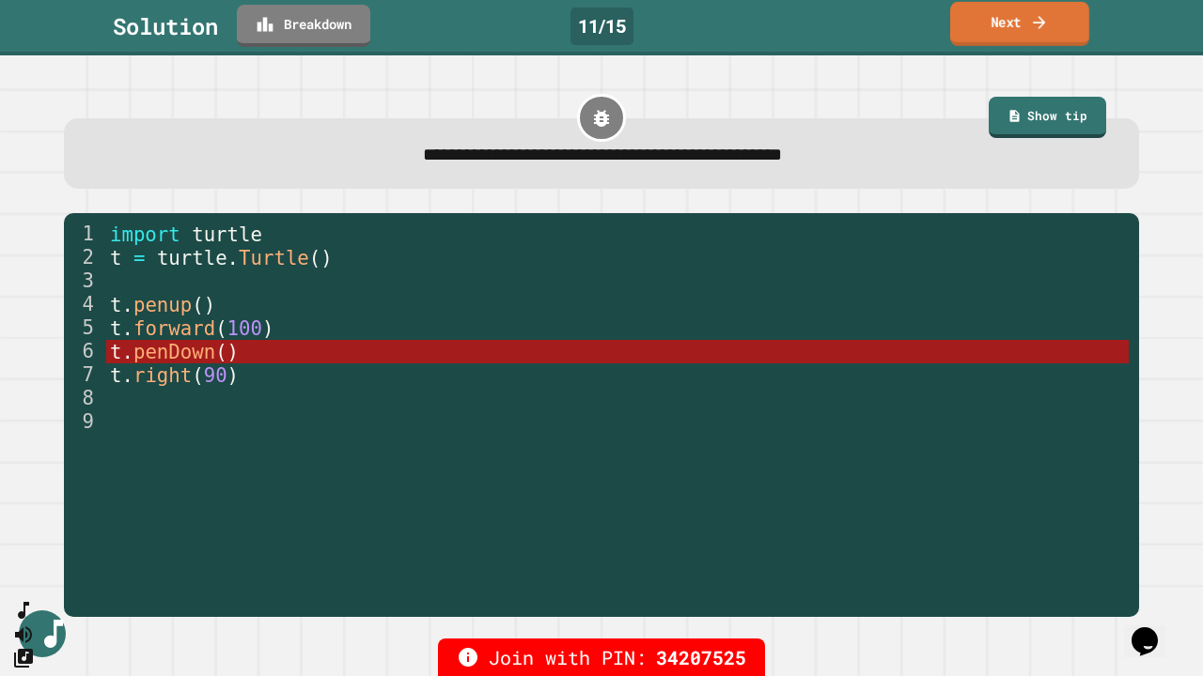
click at [1028, 15] on link "Next" at bounding box center [1019, 24] width 139 height 44
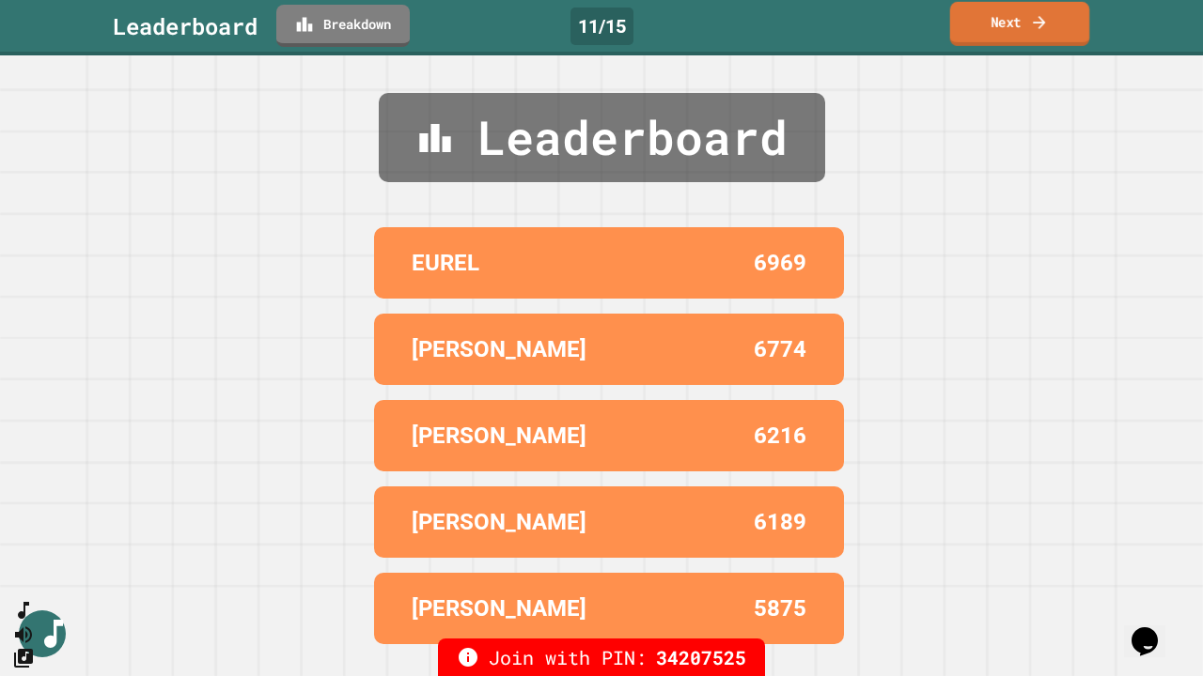
click at [1035, 17] on icon at bounding box center [1039, 22] width 19 height 20
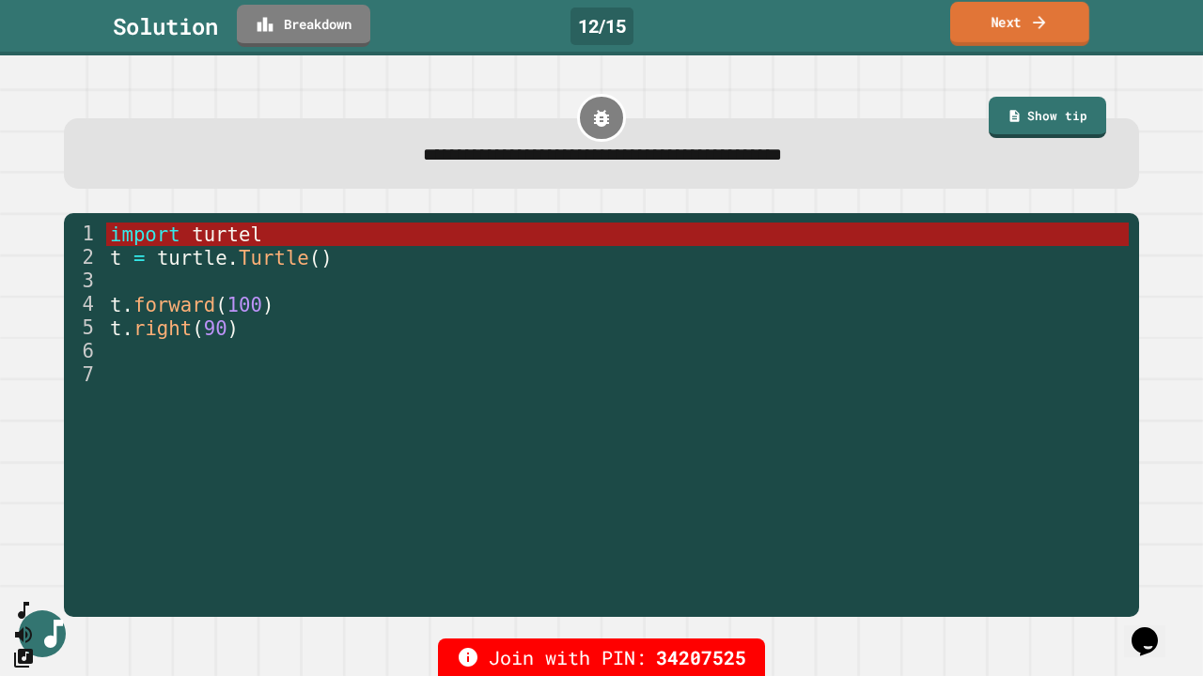
click at [999, 21] on link "Next" at bounding box center [1019, 24] width 139 height 44
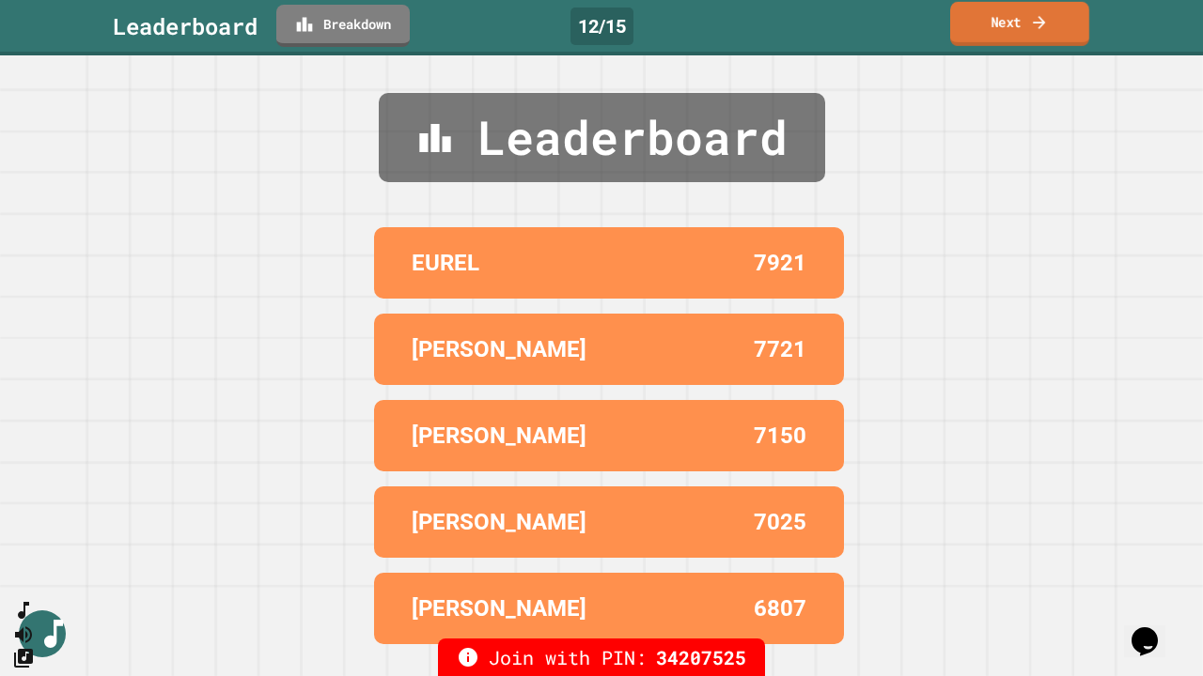
click at [1017, 19] on link "Next" at bounding box center [1019, 24] width 139 height 44
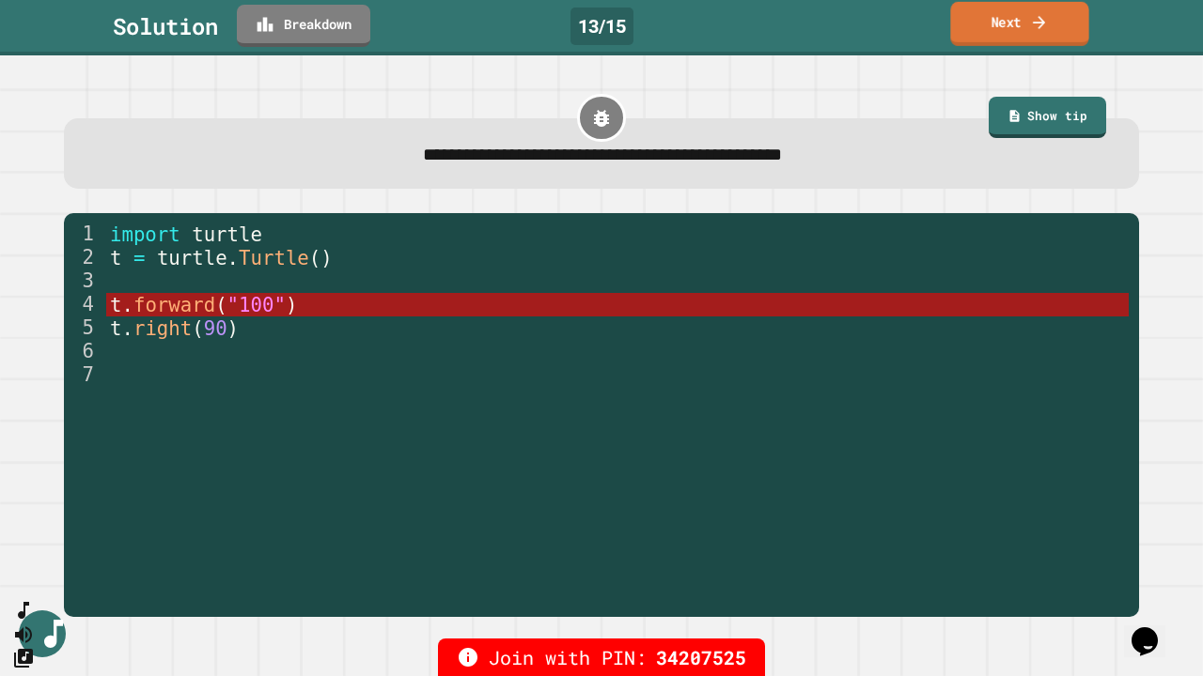
click at [1049, 19] on icon at bounding box center [1039, 22] width 19 height 20
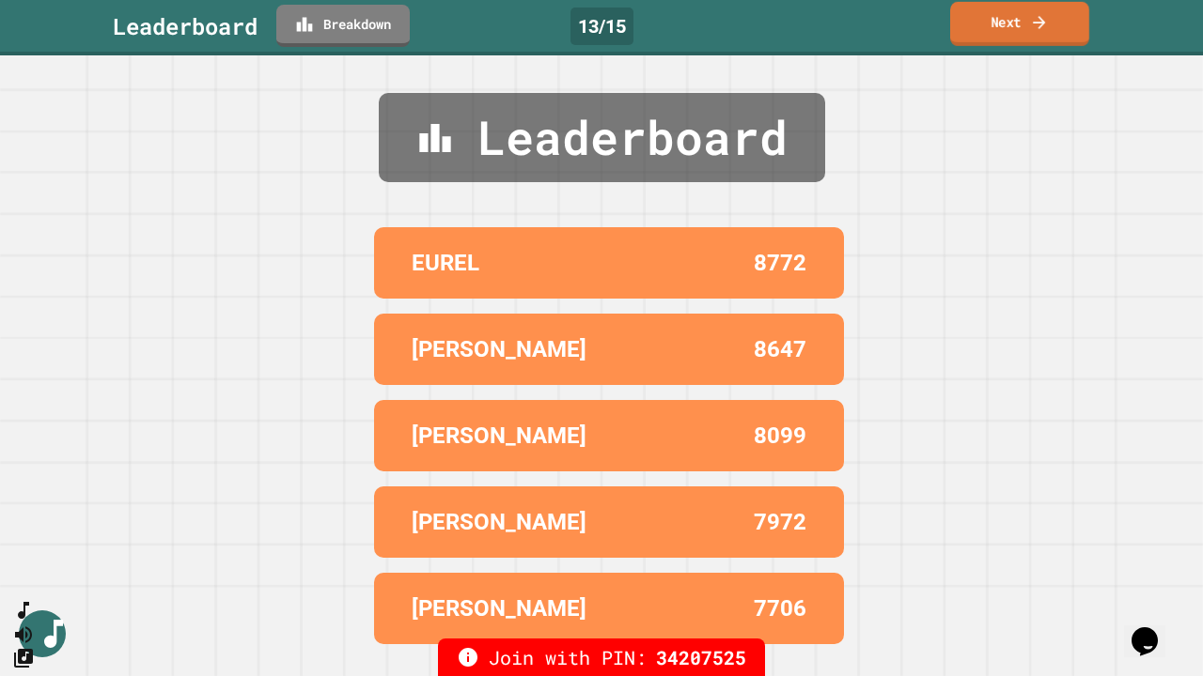
click at [1047, 23] on icon at bounding box center [1039, 22] width 19 height 20
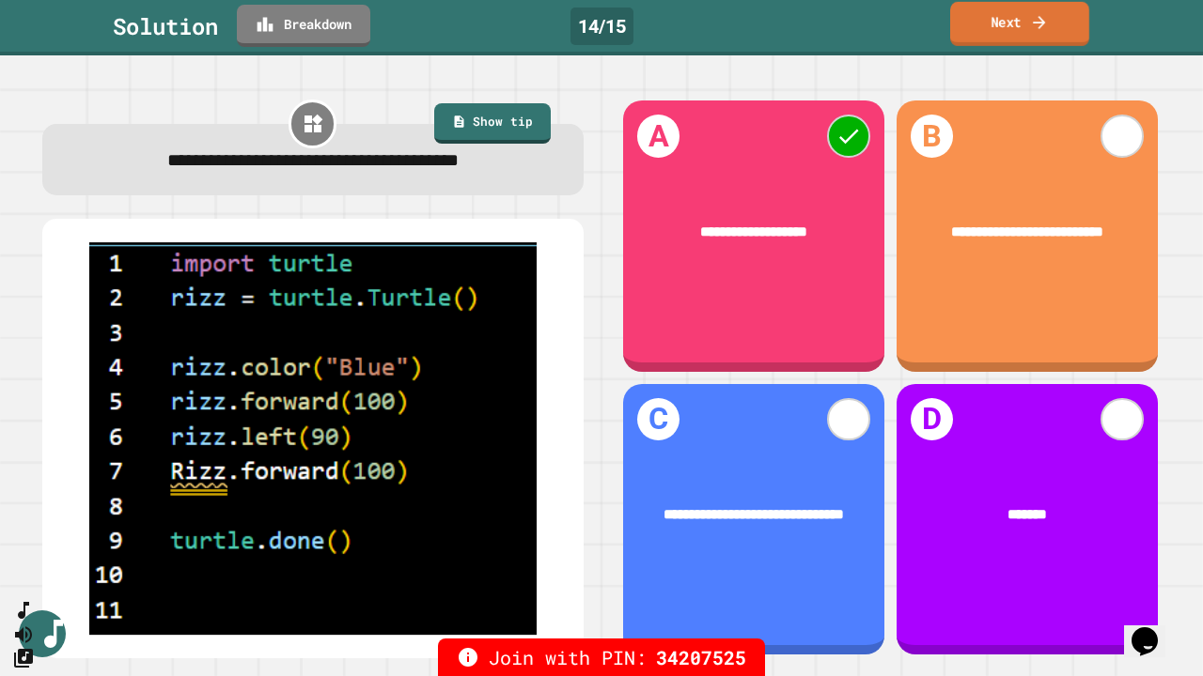
click at [1056, 15] on link "Next" at bounding box center [1019, 24] width 139 height 44
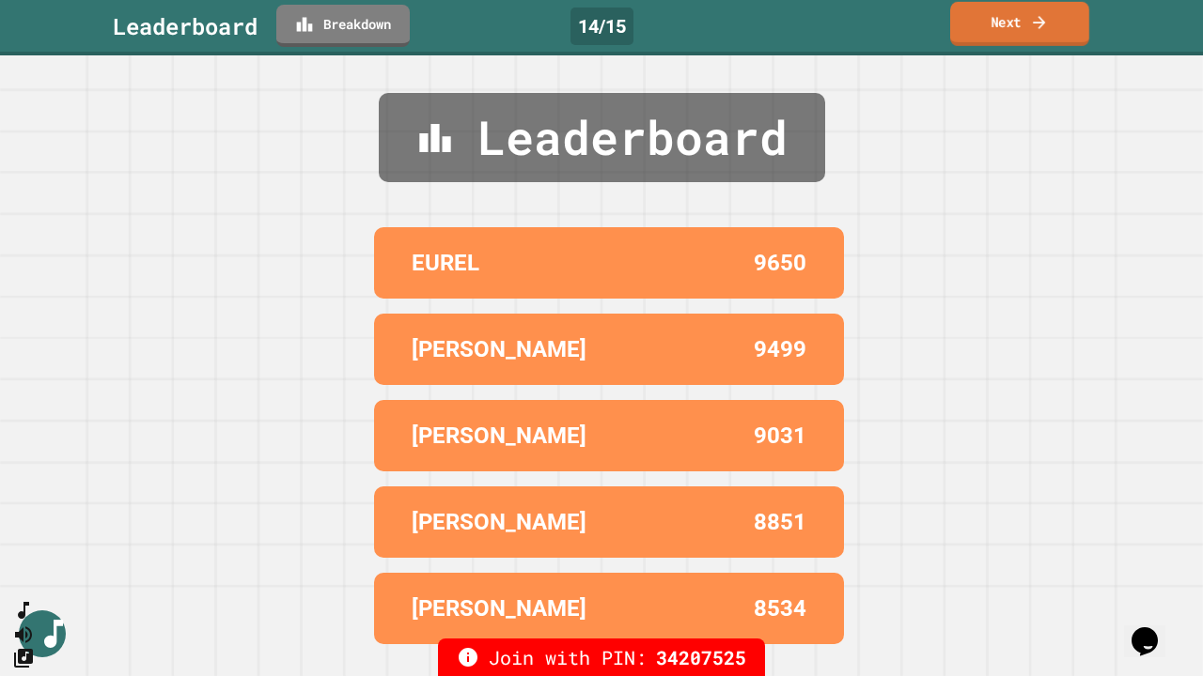
click at [1056, 15] on link "Next" at bounding box center [1019, 24] width 139 height 44
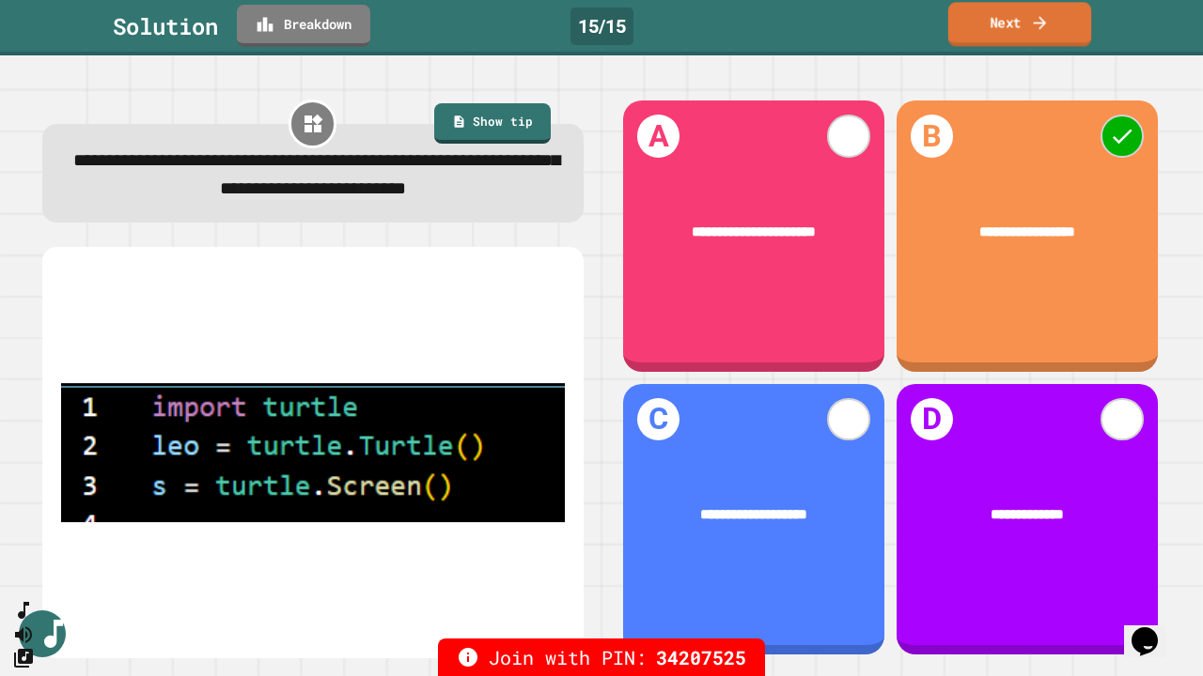
click at [1001, 32] on link "Next" at bounding box center [1019, 24] width 143 height 44
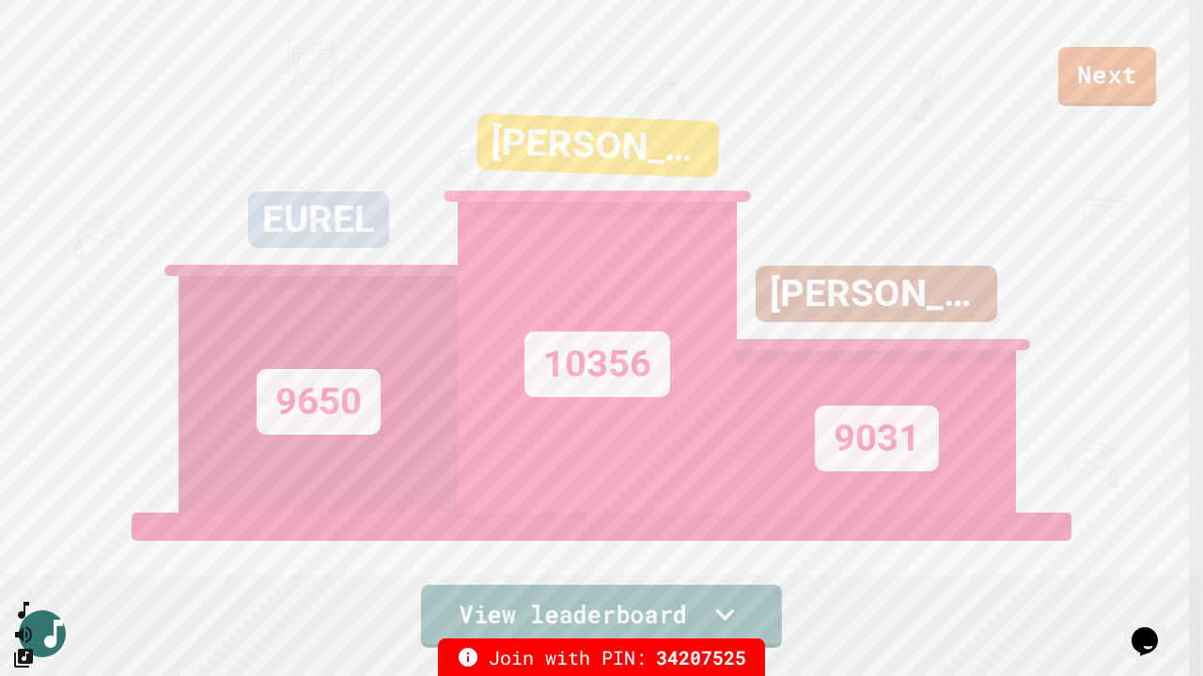
click at [738, 602] on link "View leaderboard" at bounding box center [601, 616] width 361 height 63
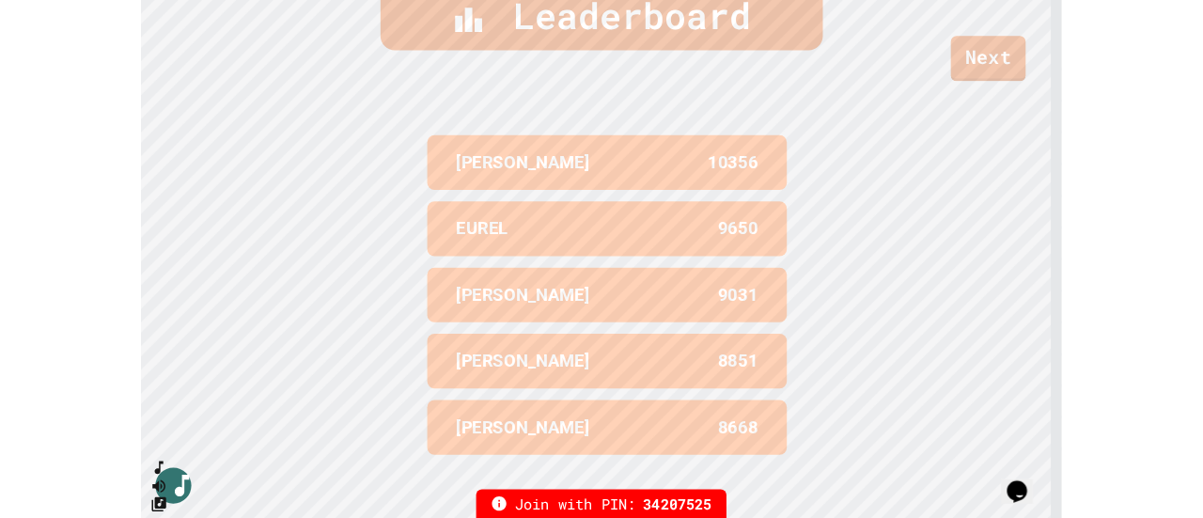
scroll to position [782, 0]
